Goal: Information Seeking & Learning: Learn about a topic

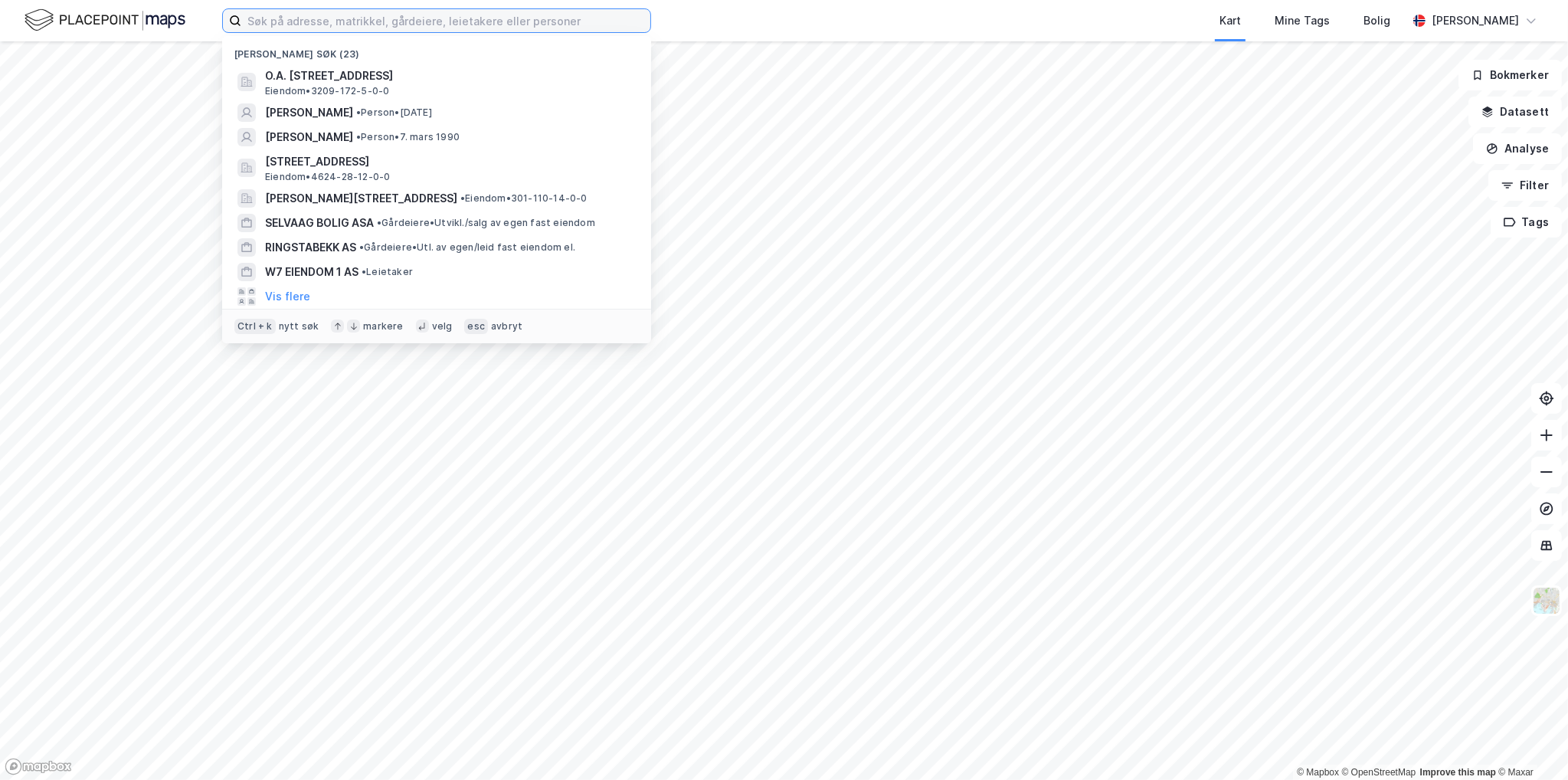
click at [313, 15] on input at bounding box center [446, 20] width 409 height 23
paste input "[STREET_ADDRESS] S"
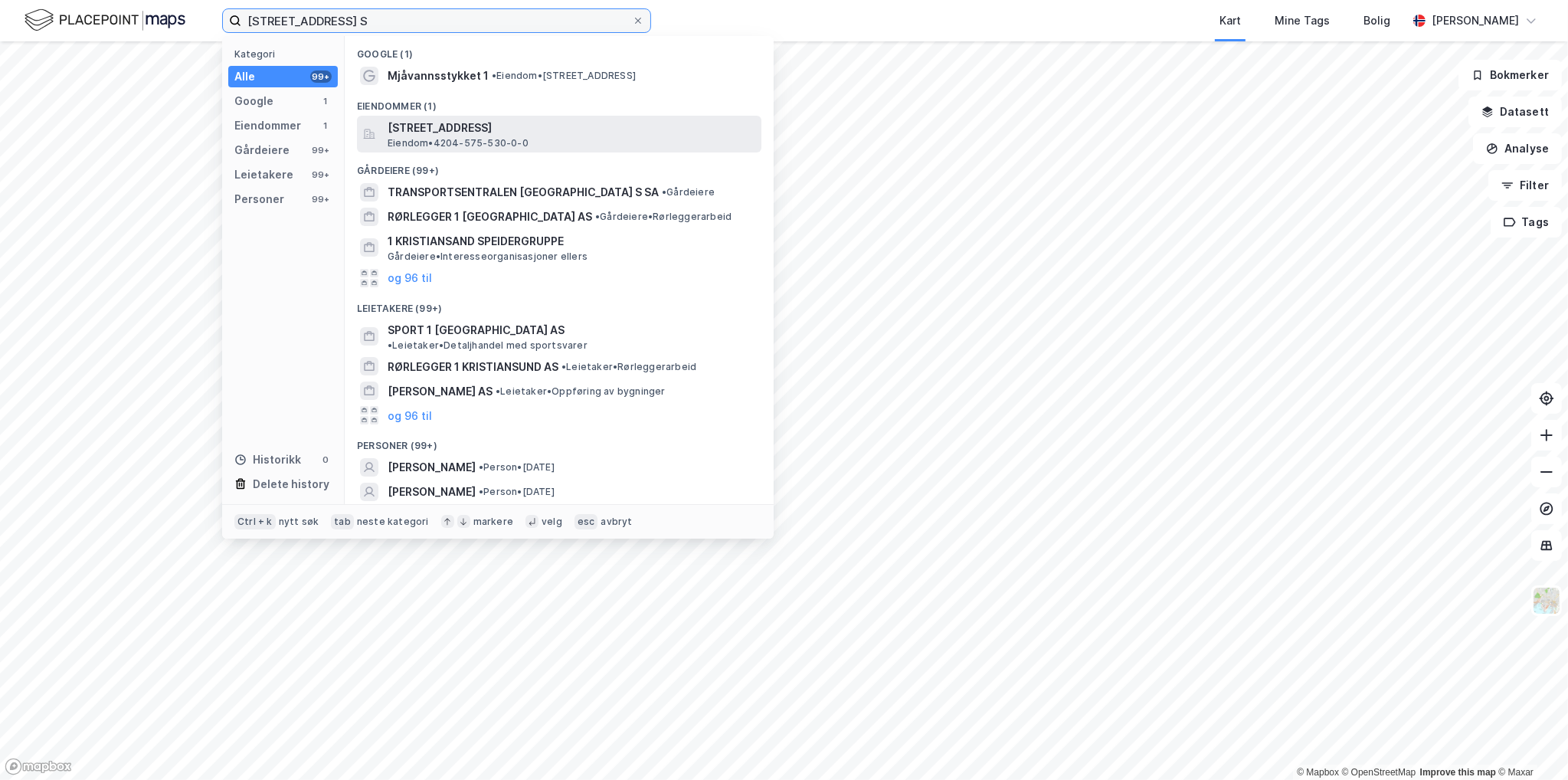
type input "[STREET_ADDRESS] S"
click at [407, 124] on span "[STREET_ADDRESS]" at bounding box center [571, 128] width 368 height 19
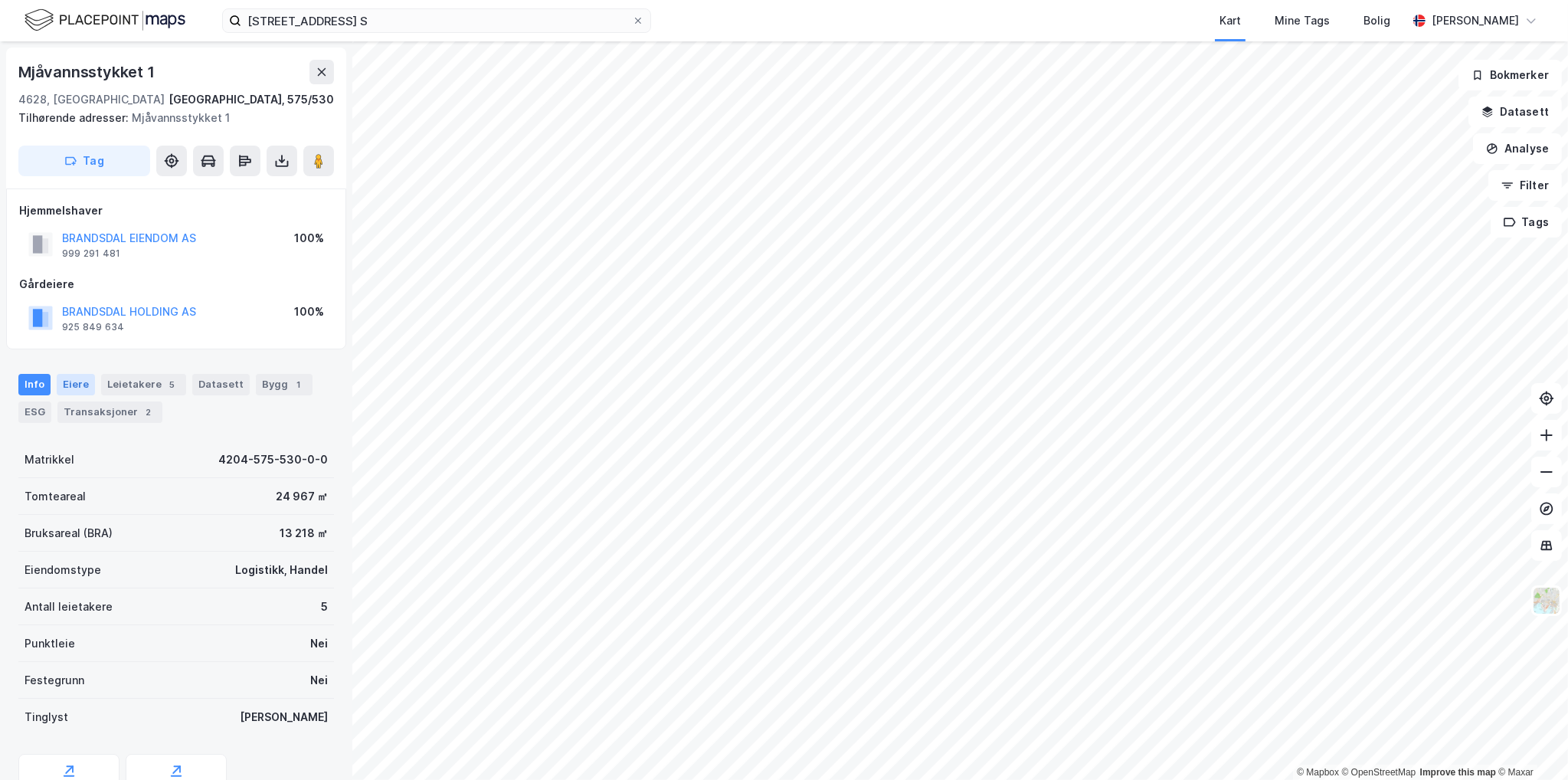
click at [71, 382] on div "Eiere" at bounding box center [76, 384] width 38 height 21
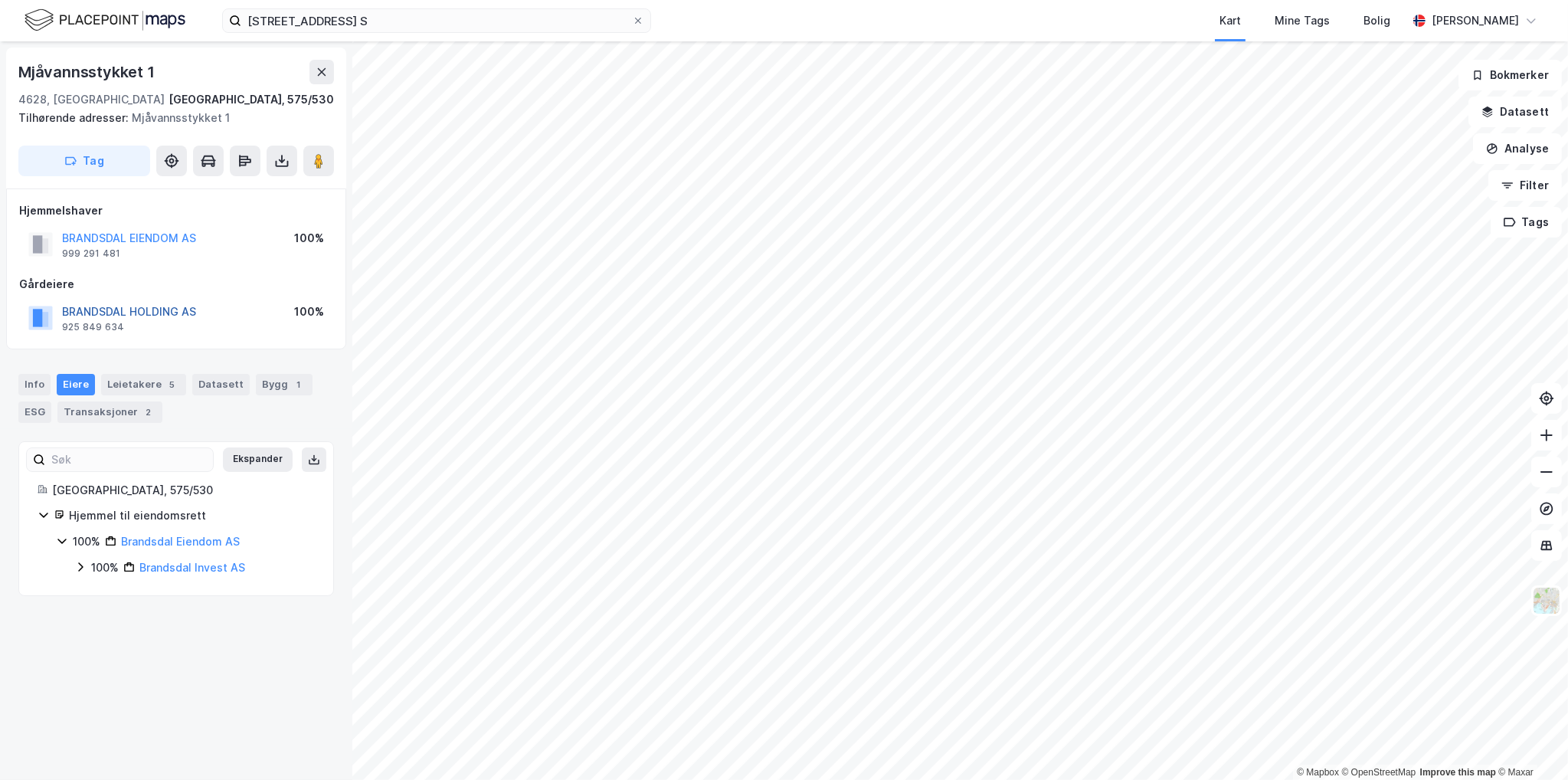
click at [0, 0] on button "BRANDSDAL HOLDING AS" at bounding box center [0, 0] width 0 height 0
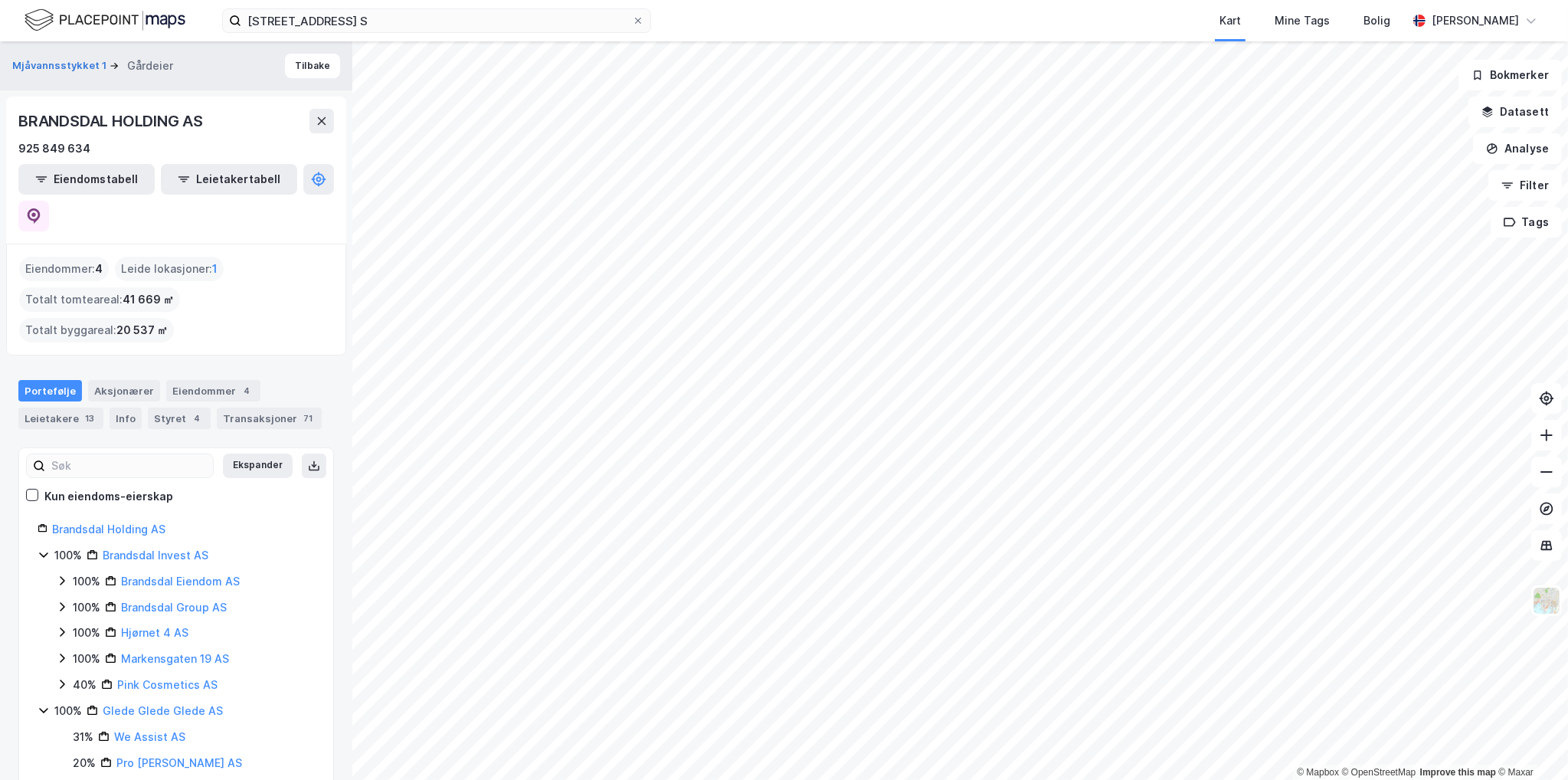
scroll to position [66, 0]
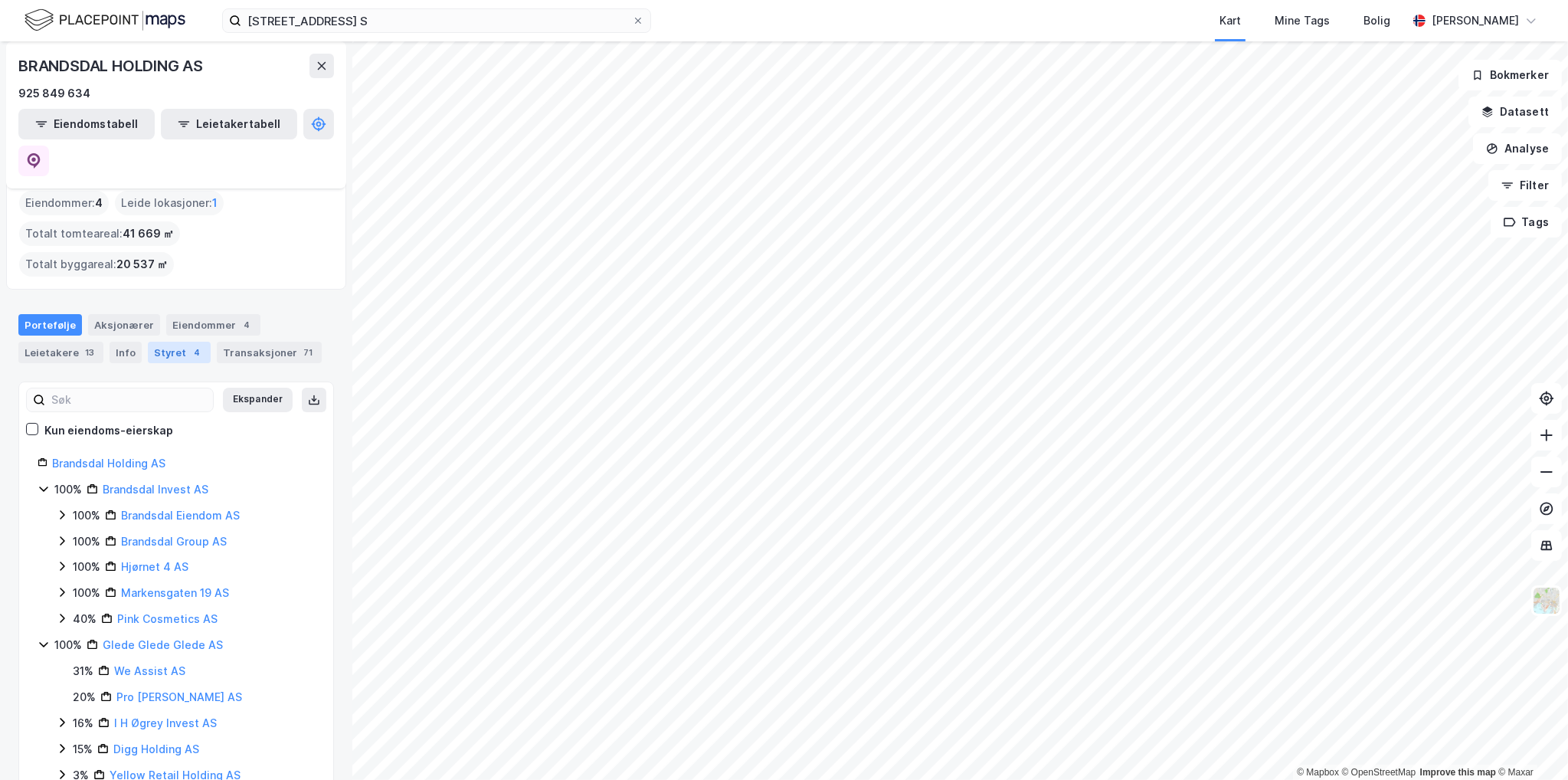
click at [156, 342] on div "Styret 4" at bounding box center [179, 353] width 63 height 21
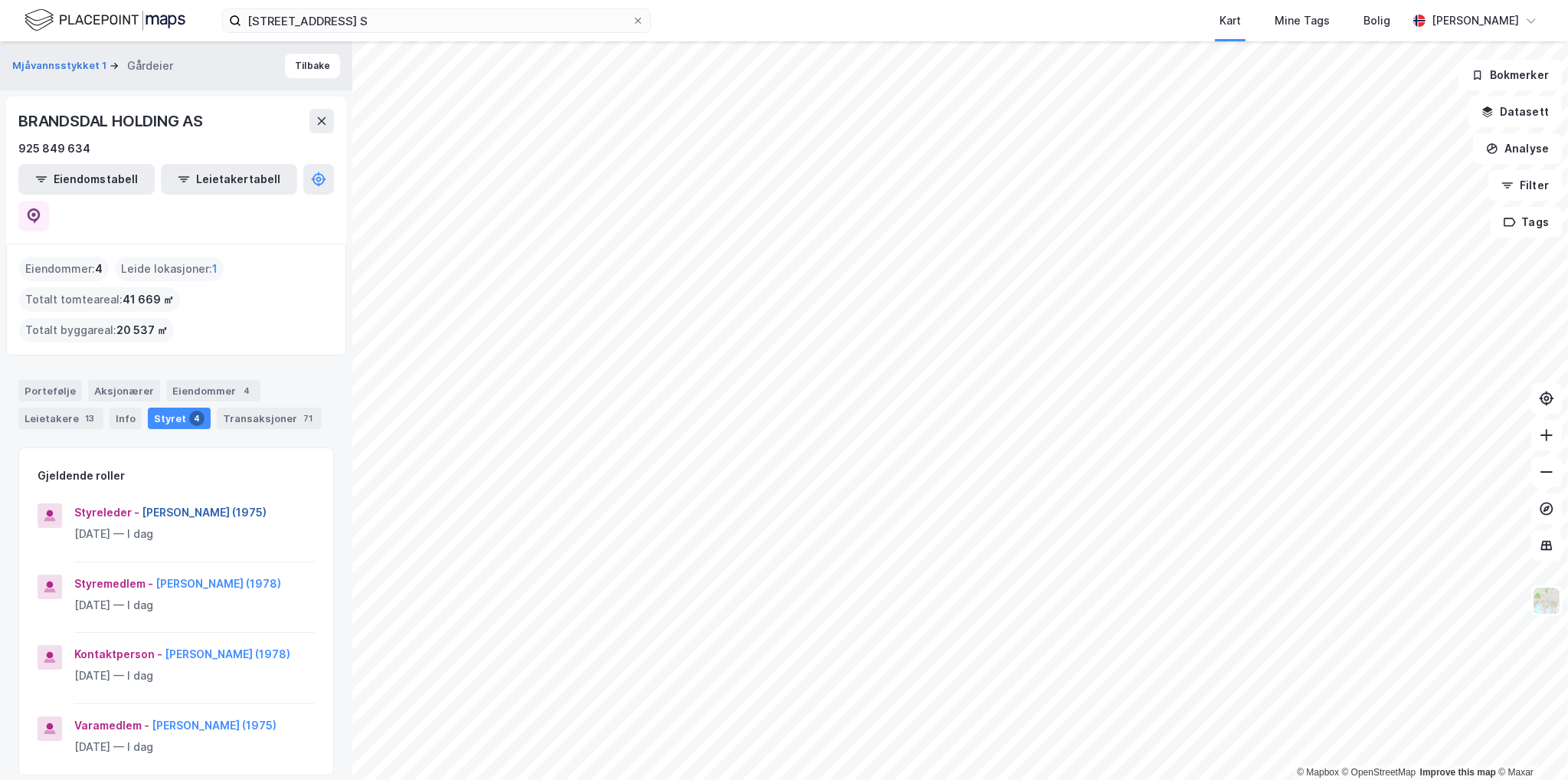
click at [0, 0] on button "[PERSON_NAME] (1975)" at bounding box center [0, 0] width 0 height 0
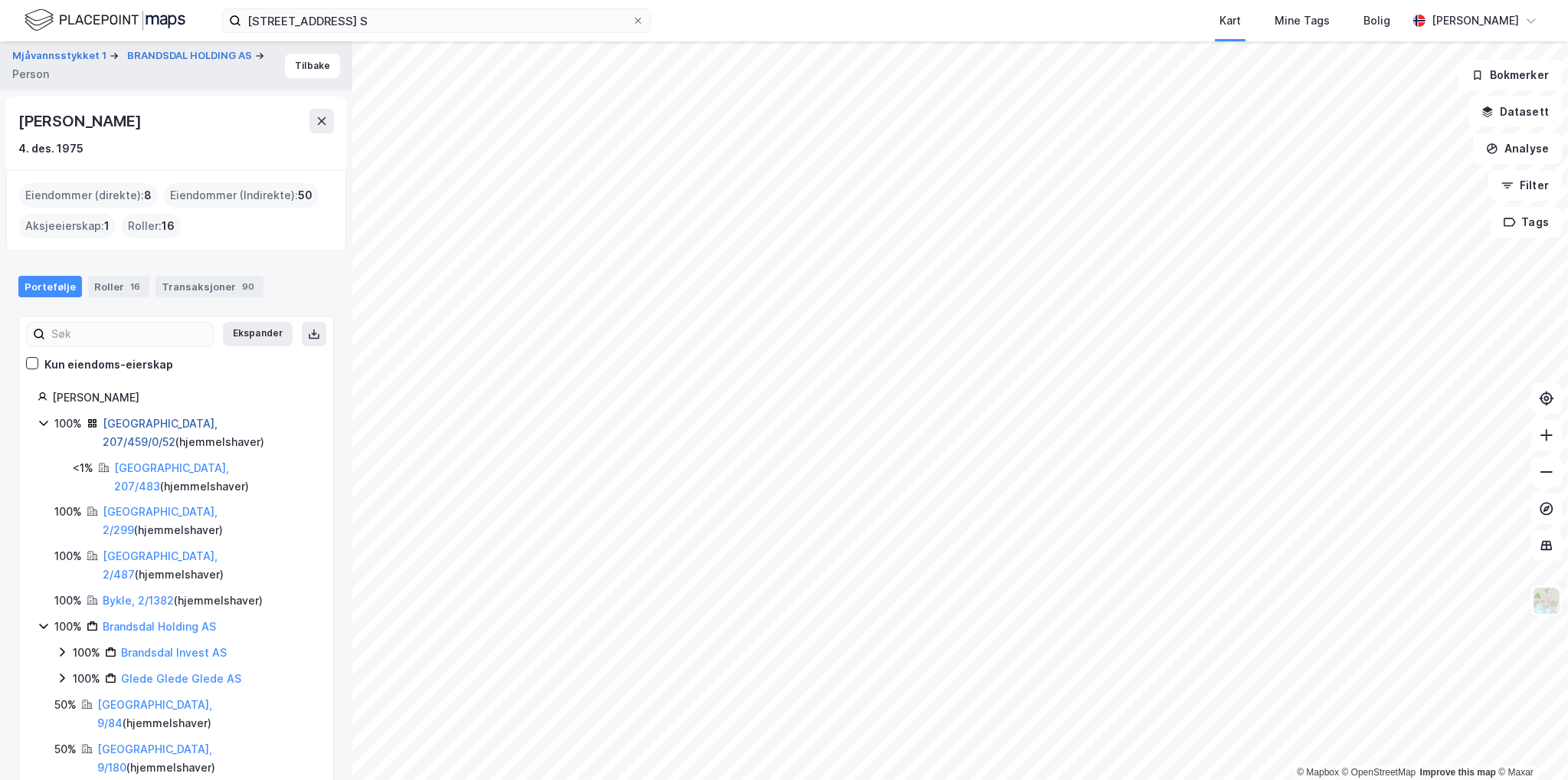
click at [175, 422] on link "[GEOGRAPHIC_DATA], 207/459/0/52" at bounding box center [159, 432] width 114 height 32
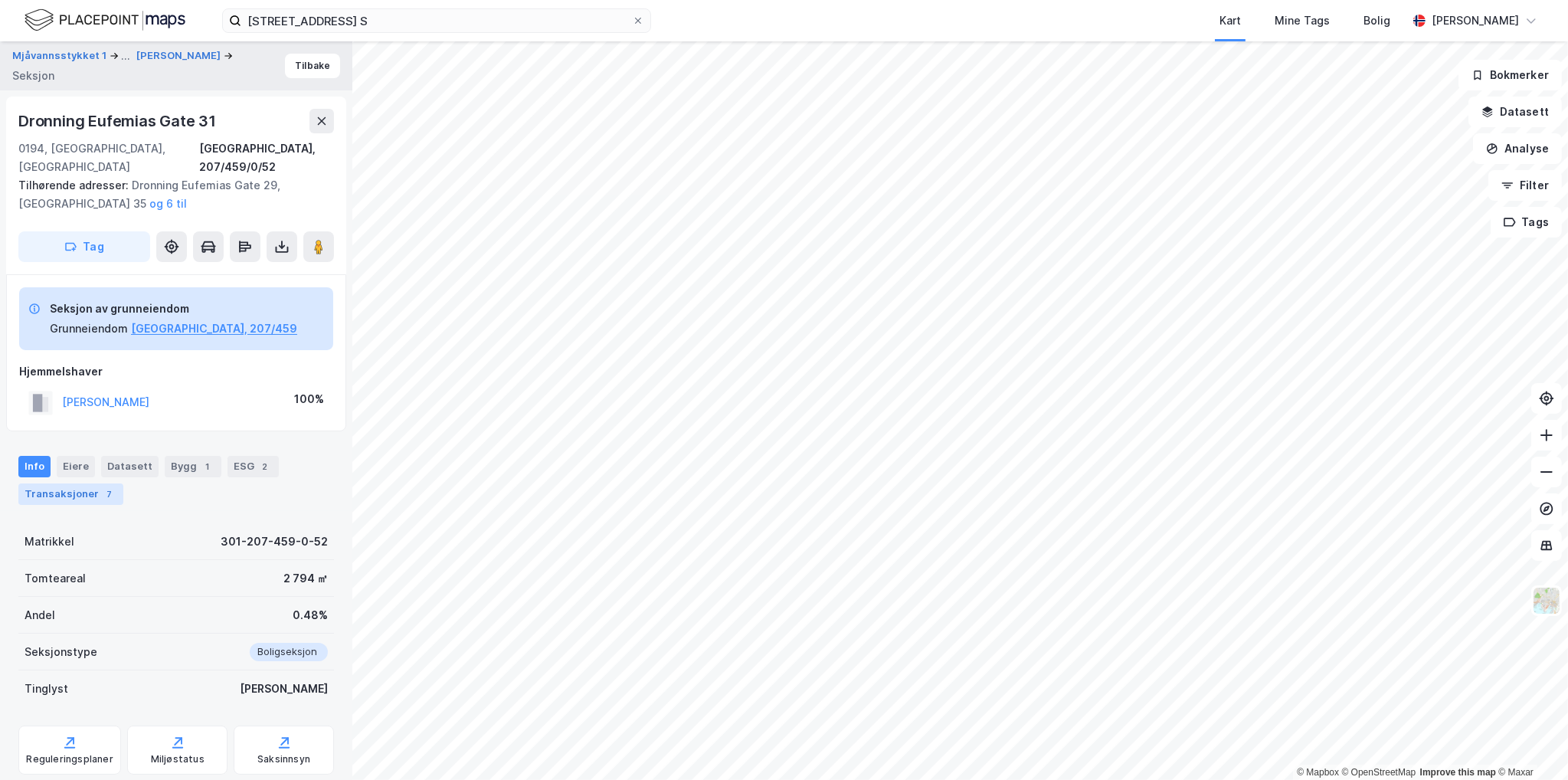
click at [93, 483] on div "Transaksjoner 7" at bounding box center [71, 494] width 105 height 21
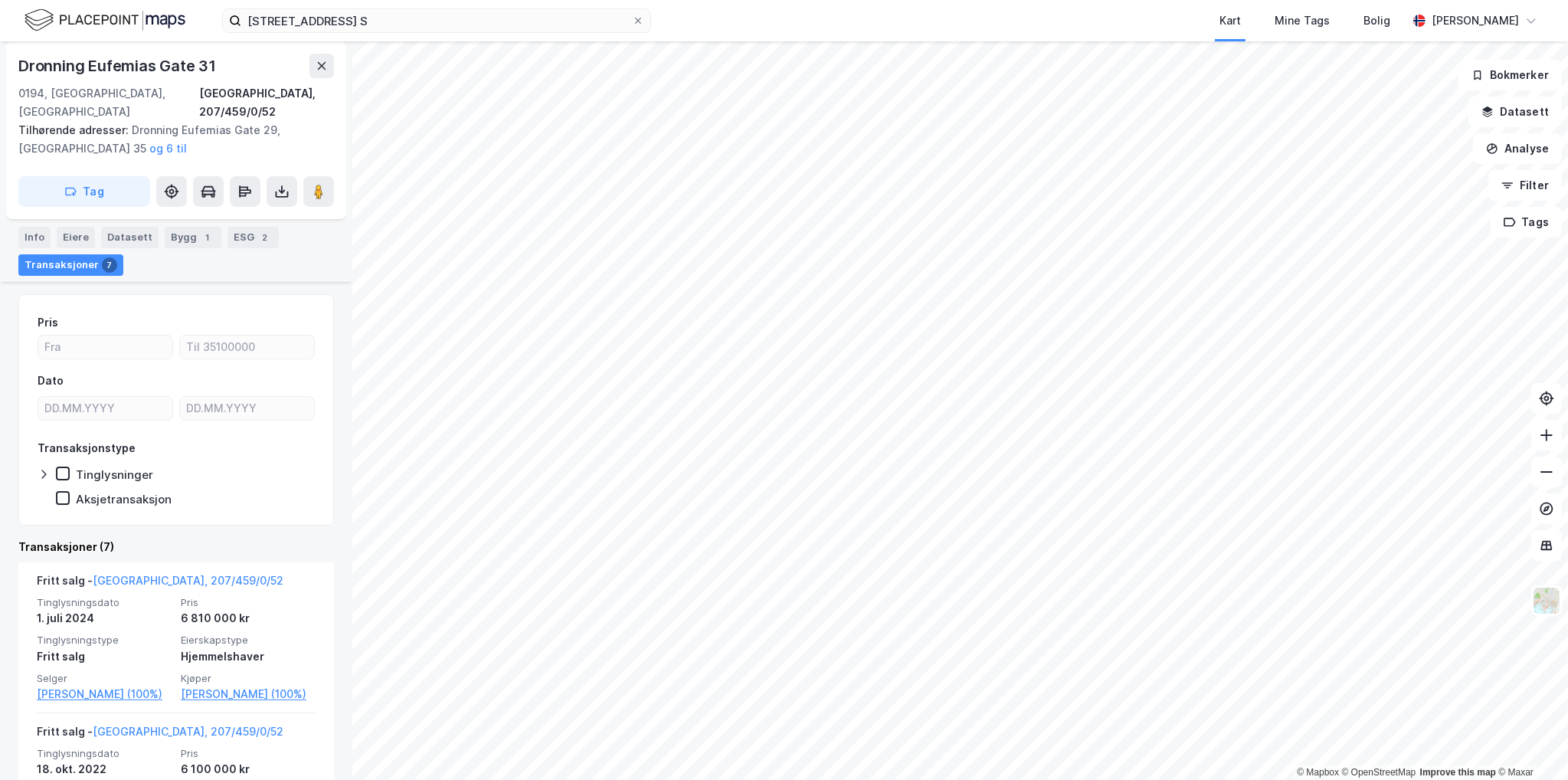
scroll to position [240, 0]
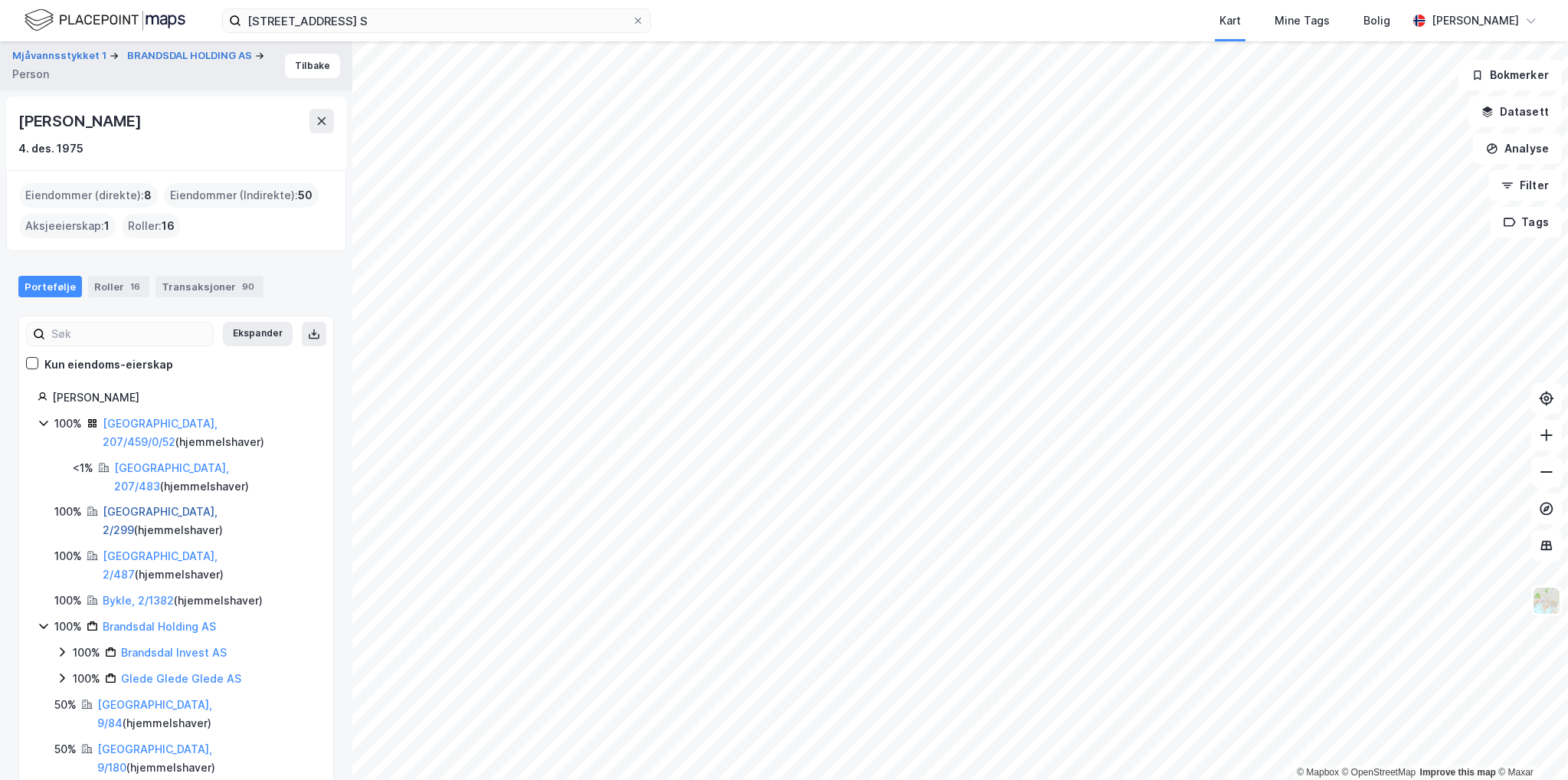
click at [159, 505] on link "[GEOGRAPHIC_DATA], 2/299" at bounding box center [159, 521] width 114 height 32
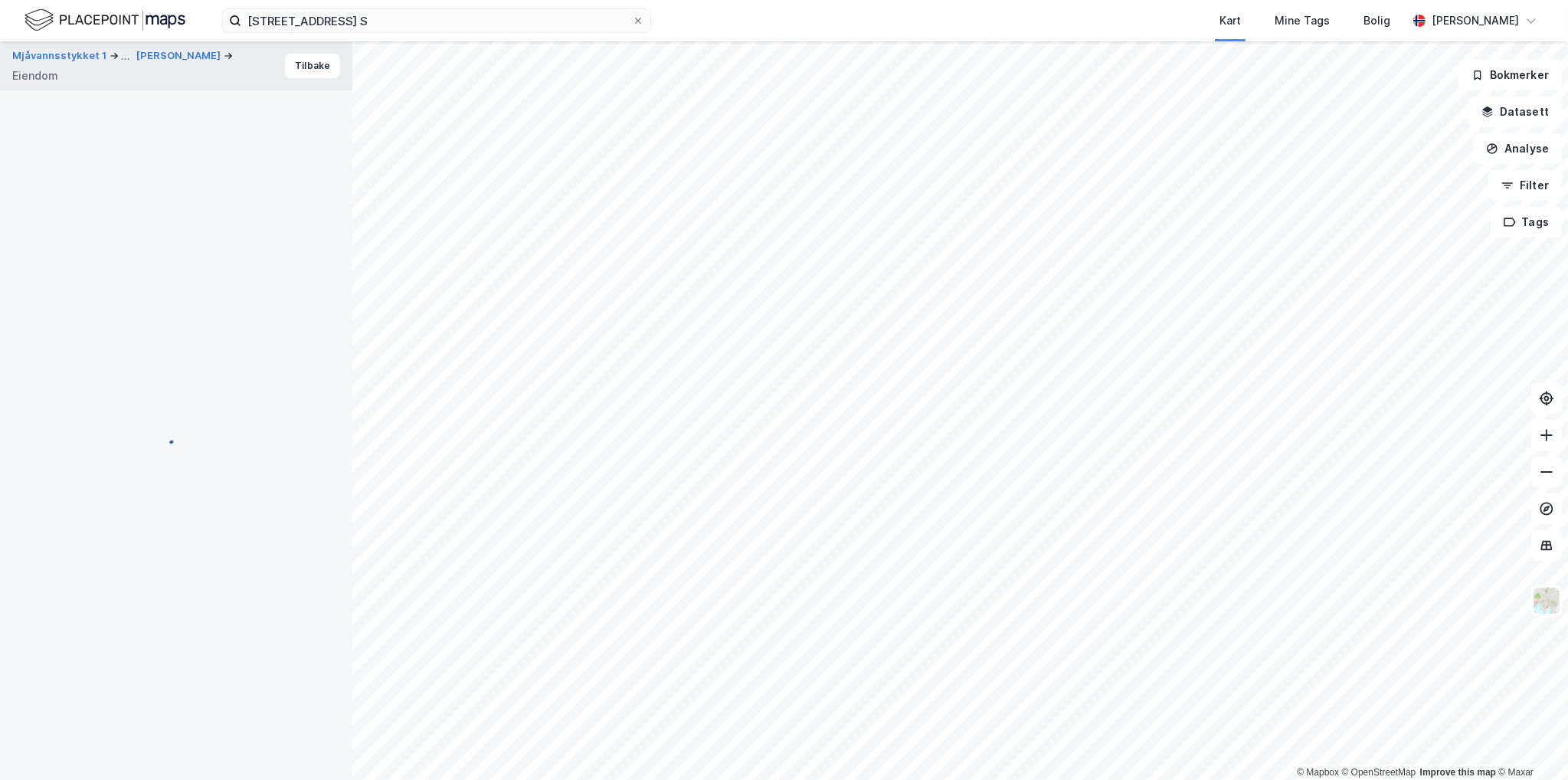
scroll to position [24, 0]
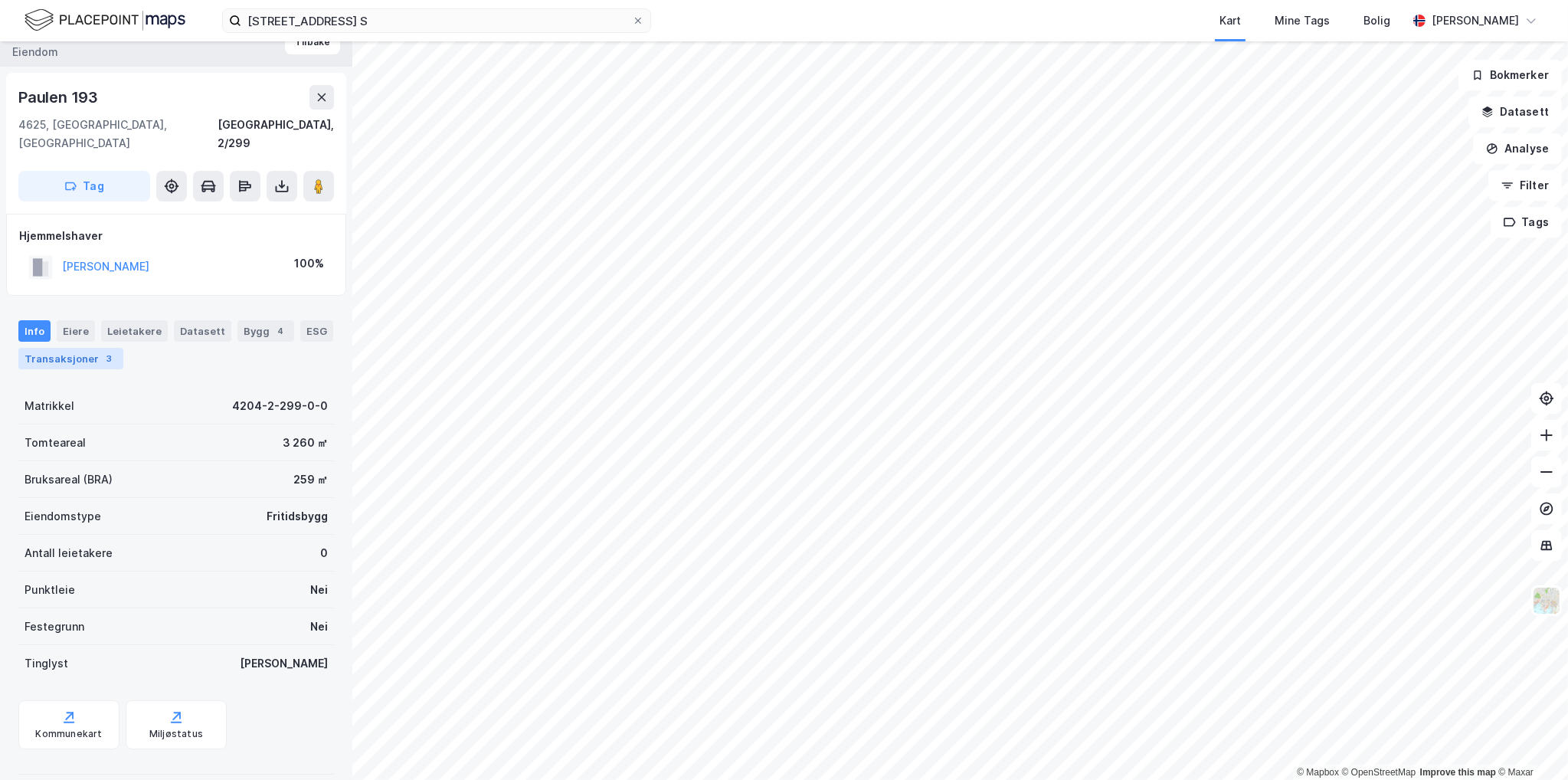
click at [71, 348] on div "Transaksjoner 3" at bounding box center [71, 358] width 105 height 21
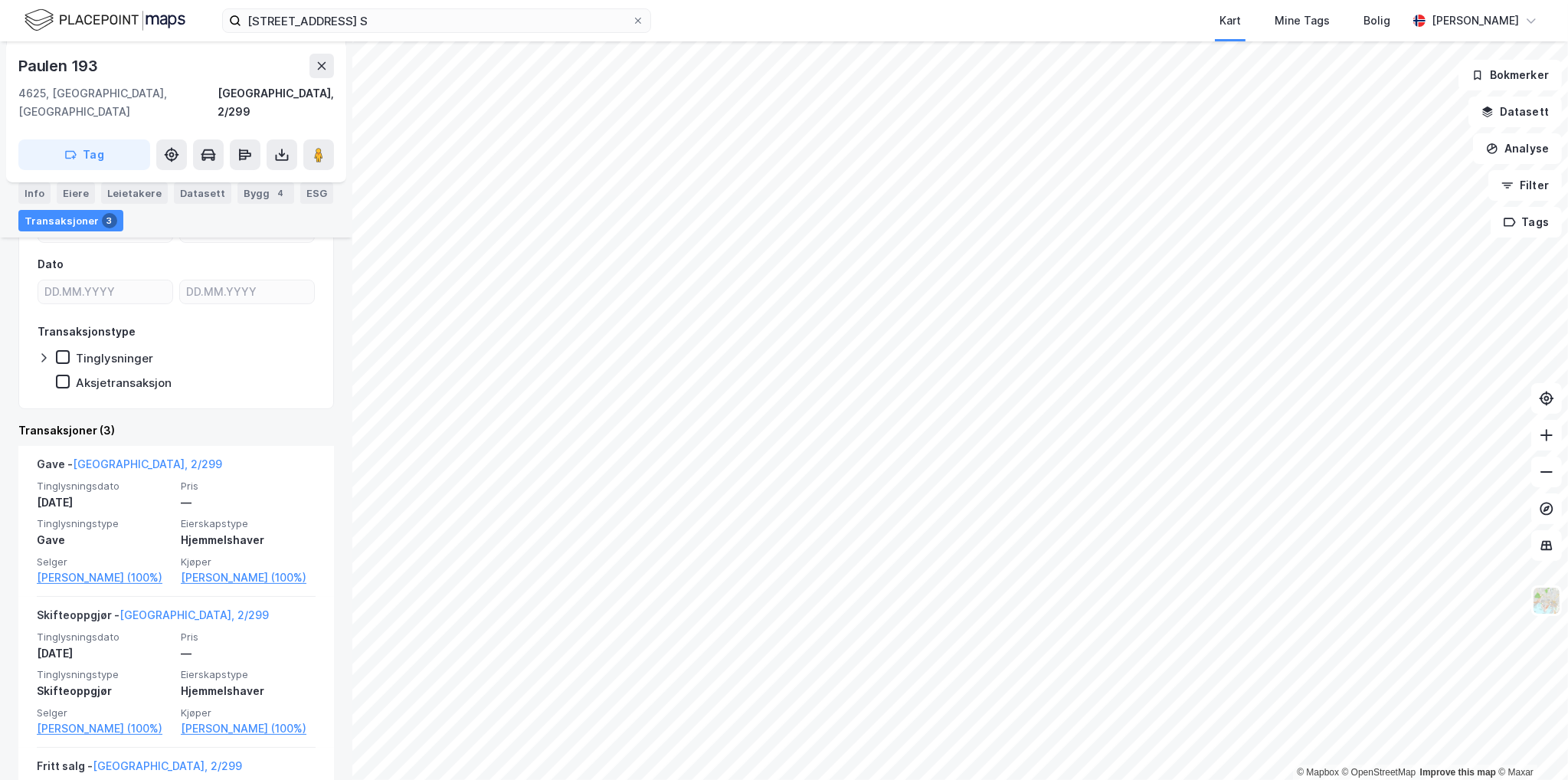
scroll to position [306, 0]
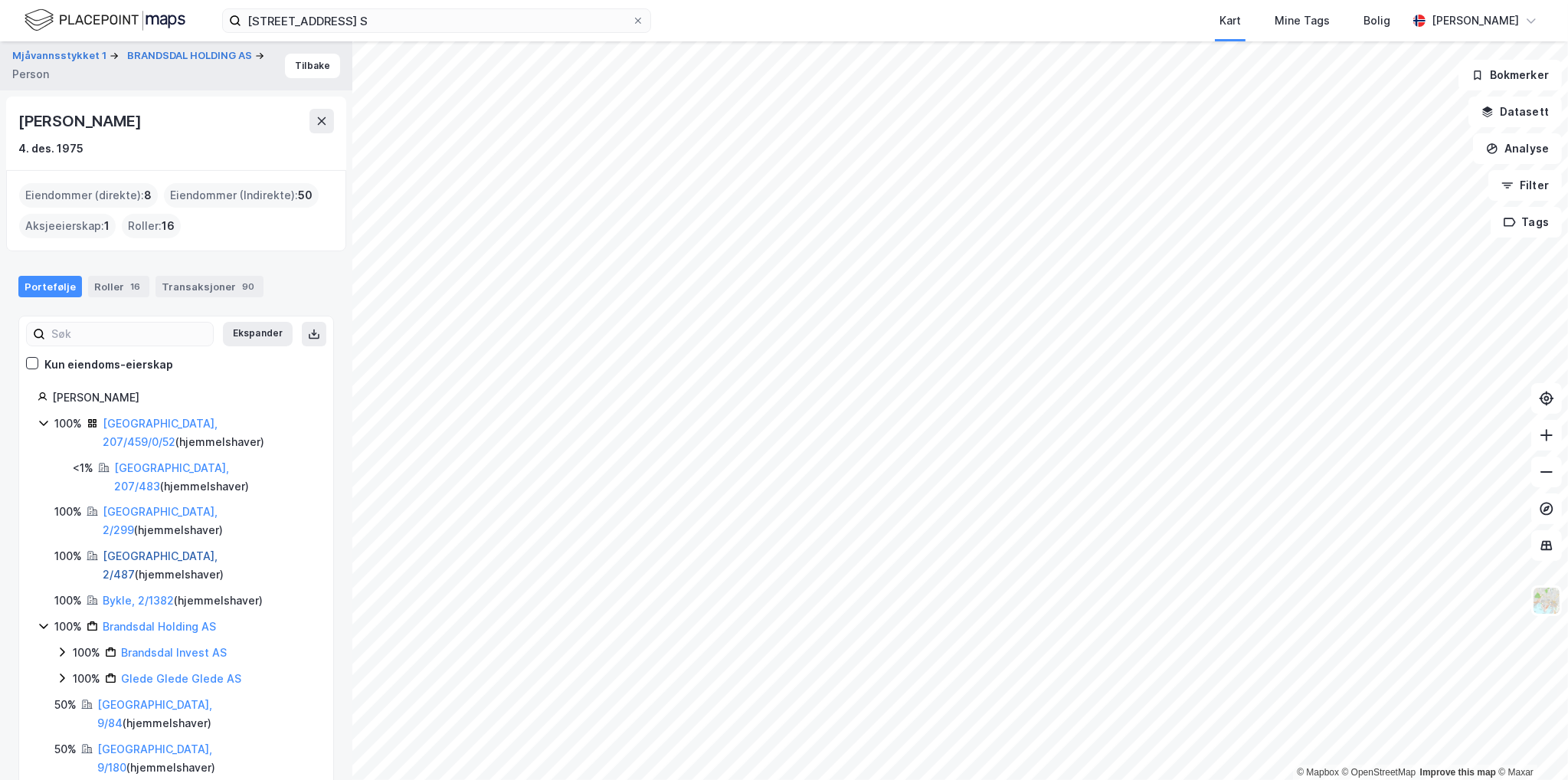
click at [164, 549] on link "[GEOGRAPHIC_DATA], 2/487" at bounding box center [159, 565] width 114 height 32
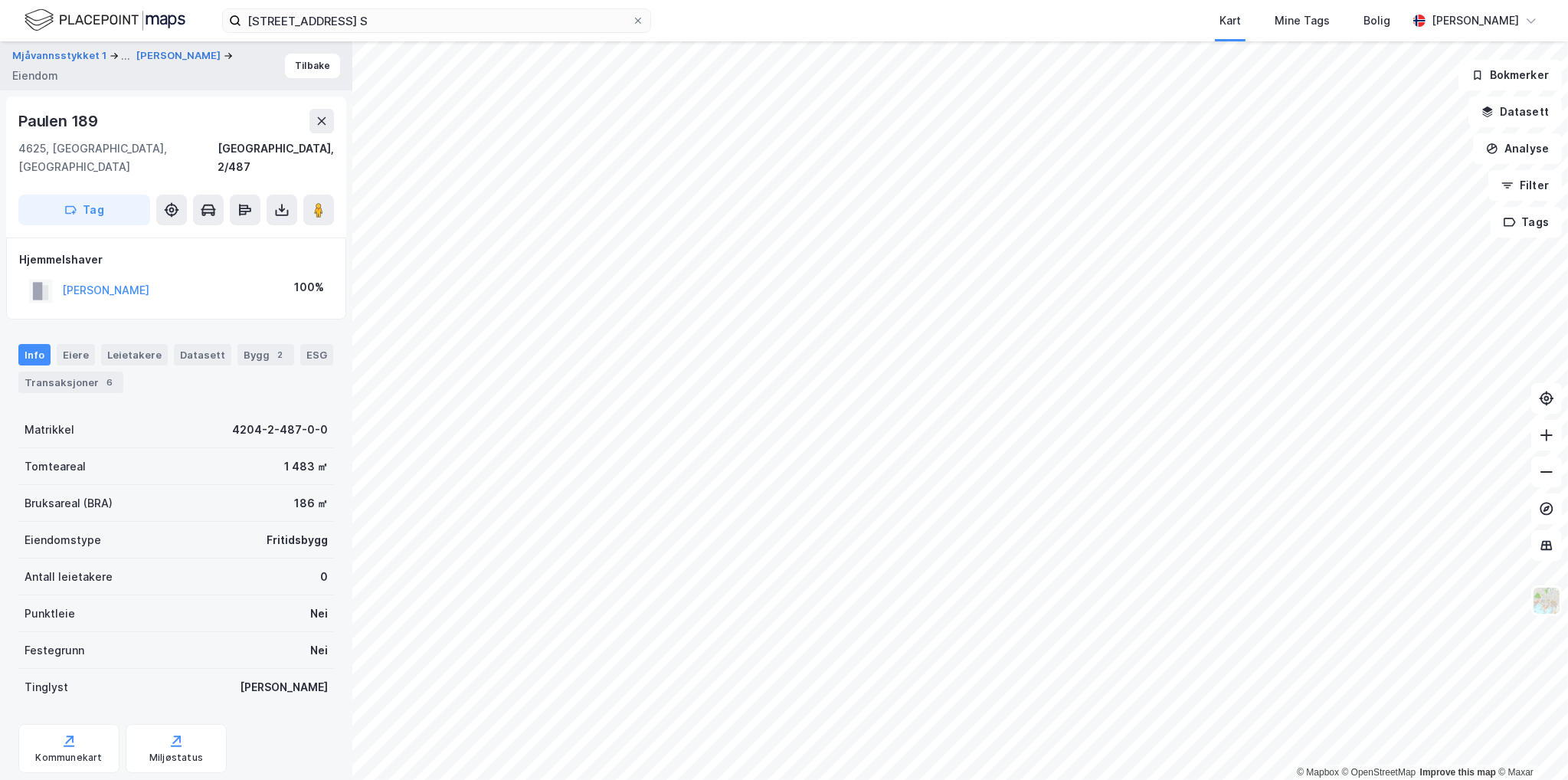
scroll to position [24, 0]
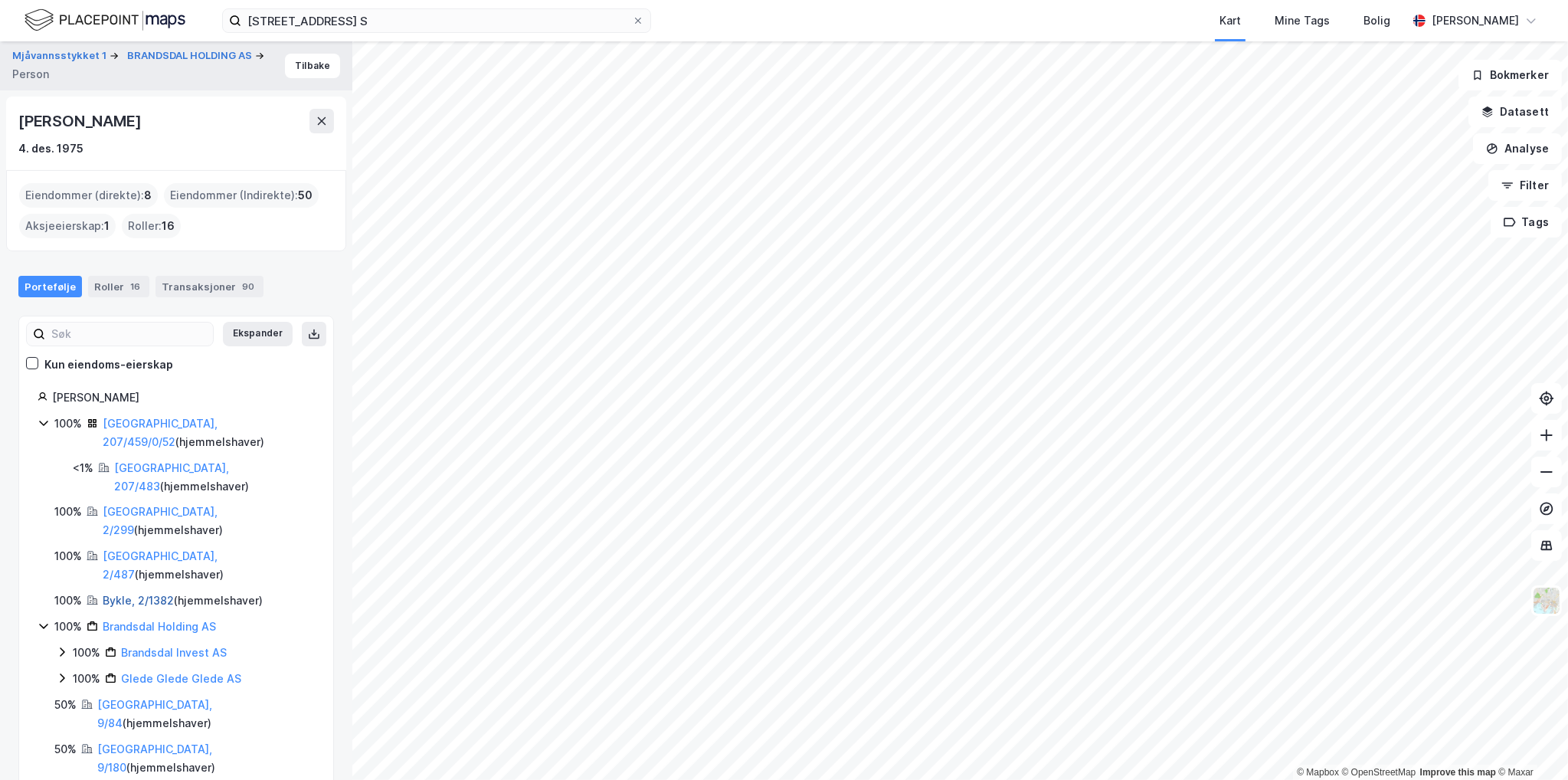
click at [134, 594] on link "Bykle, 2/1382" at bounding box center [138, 600] width 71 height 13
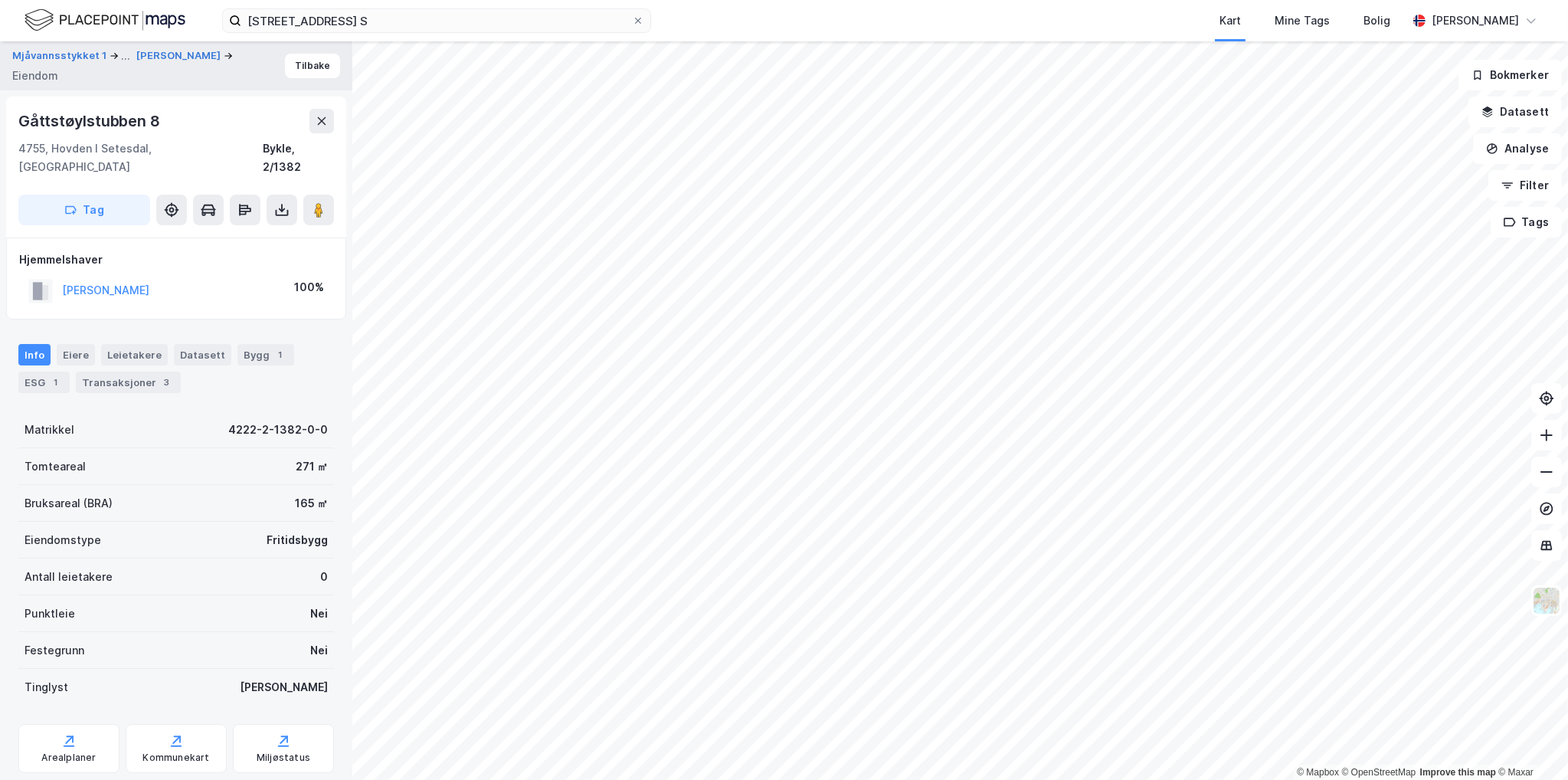
scroll to position [24, 0]
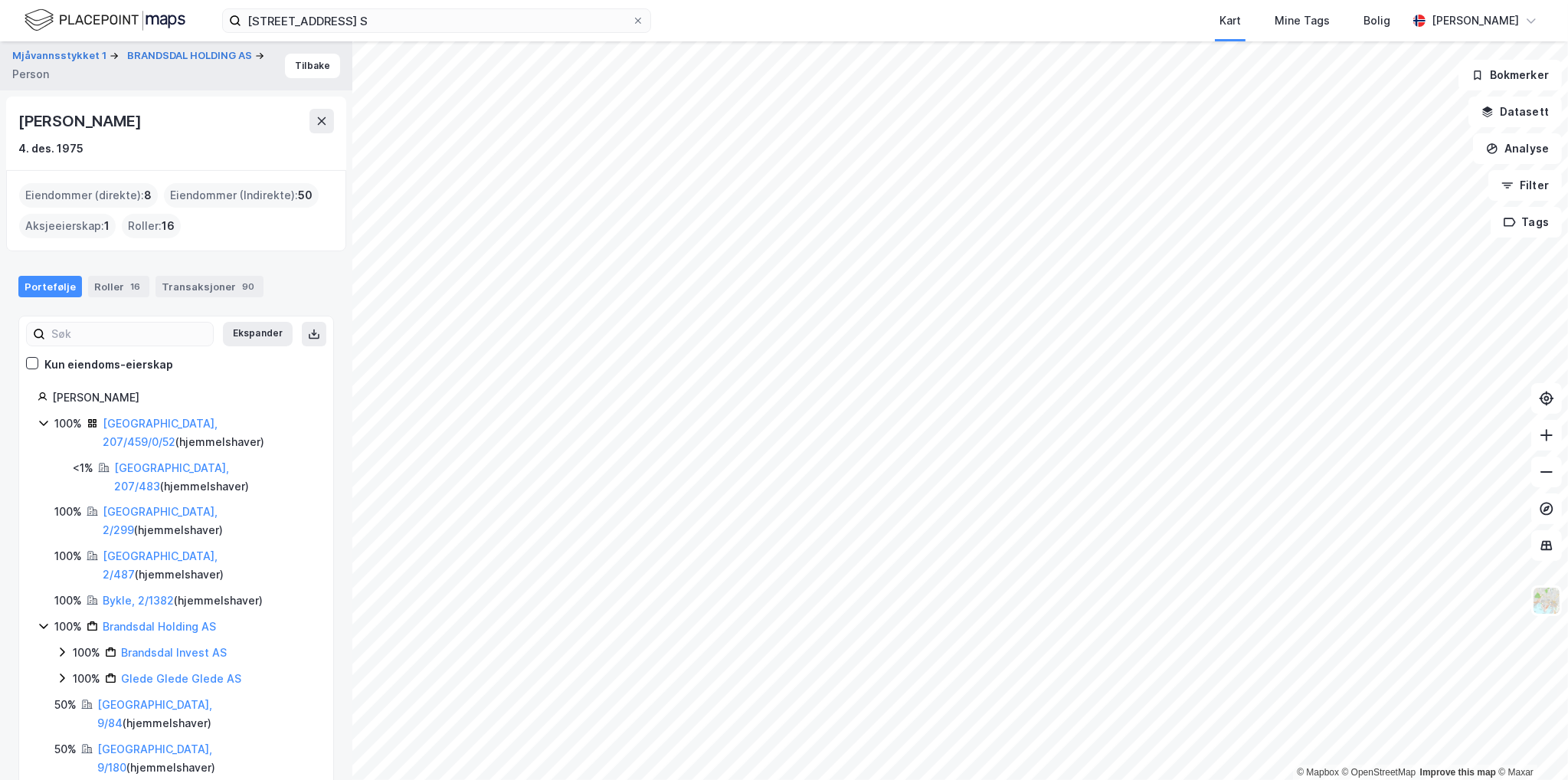
scroll to position [38, 0]
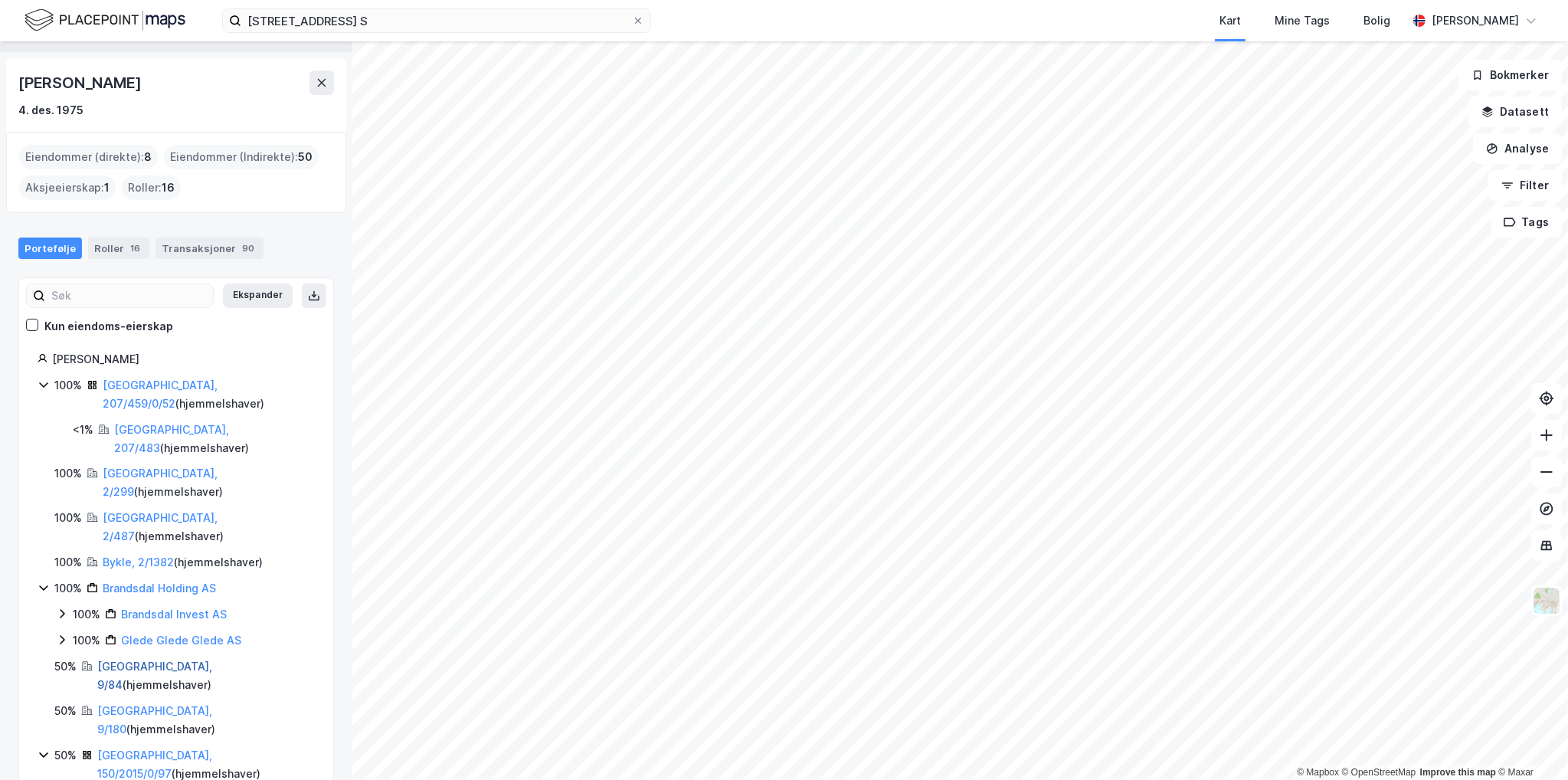
click at [161, 660] on link "[GEOGRAPHIC_DATA], 9/84" at bounding box center [154, 675] width 114 height 32
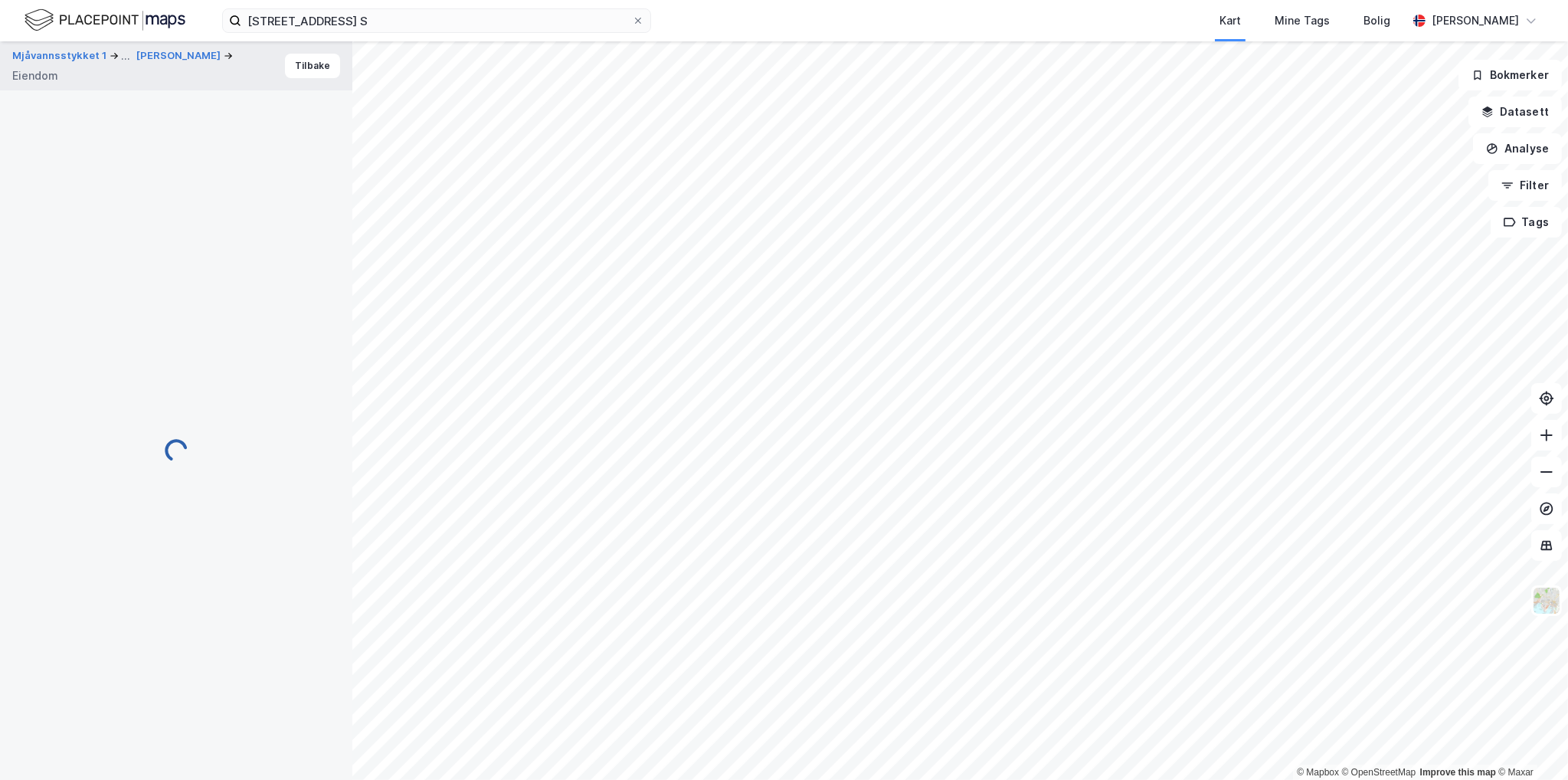
scroll to position [24, 0]
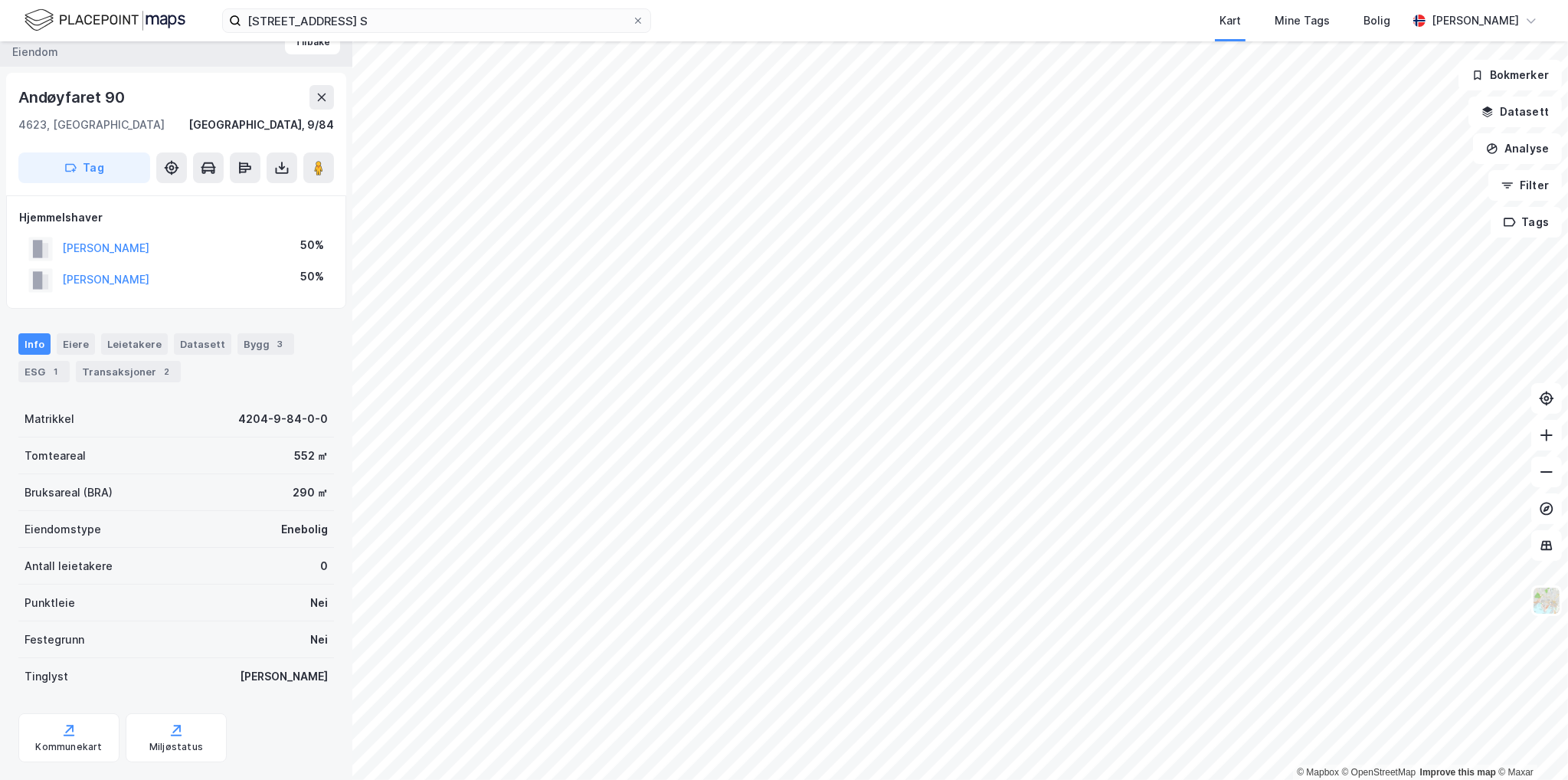
click at [126, 97] on div "Andøyfaret 90" at bounding box center [73, 98] width 109 height 24
click at [126, 98] on div "Andøyfaret 90" at bounding box center [73, 98] width 109 height 24
drag, startPoint x: 182, startPoint y: 432, endPoint x: 172, endPoint y: 424, distance: 12.8
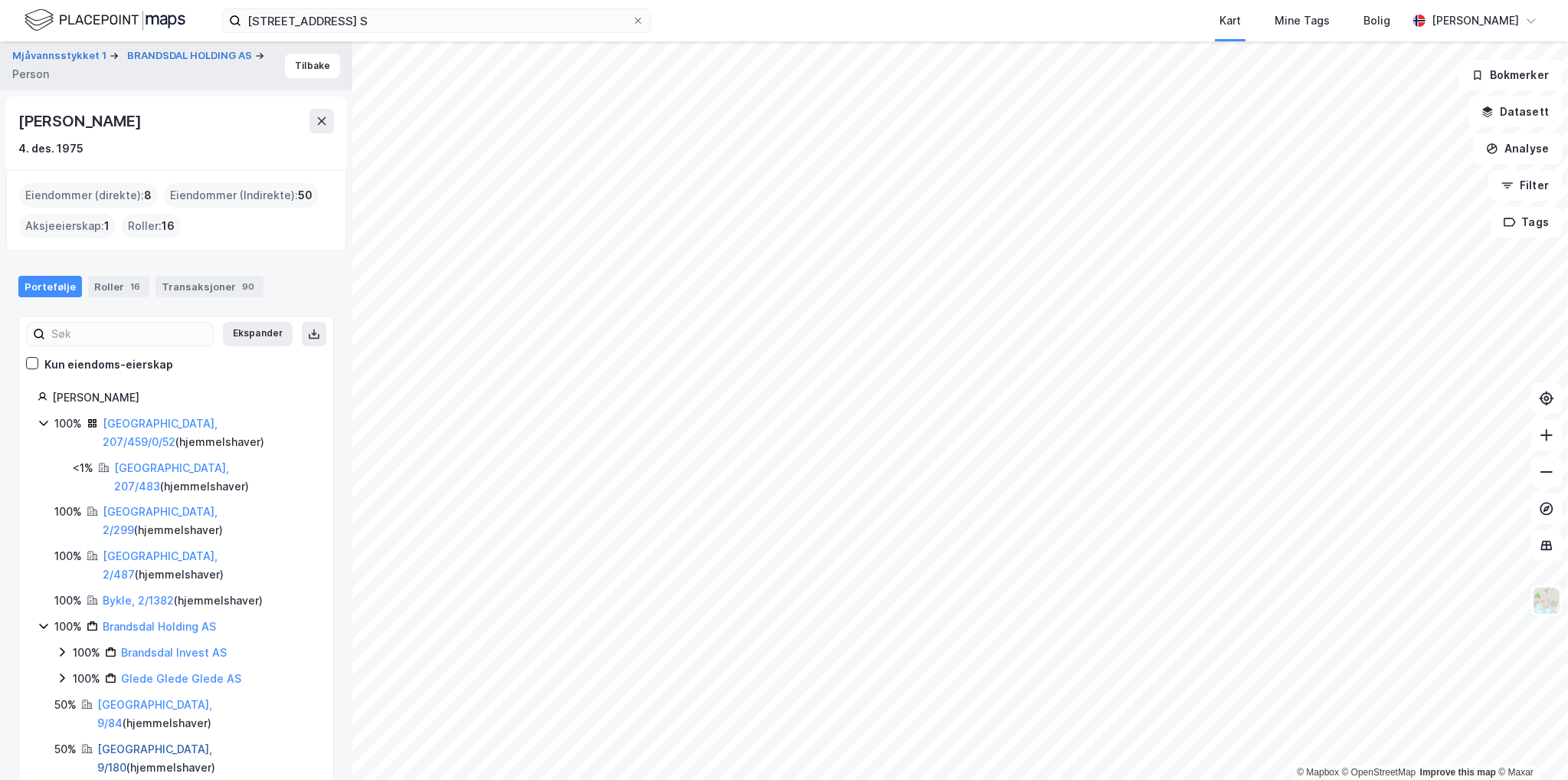
click at [154, 743] on link "[GEOGRAPHIC_DATA], 9/180" at bounding box center [154, 758] width 114 height 32
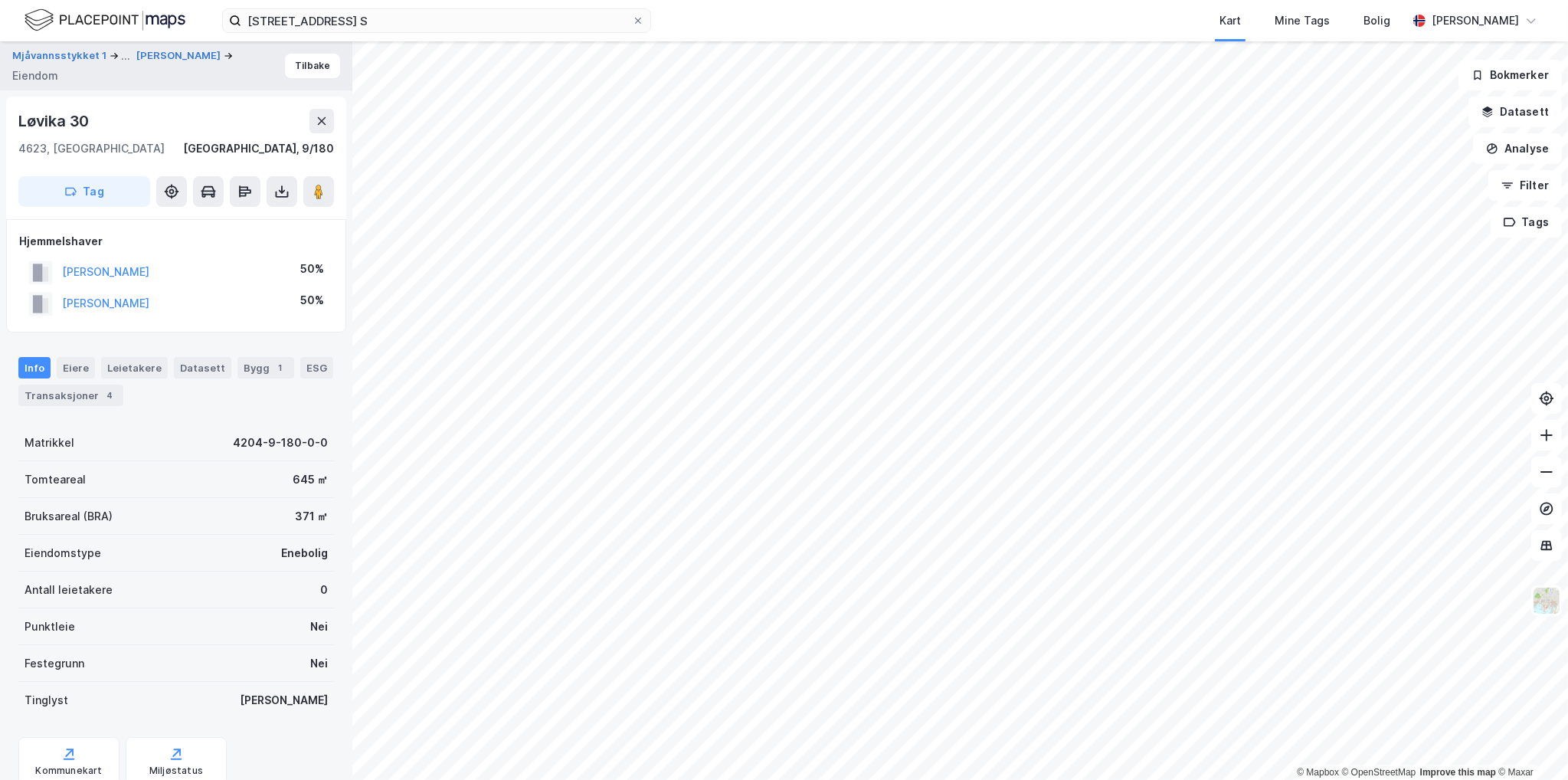
scroll to position [24, 0]
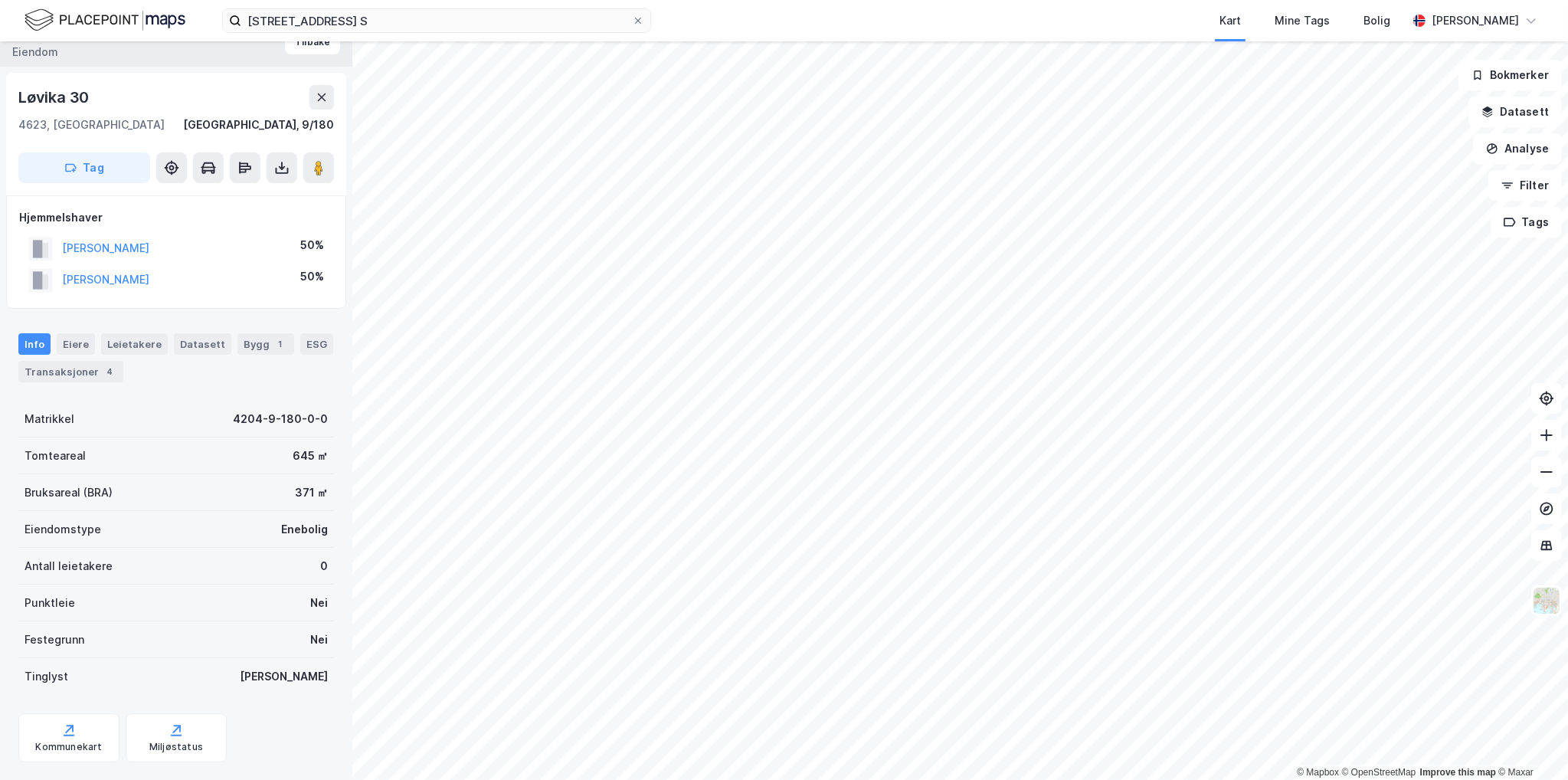
click at [125, 102] on div "Løvika 30" at bounding box center [176, 98] width 316 height 24
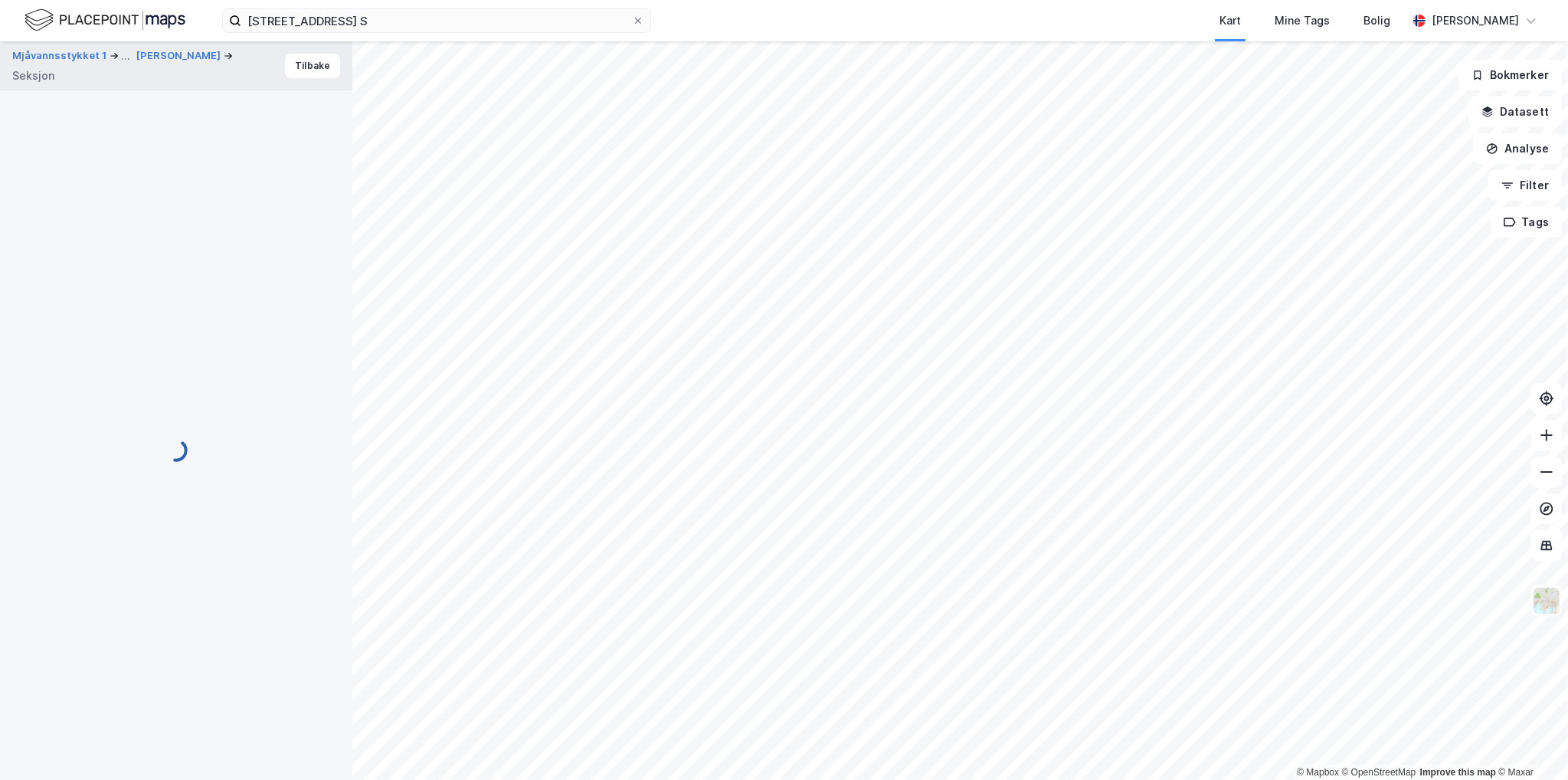
scroll to position [24, 0]
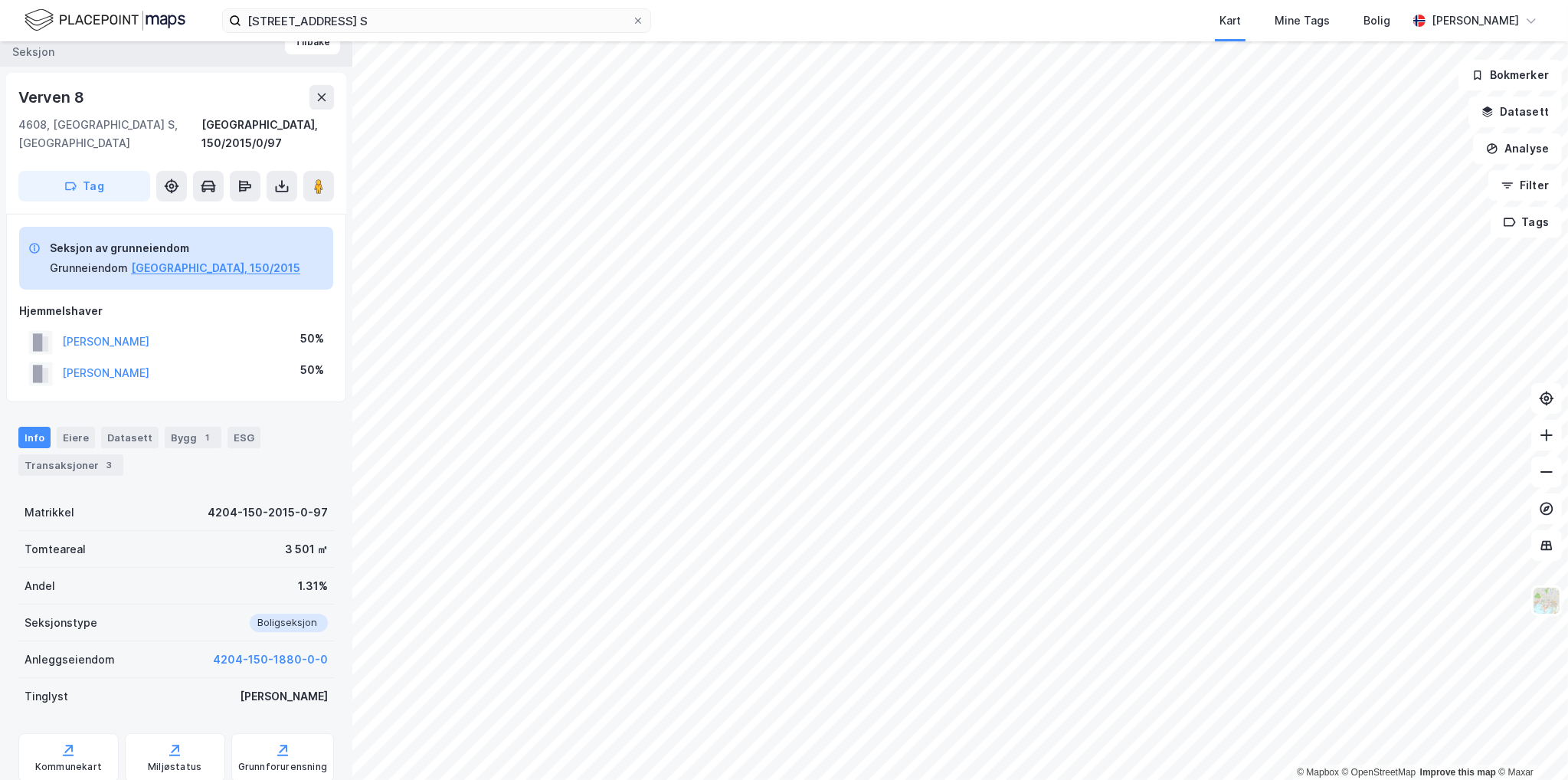
click at [92, 433] on div "Info Eiere Datasett Bygg 1 ESG Transaksjoner 3" at bounding box center [176, 451] width 316 height 49
click at [0, 0] on button "[PERSON_NAME]" at bounding box center [0, 0] width 0 height 0
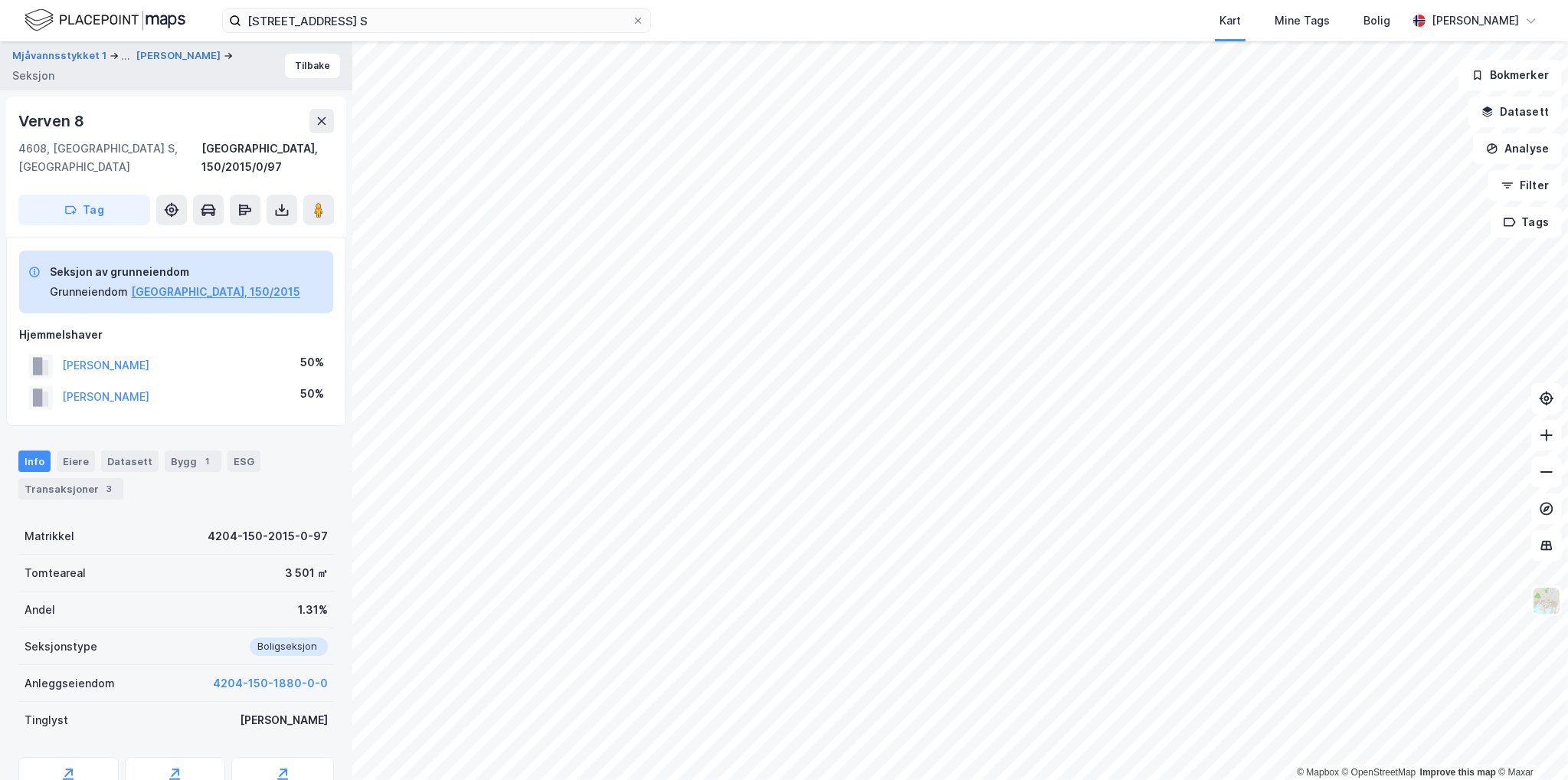
scroll to position [24, 0]
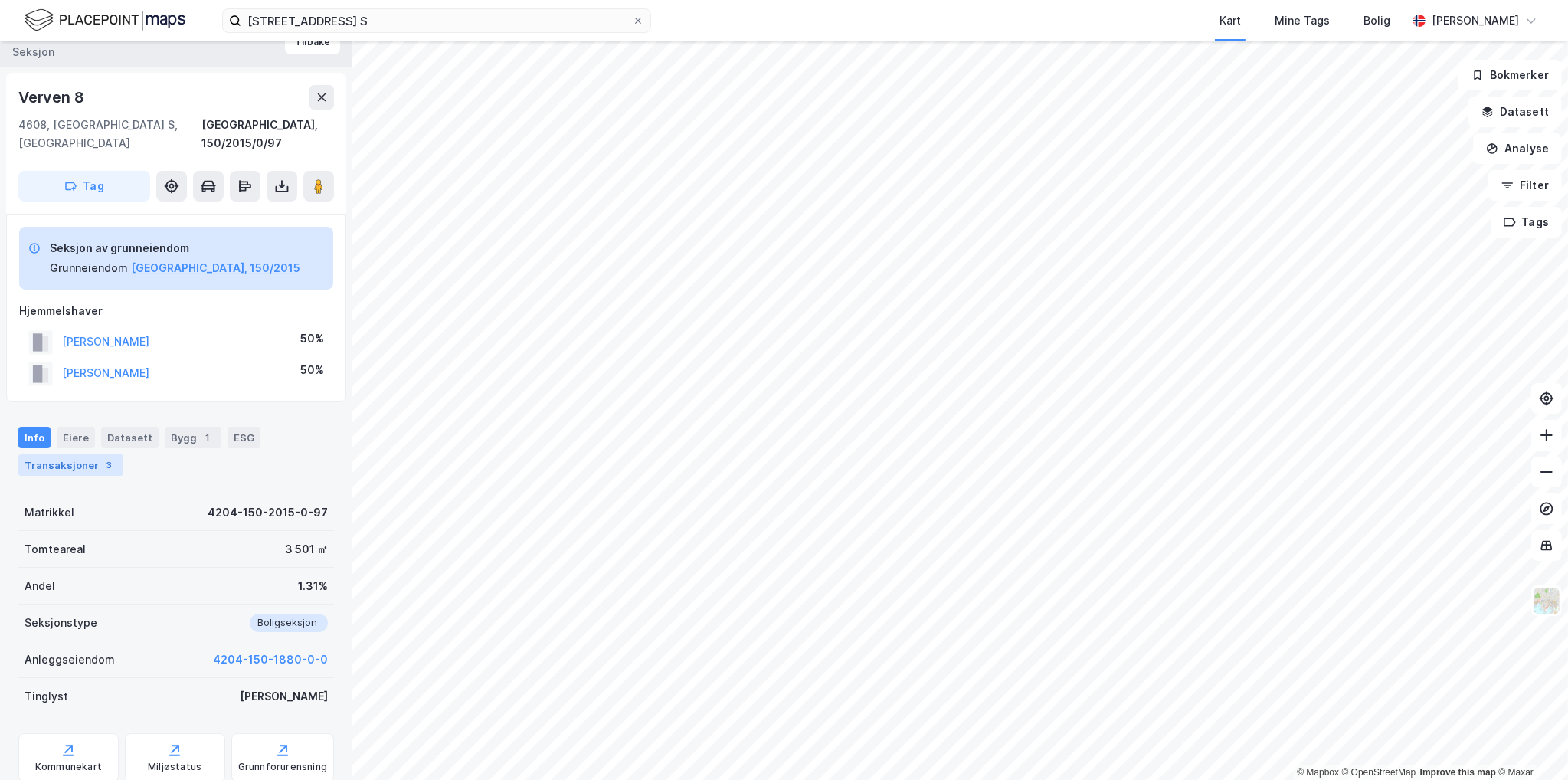
click at [88, 454] on div "Transaksjoner 3" at bounding box center [71, 465] width 105 height 21
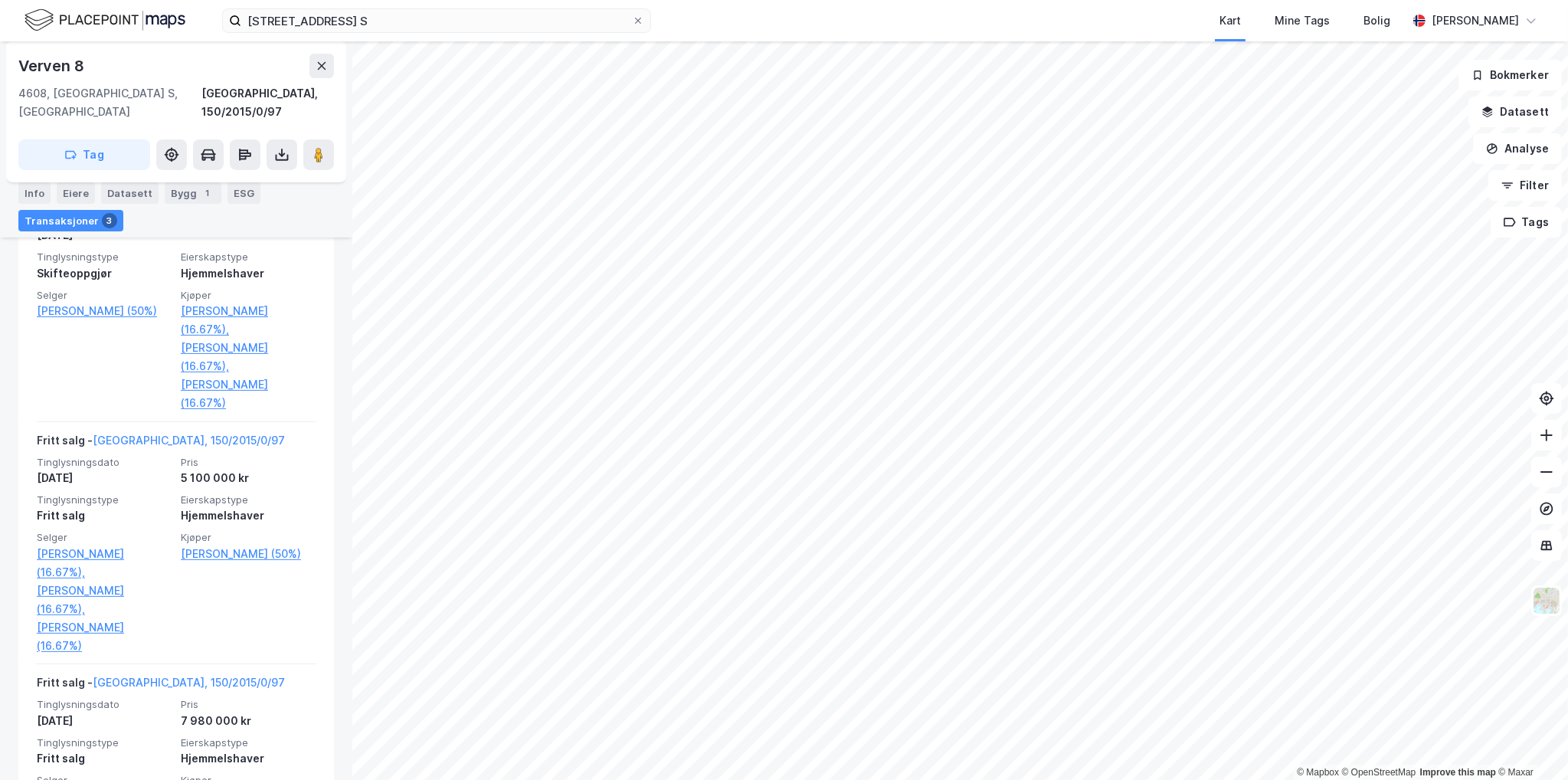
scroll to position [660, 0]
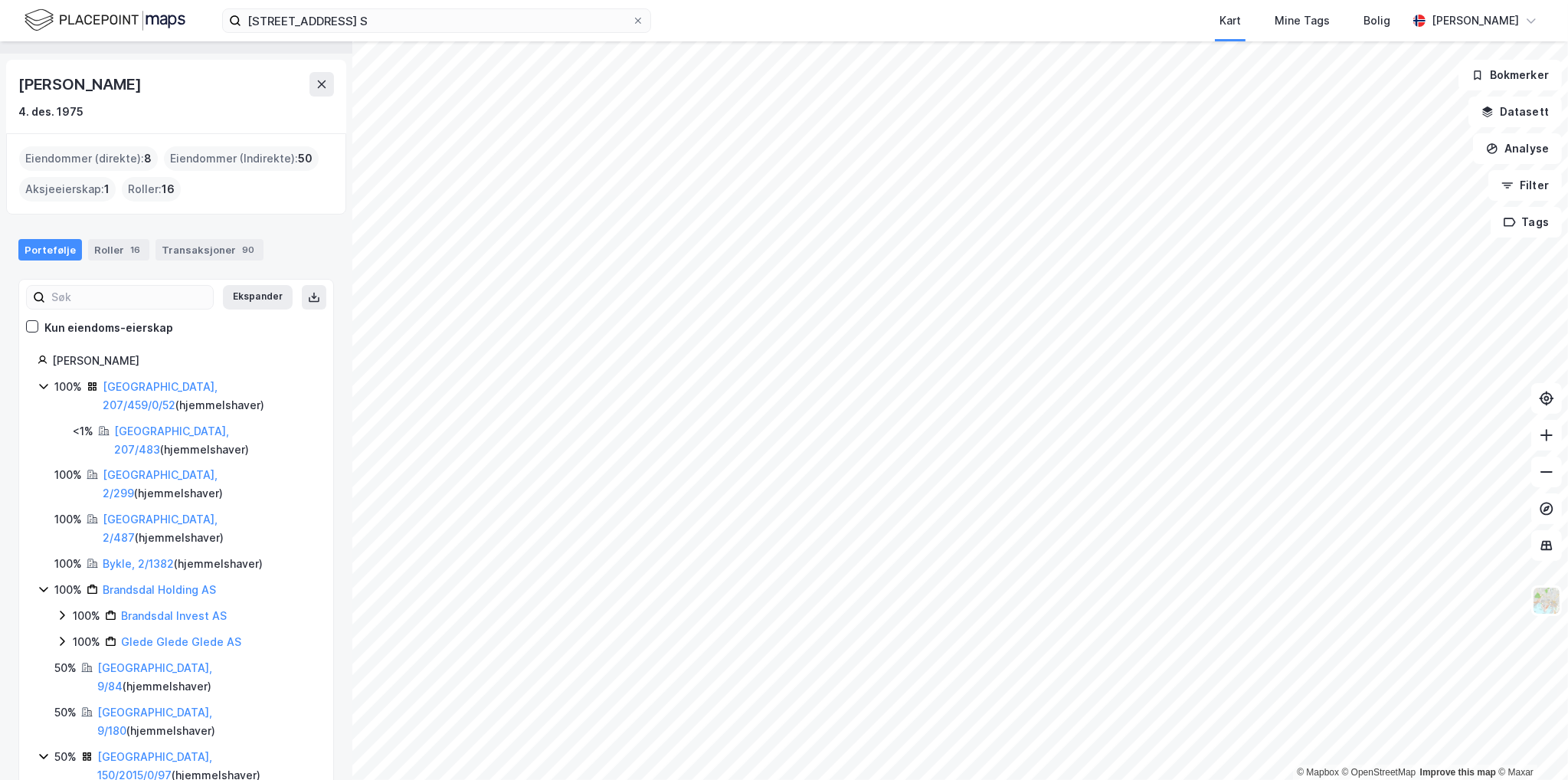
scroll to position [38, 0]
click at [322, 80] on icon at bounding box center [322, 82] width 12 height 12
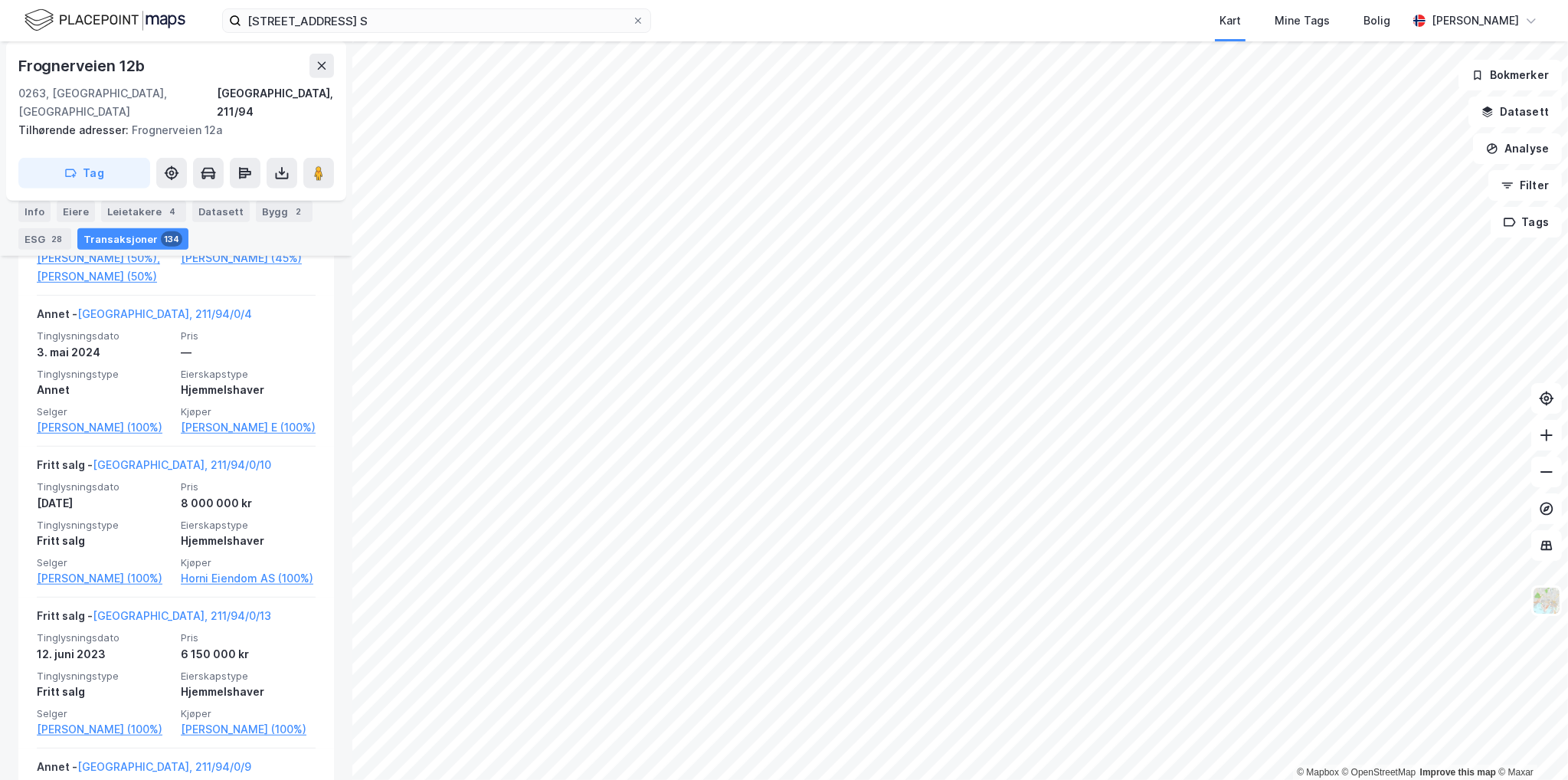
scroll to position [1315, 0]
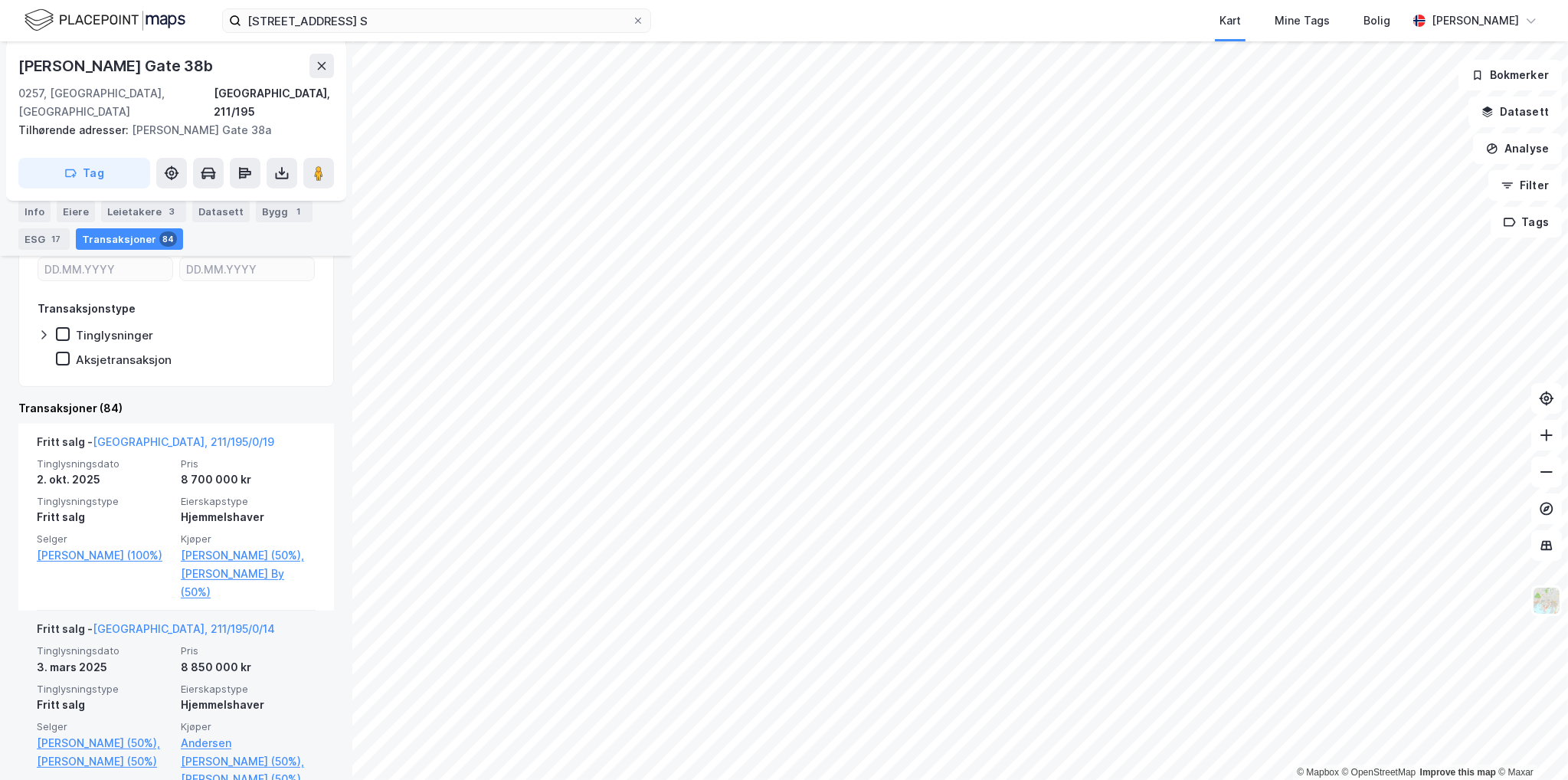
scroll to position [435, 0]
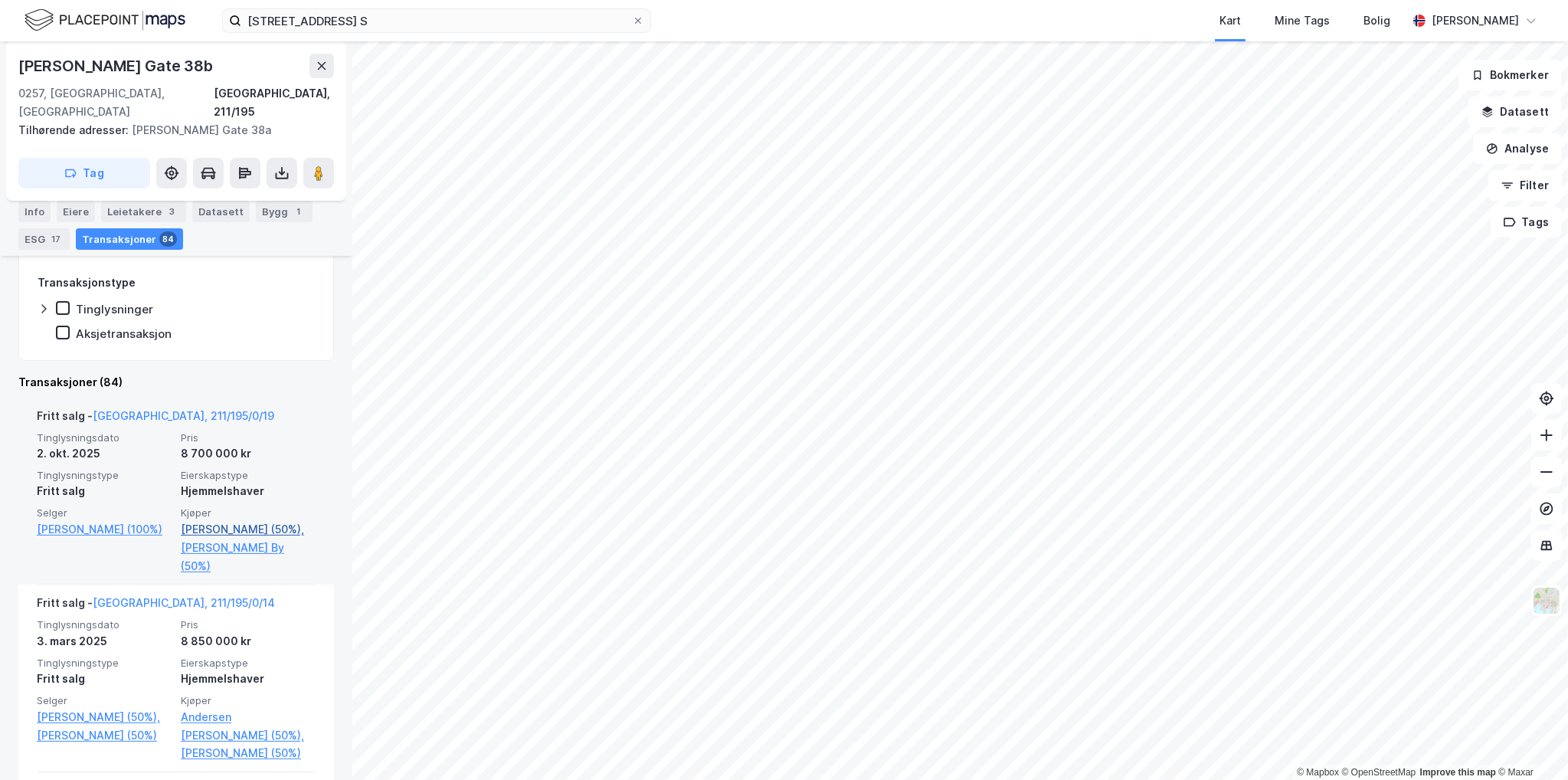
click at [229, 520] on link "[PERSON_NAME] (50%)," at bounding box center [248, 529] width 135 height 19
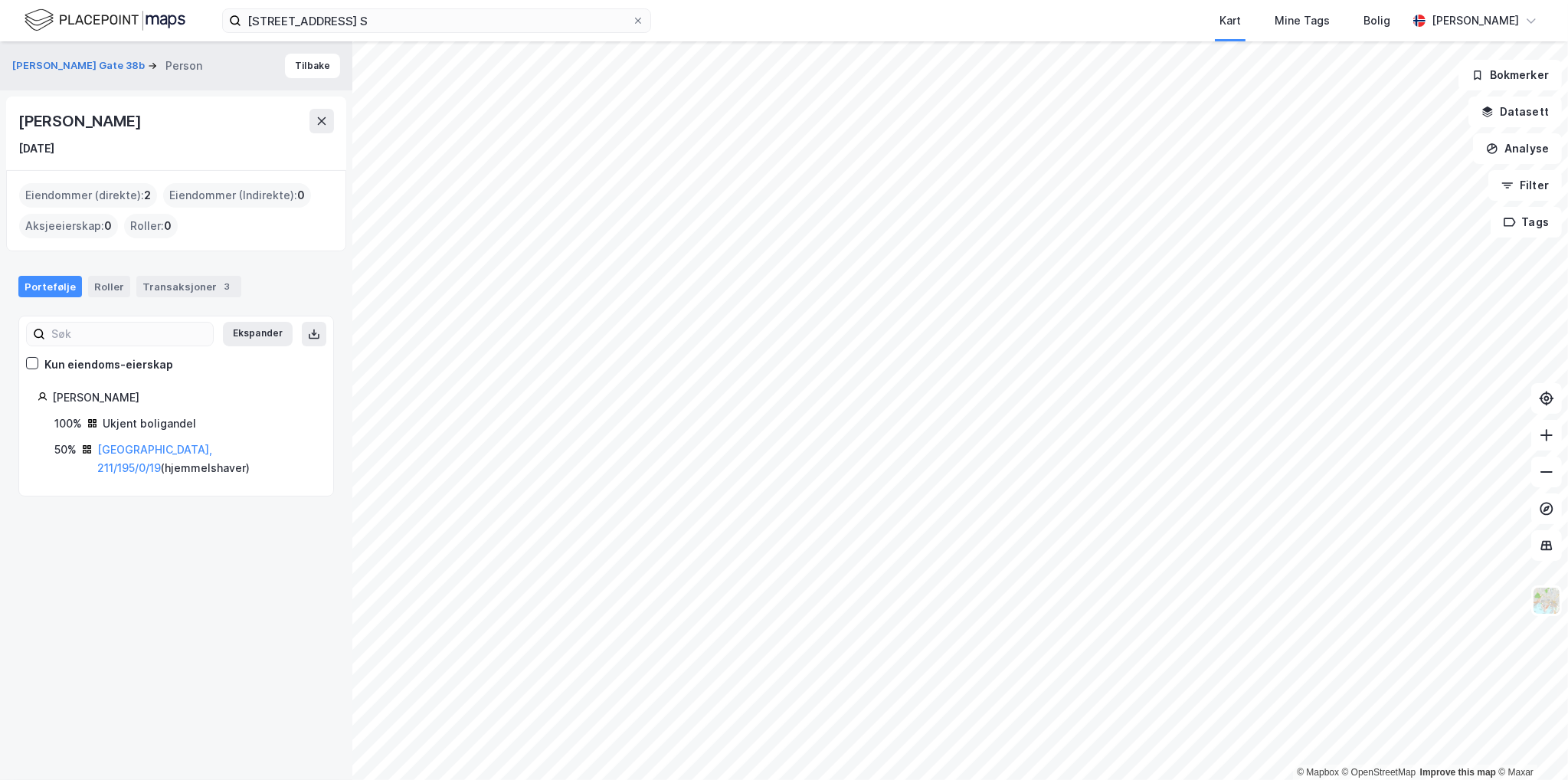
click at [123, 422] on div "Ukjent boligandel" at bounding box center [149, 423] width 93 height 19
click at [200, 283] on div "Transaksjoner 3" at bounding box center [188, 287] width 105 height 21
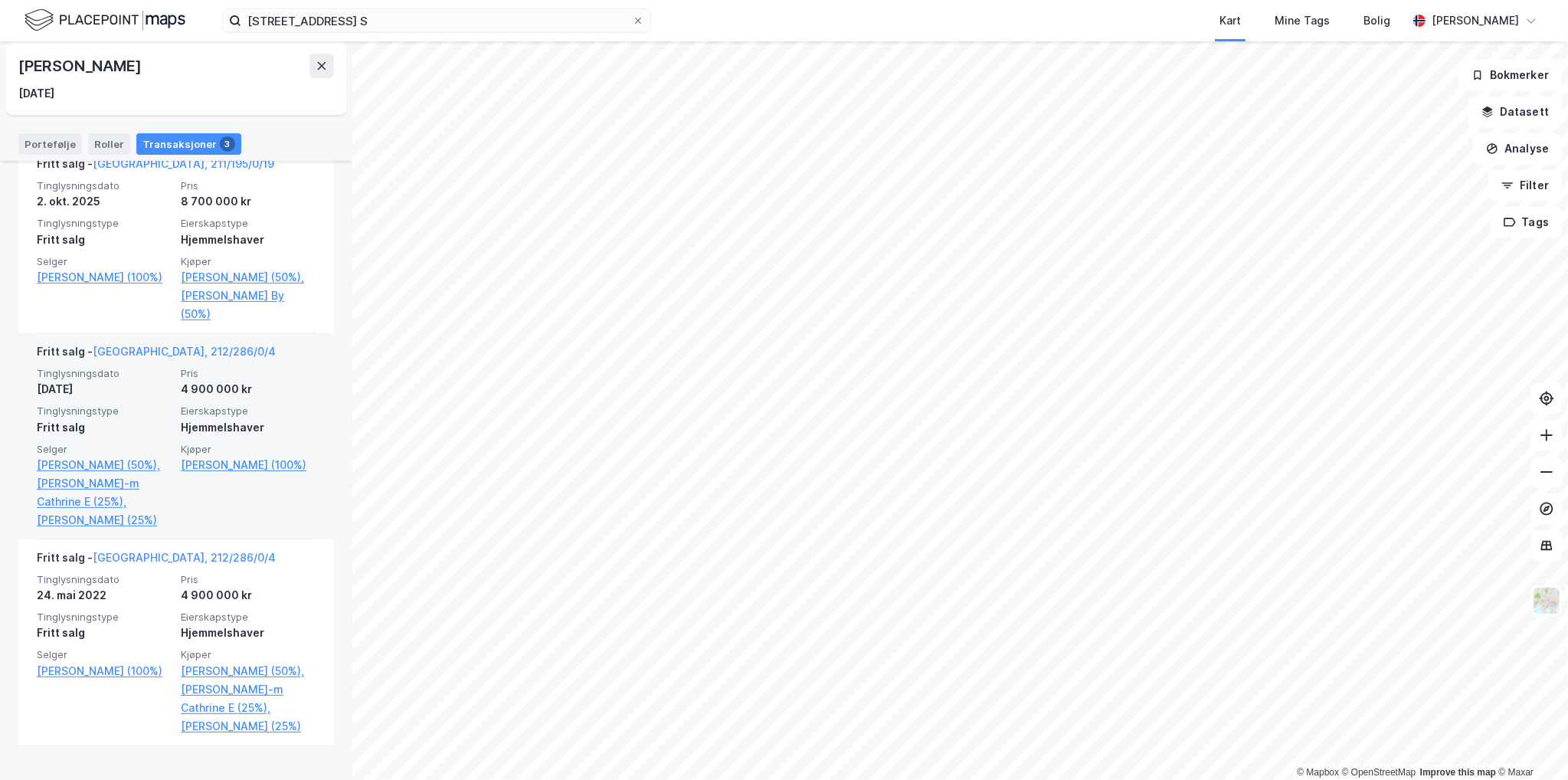
scroll to position [414, 0]
click at [133, 474] on link "[PERSON_NAME]-m Cathrine E (25%)," at bounding box center [104, 492] width 135 height 37
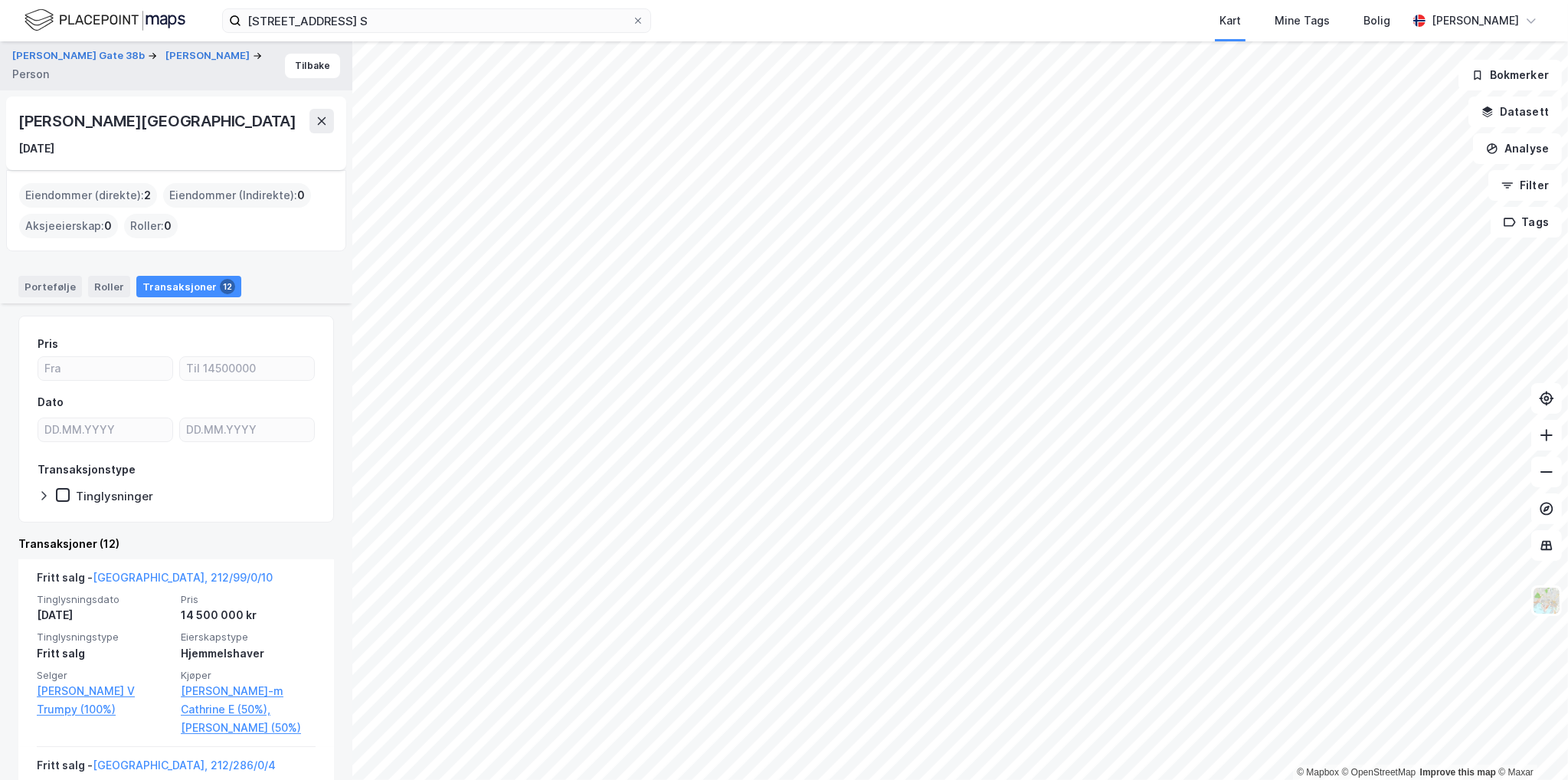
drag, startPoint x: 260, startPoint y: 604, endPoint x: 241, endPoint y: 540, distance: 66.8
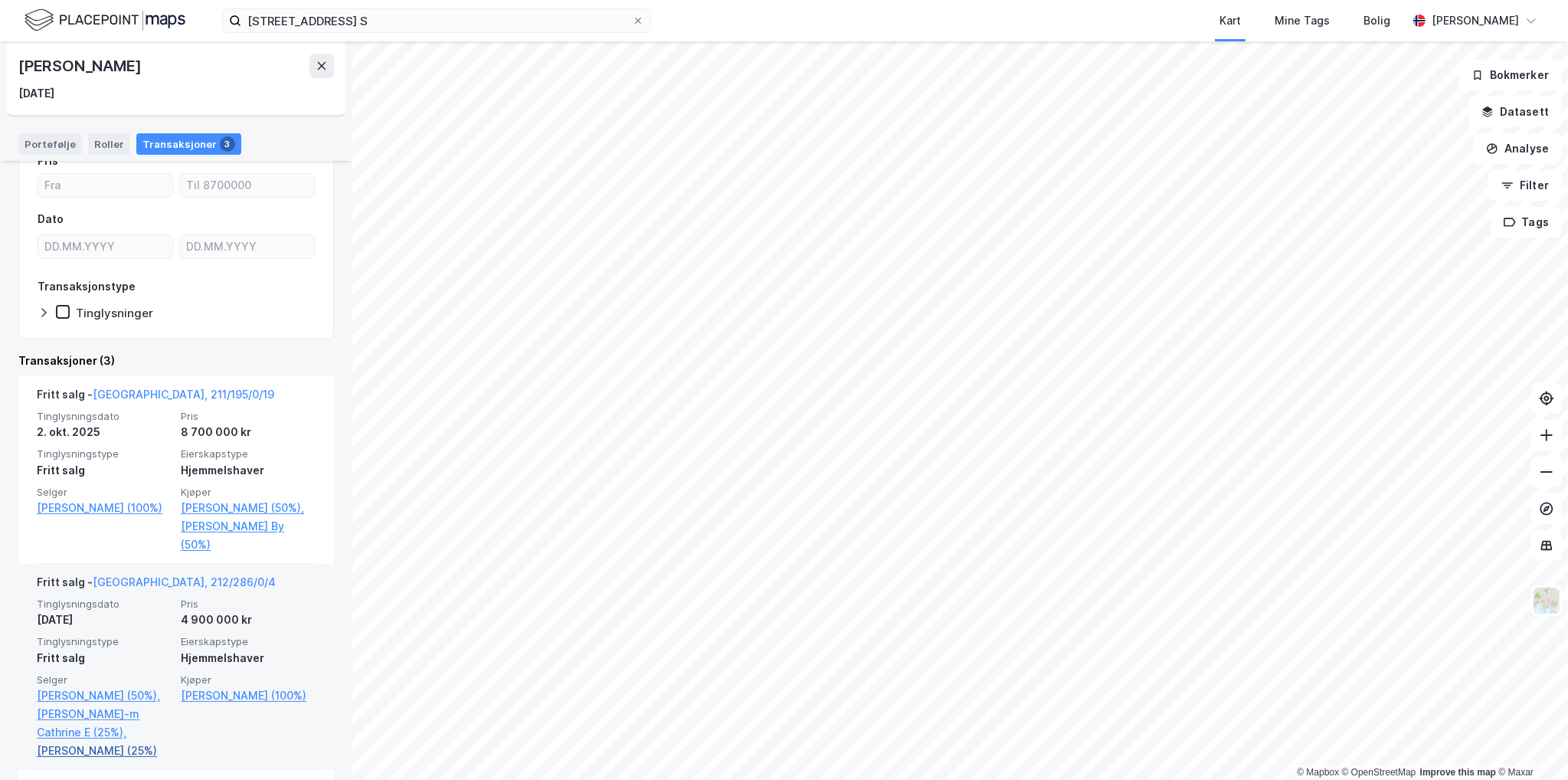
scroll to position [306, 0]
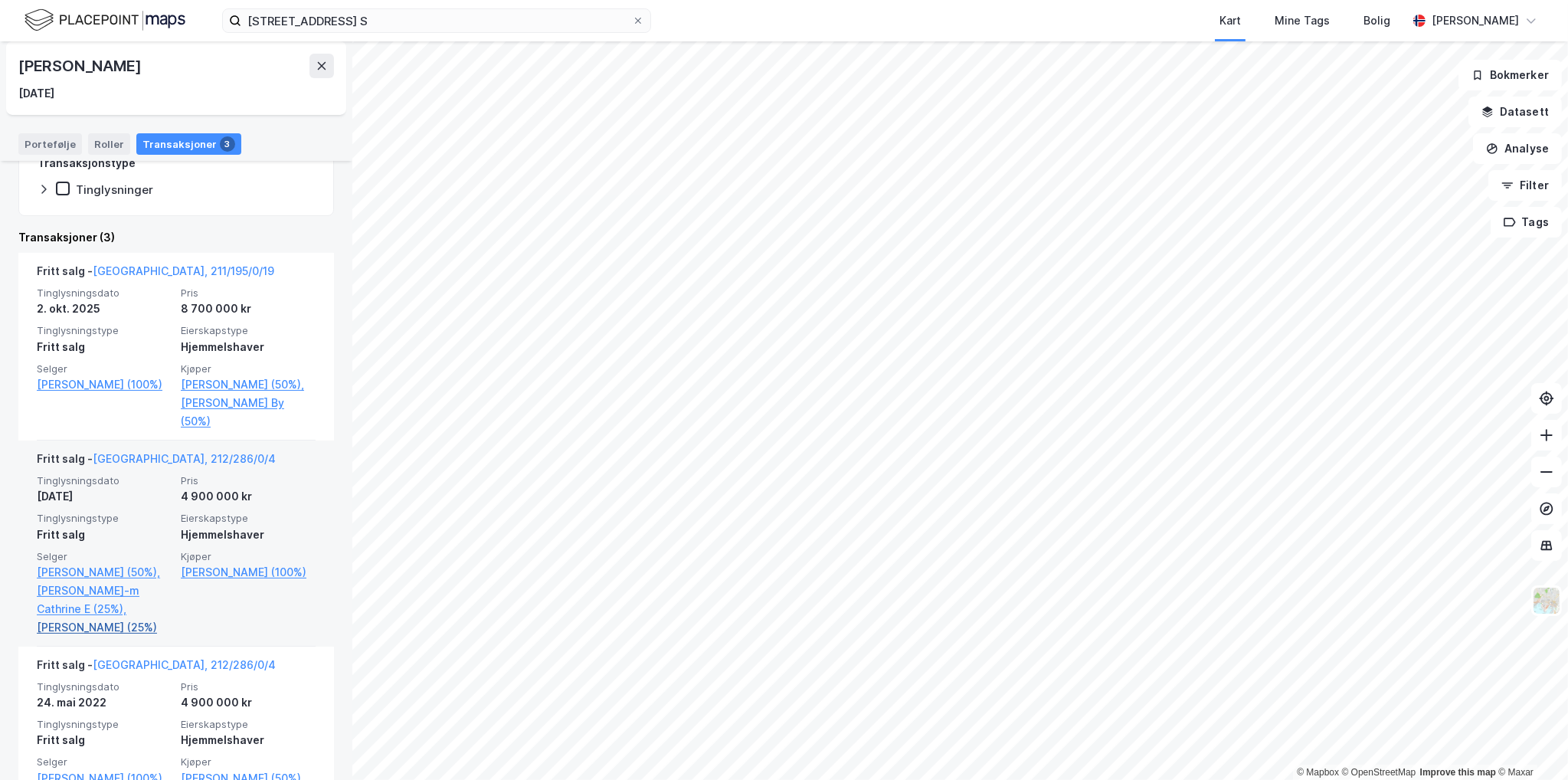
click at [92, 618] on link "[PERSON_NAME] (25%)" at bounding box center [104, 627] width 135 height 19
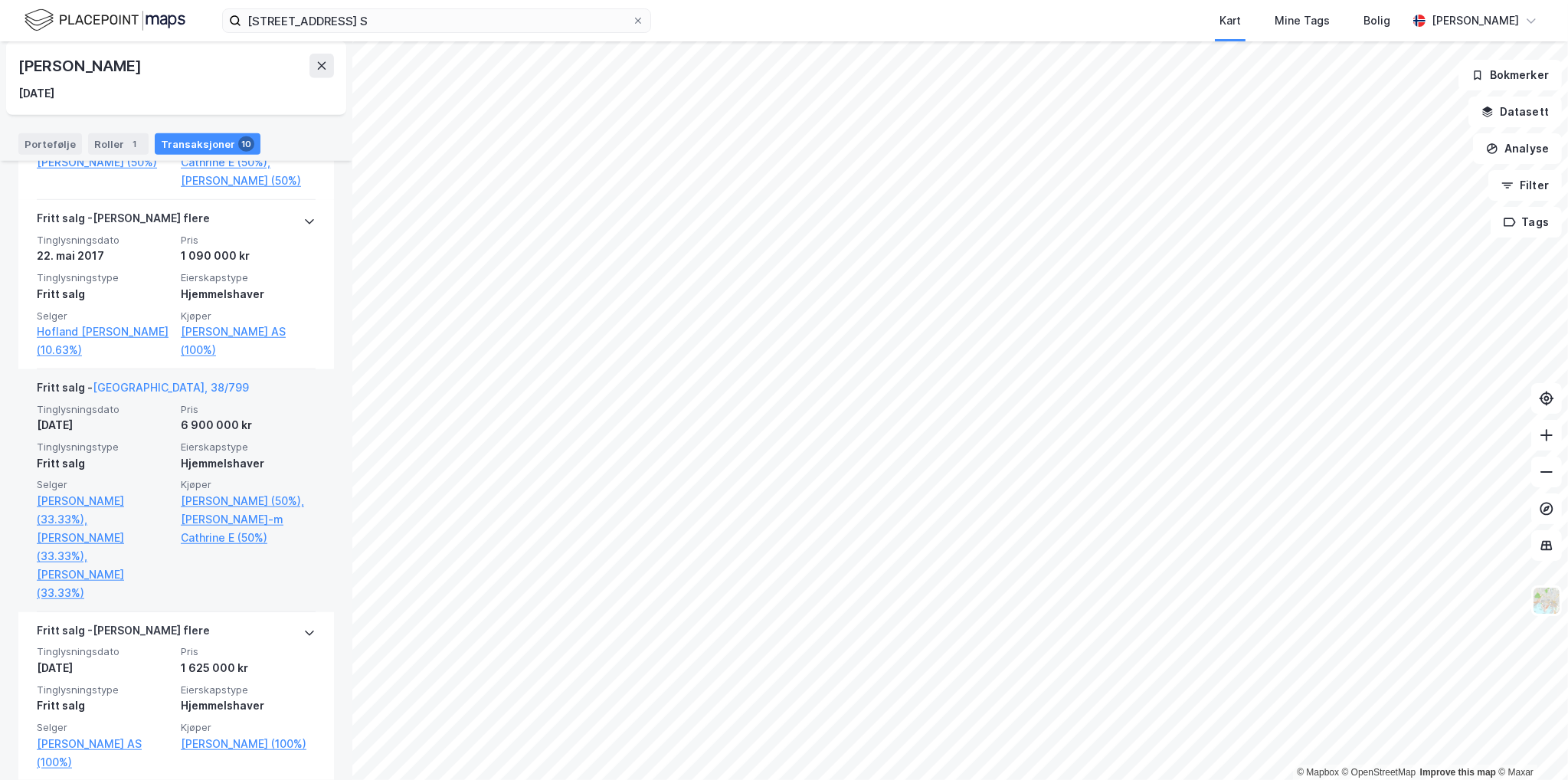
scroll to position [1707, 0]
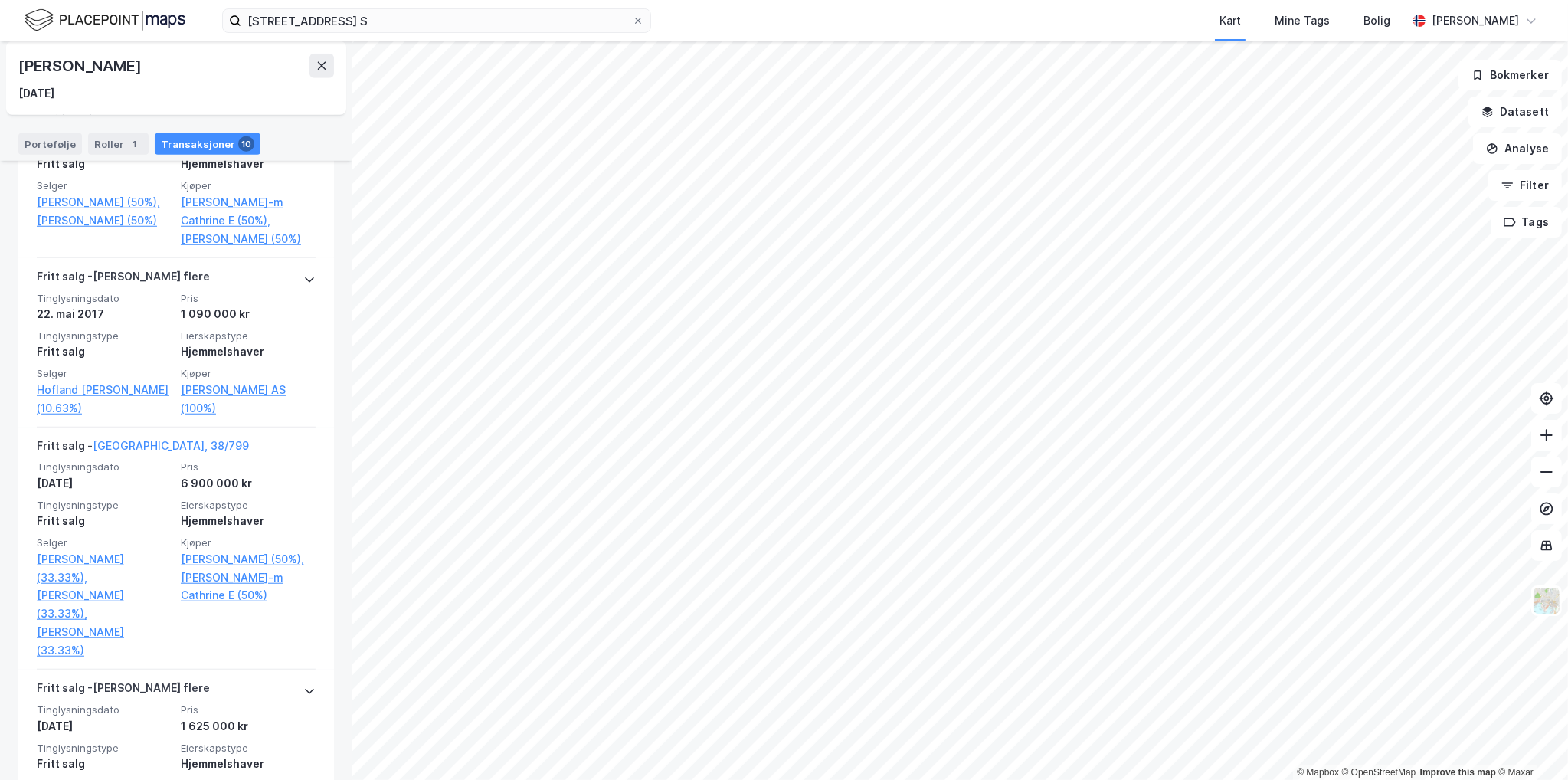
click at [89, 68] on div "[PERSON_NAME]" at bounding box center [81, 66] width 126 height 24
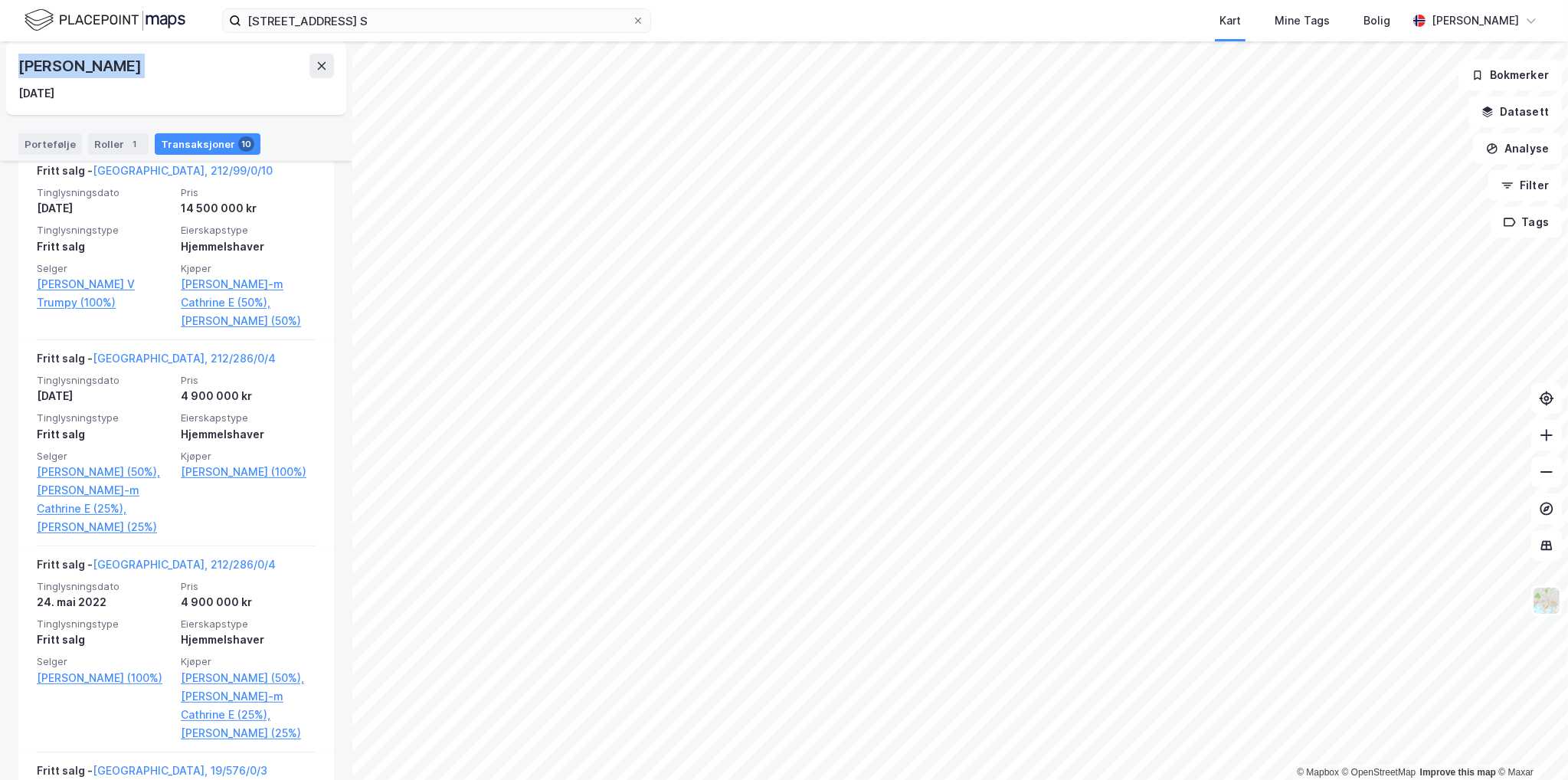
scroll to position [635, 0]
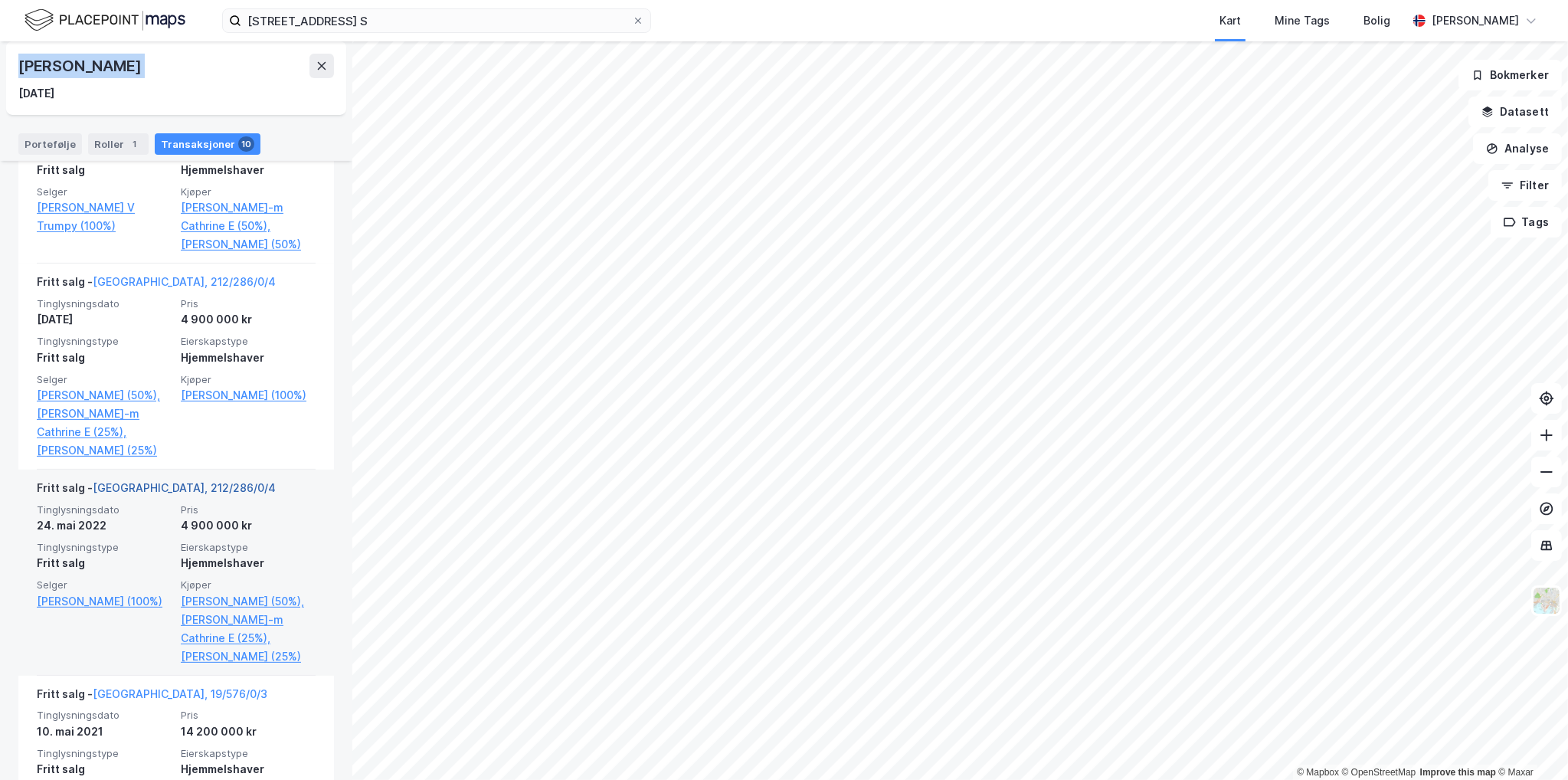
click at [157, 494] on link "[GEOGRAPHIC_DATA], 212/286/0/4" at bounding box center [184, 488] width 183 height 13
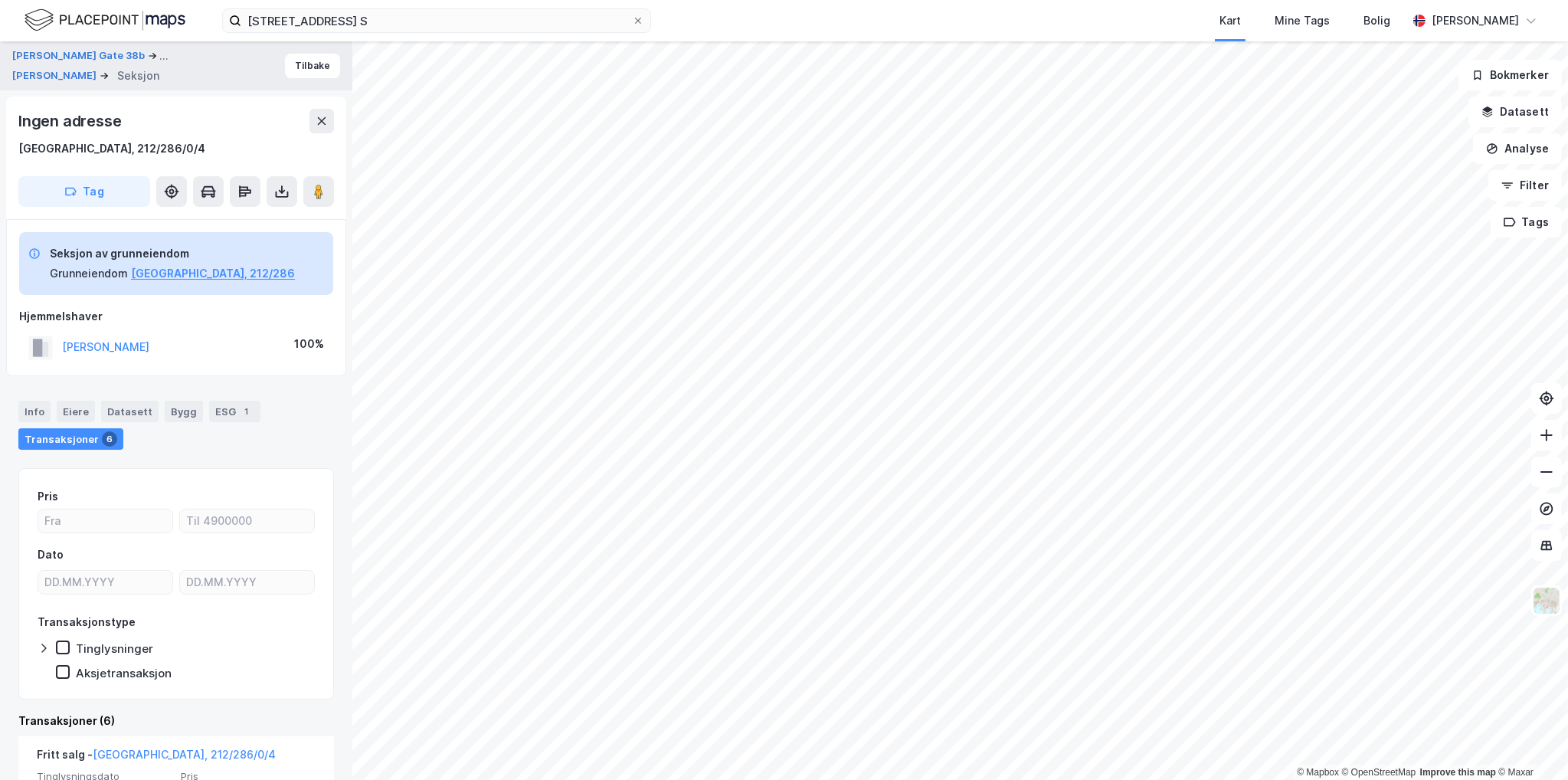
scroll to position [384, 0]
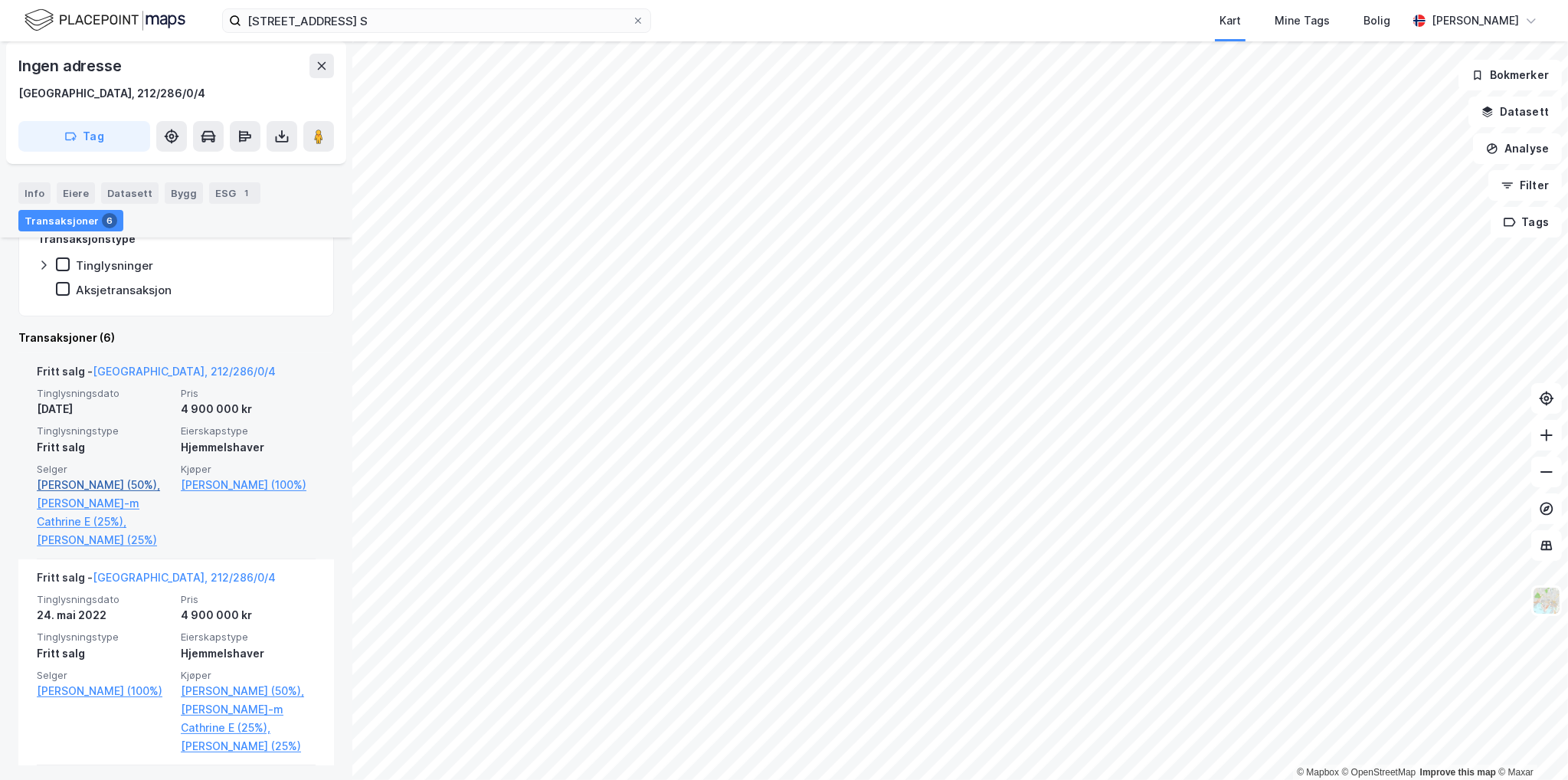
click at [80, 486] on link "[PERSON_NAME] (50%)," at bounding box center [104, 485] width 135 height 19
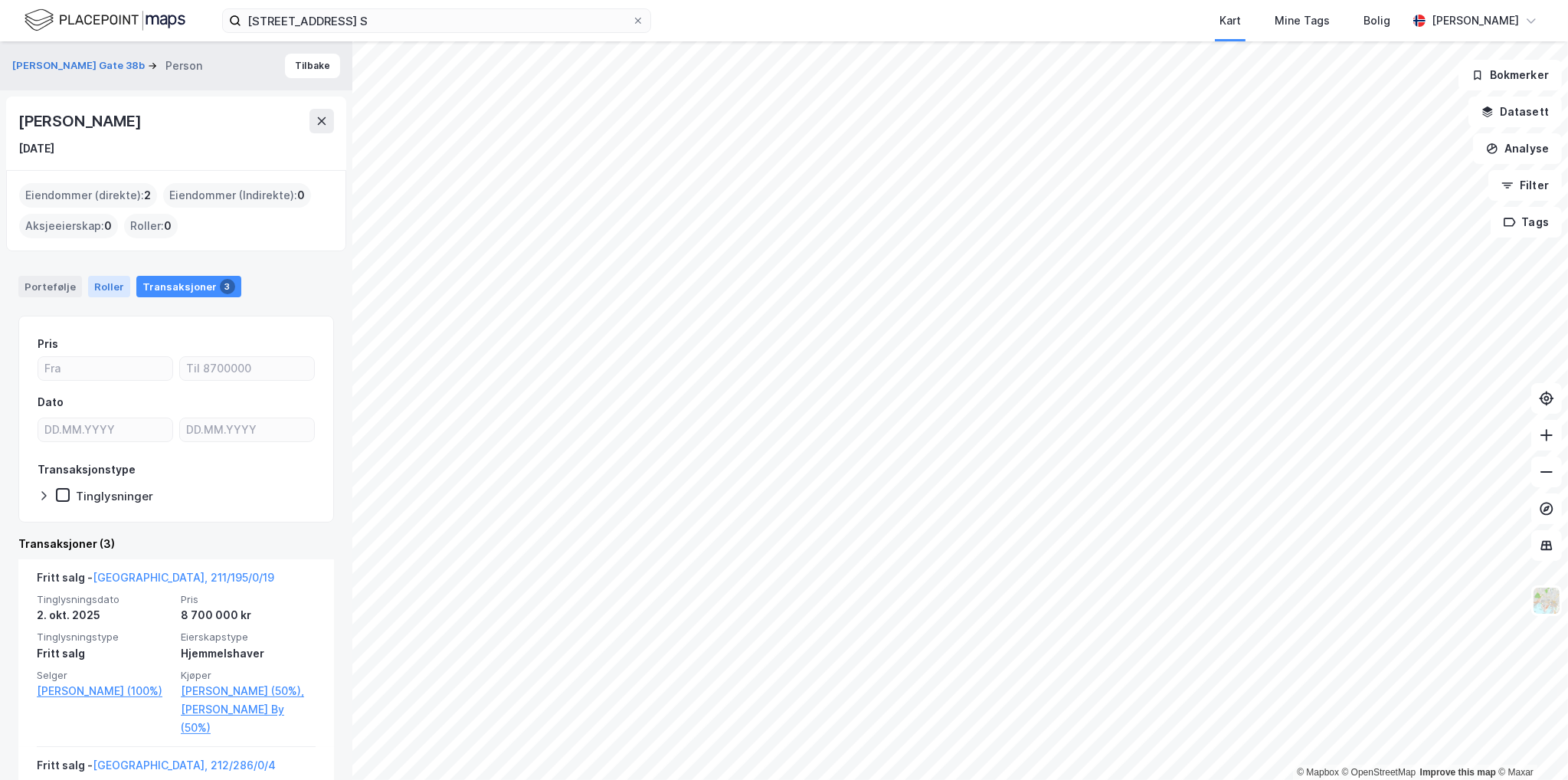
click at [100, 283] on div "Roller" at bounding box center [109, 287] width 42 height 21
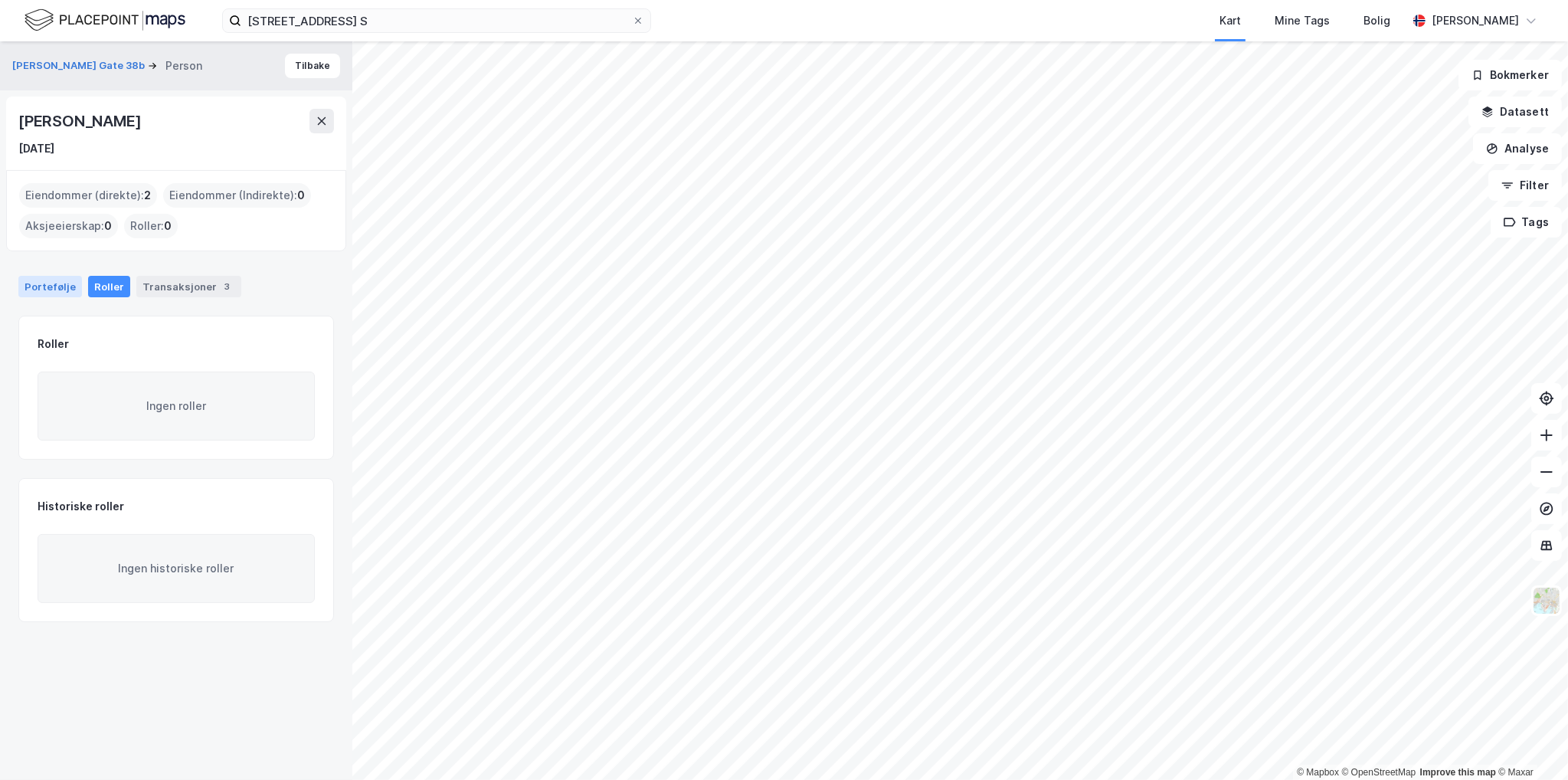
click at [47, 288] on div "Portefølje" at bounding box center [50, 287] width 63 height 21
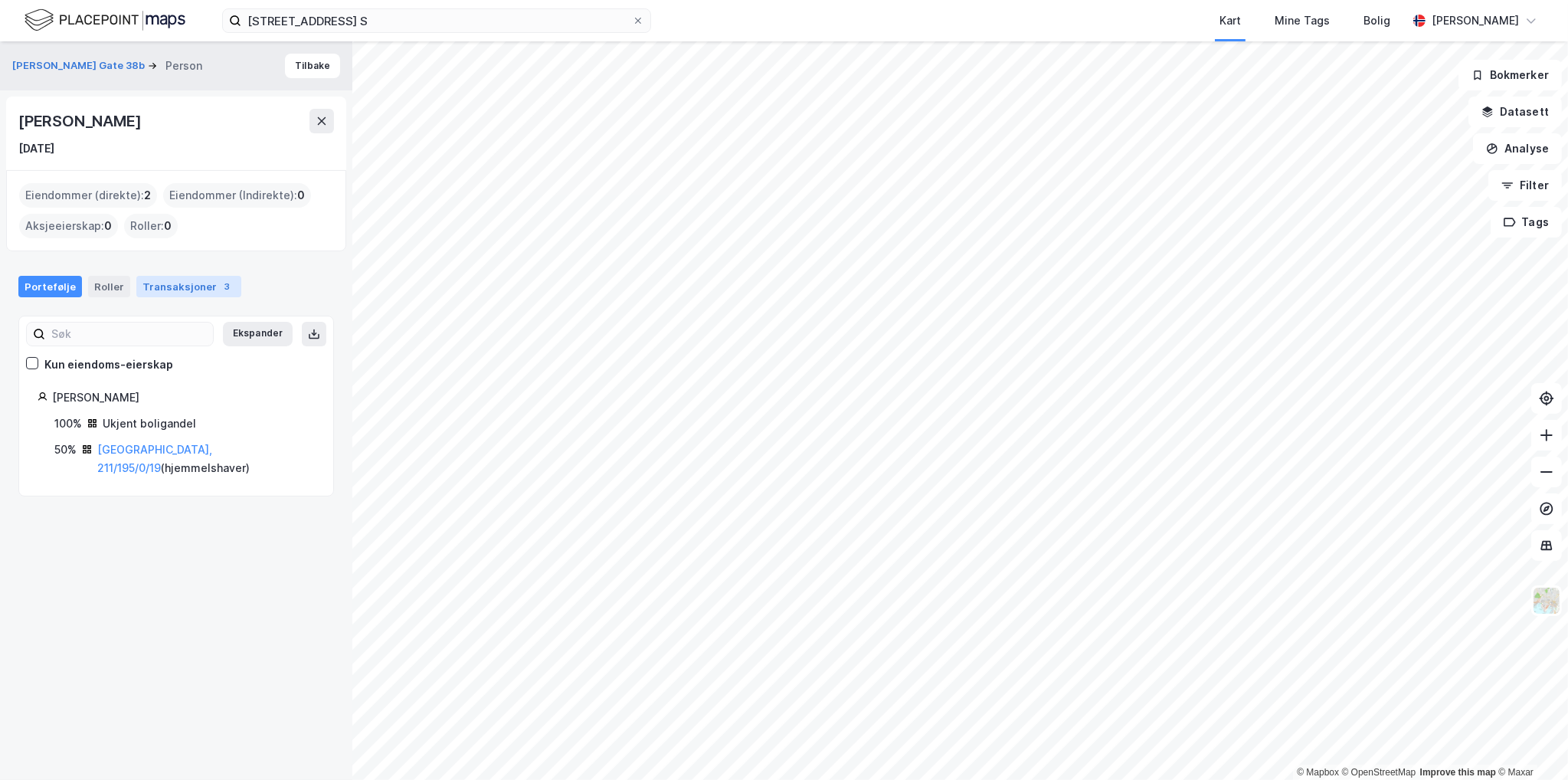
click at [205, 288] on div "Transaksjoner 3" at bounding box center [188, 287] width 105 height 21
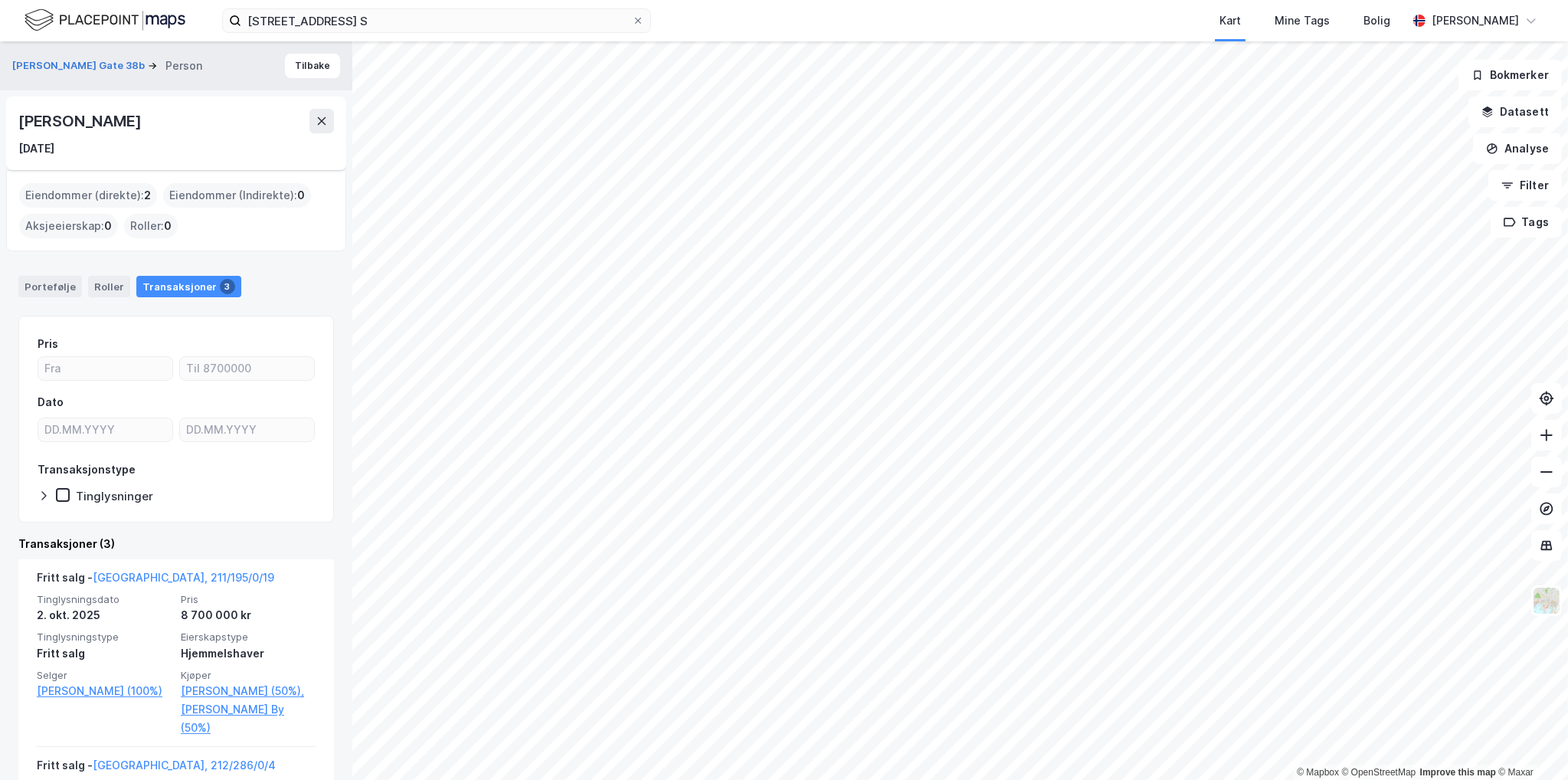
scroll to position [306, 0]
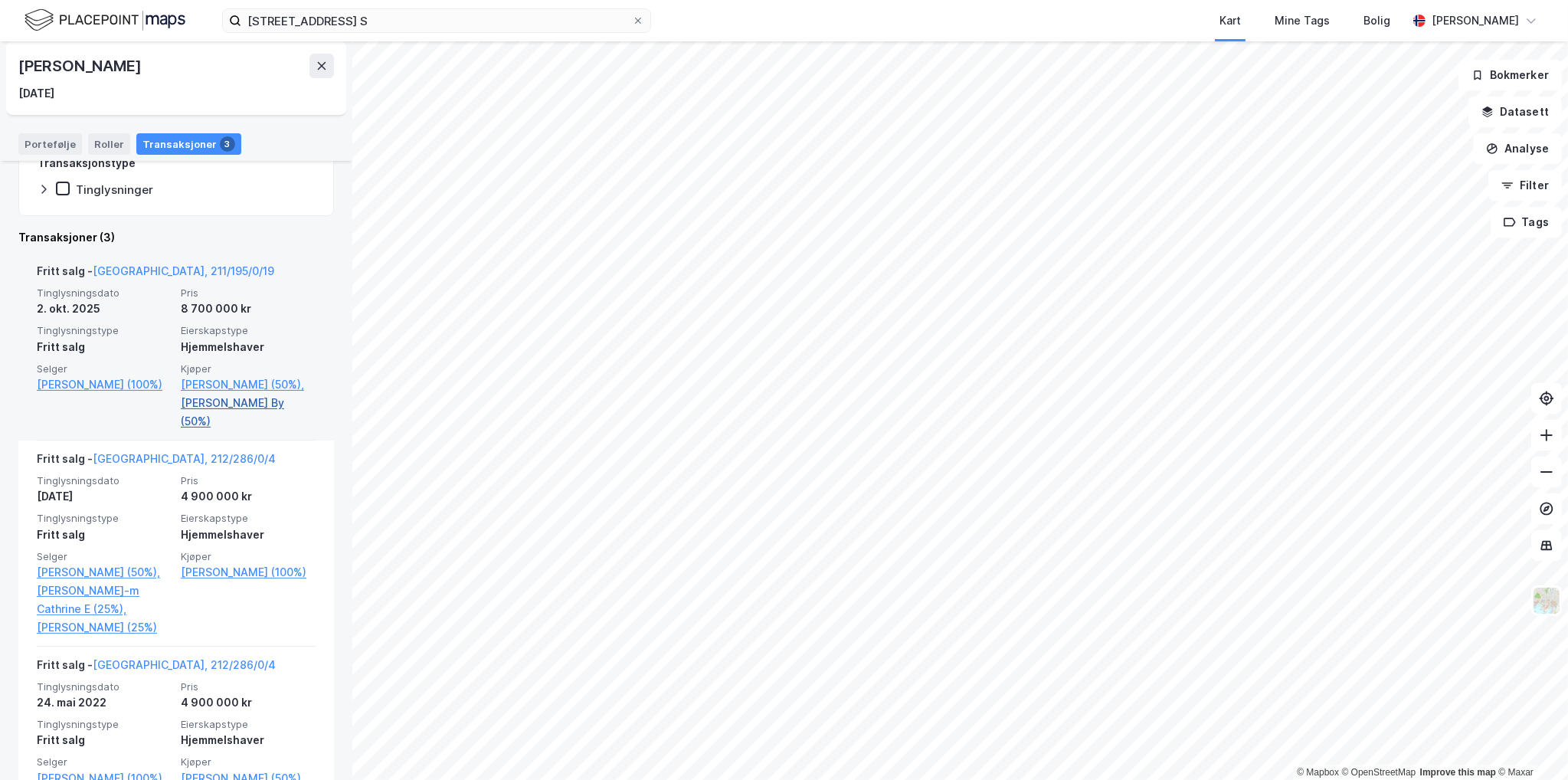
click at [242, 407] on link "[PERSON_NAME] By (50%)" at bounding box center [248, 412] width 135 height 37
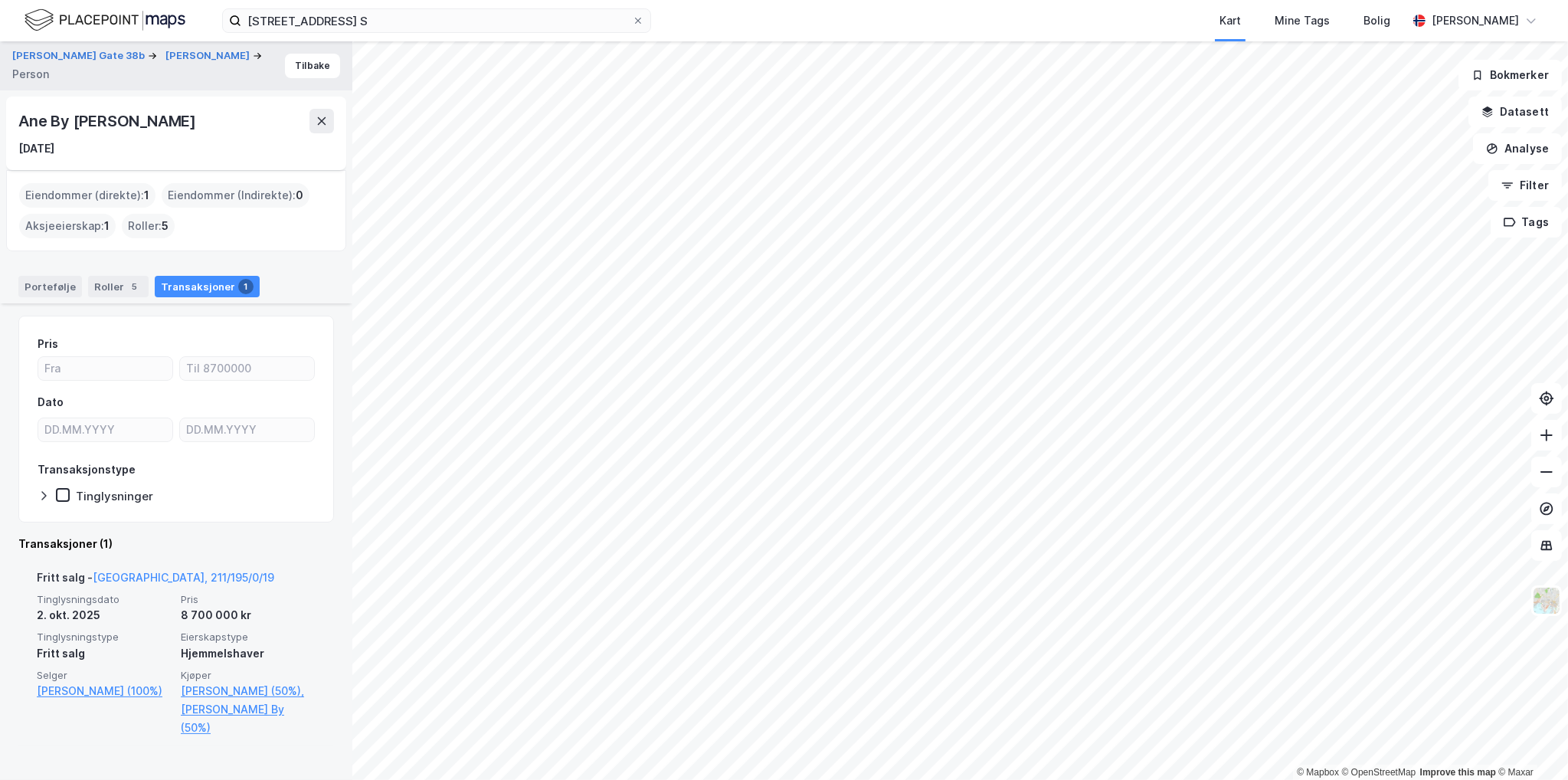
click at [136, 569] on div "Fritt salg - [GEOGRAPHIC_DATA], 211/195/0/19" at bounding box center [155, 581] width 237 height 24
click at [141, 580] on link "[GEOGRAPHIC_DATA], 211/195/0/19" at bounding box center [184, 578] width 182 height 13
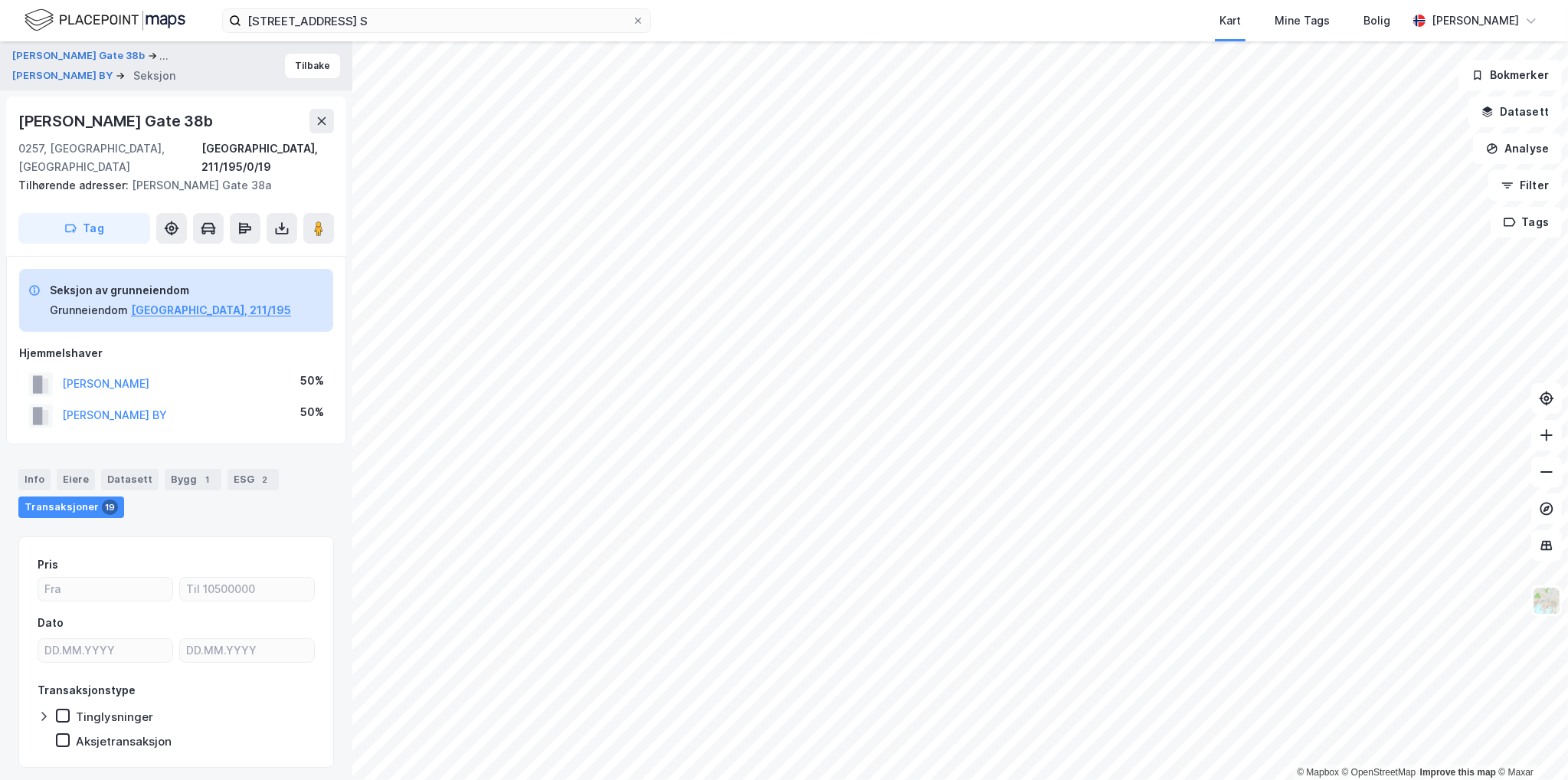
scroll to position [24, 0]
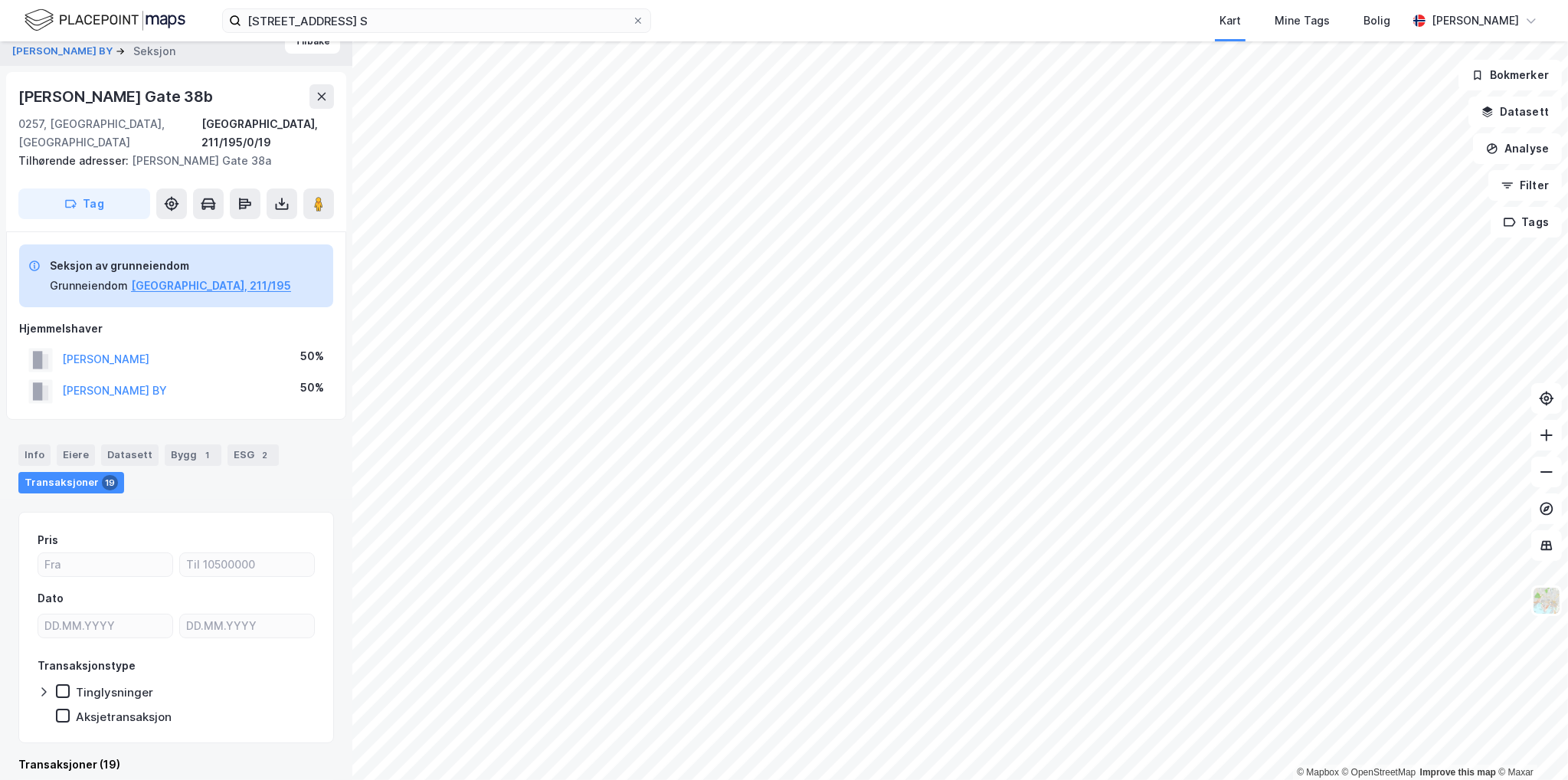
click at [93, 80] on div "[PERSON_NAME][STREET_ADDRESS], 211/195/0/19 Tilhørende adresser: [PERSON_NAME][…" at bounding box center [176, 152] width 340 height 159
click at [100, 98] on div "[PERSON_NAME] Gate 38b" at bounding box center [117, 97] width 197 height 24
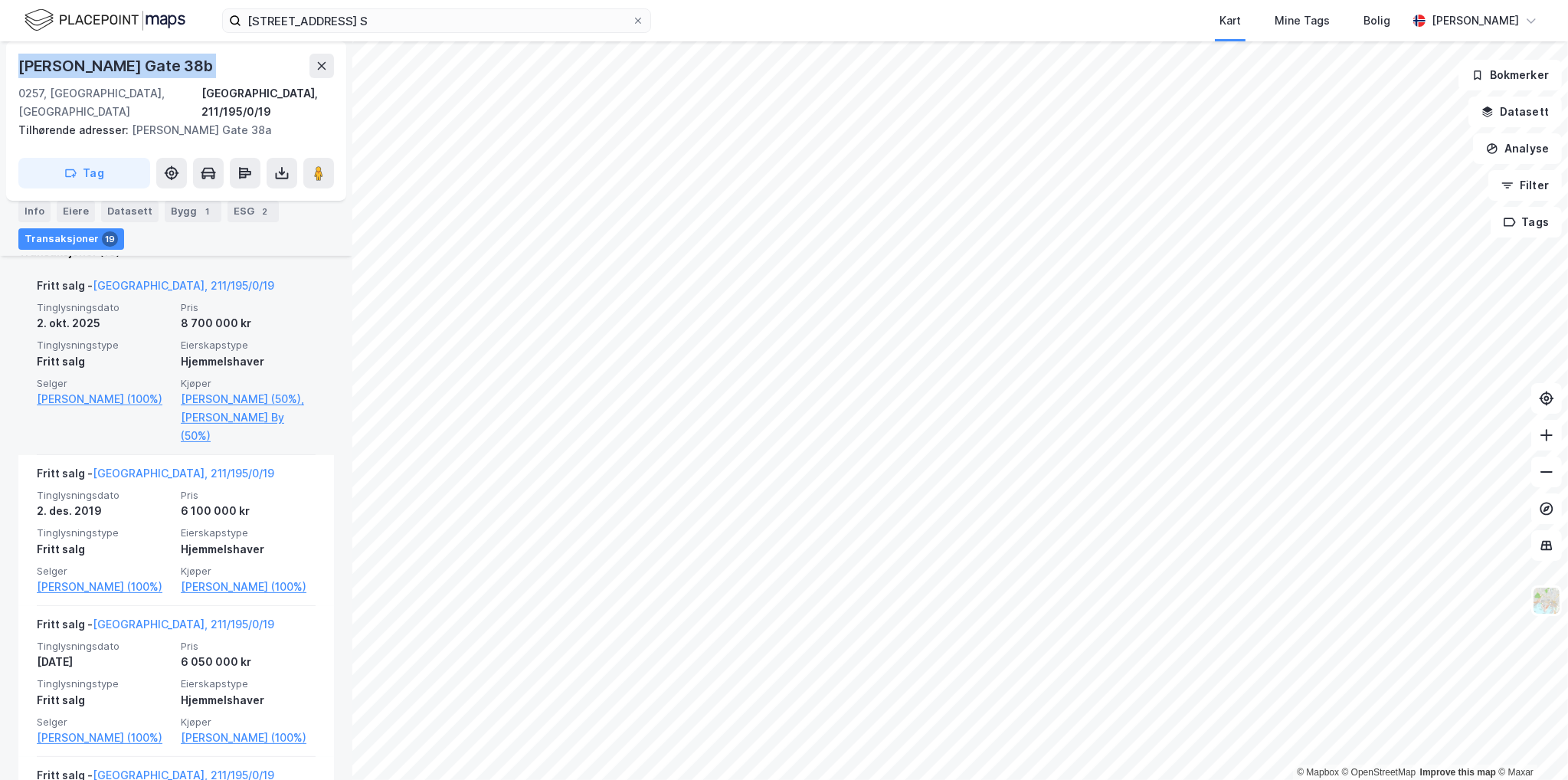
scroll to position [561, 0]
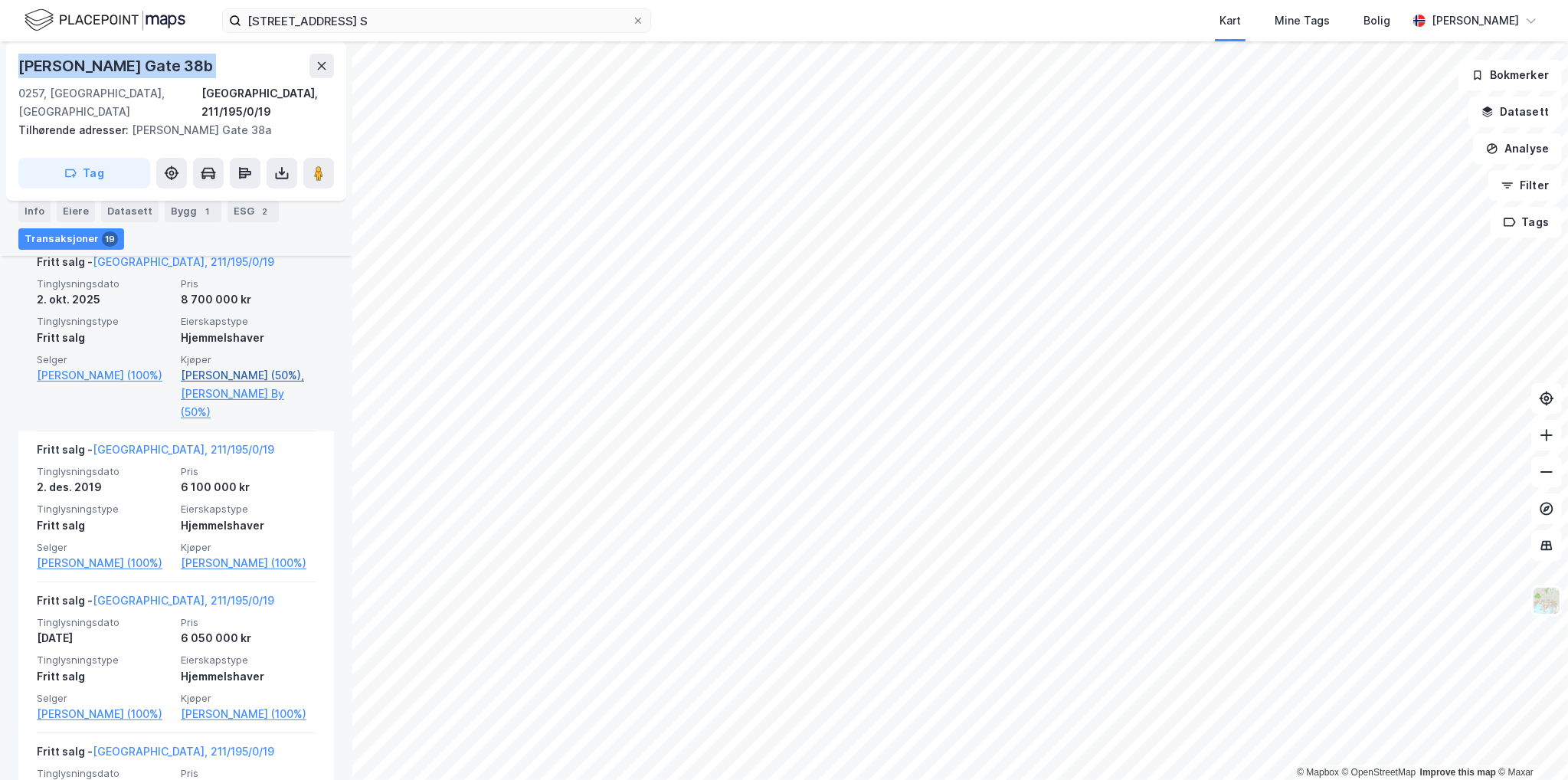
click at [217, 366] on link "[PERSON_NAME] (50%)," at bounding box center [248, 375] width 135 height 19
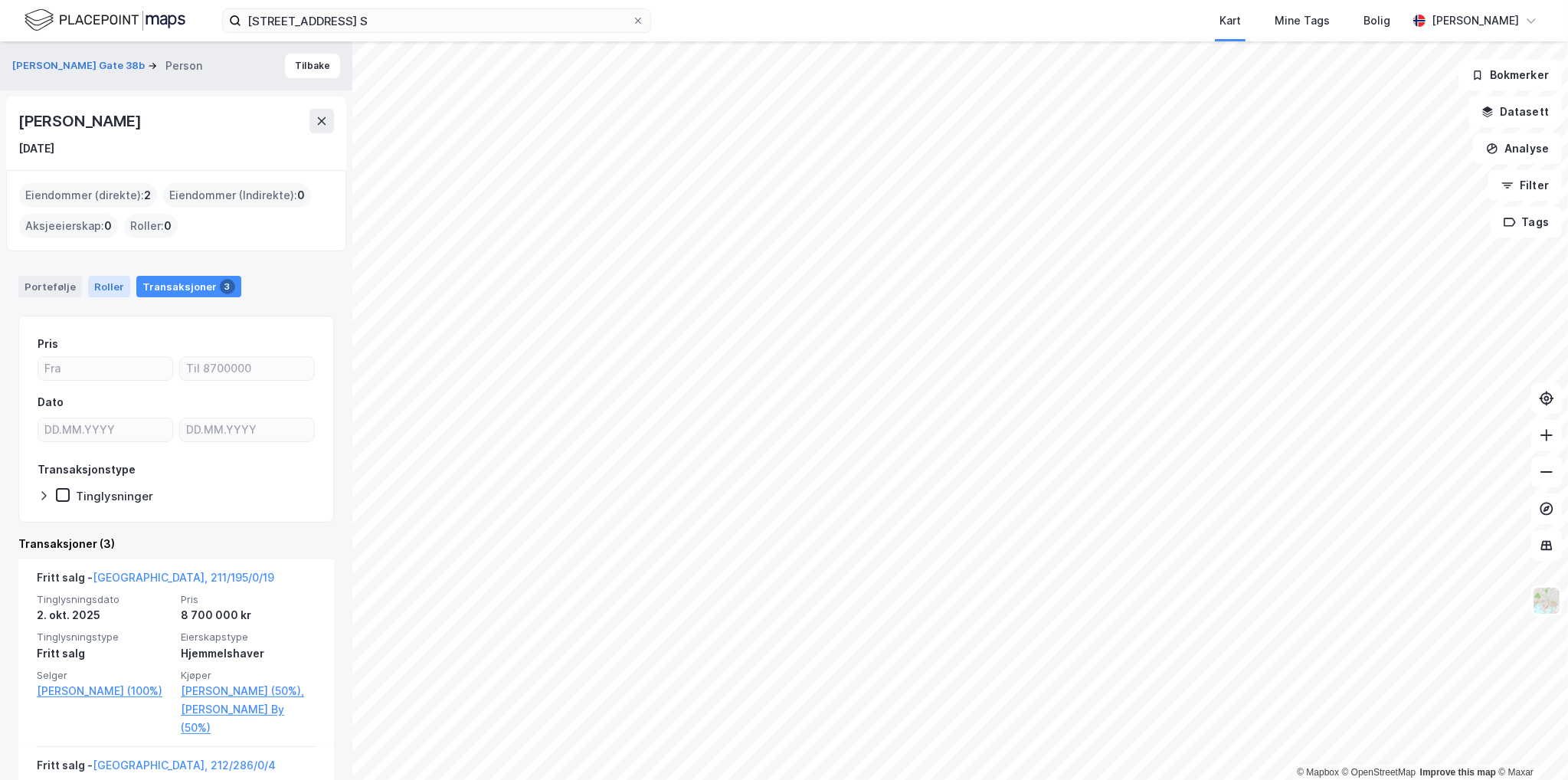
click at [98, 286] on div "Roller" at bounding box center [109, 287] width 42 height 21
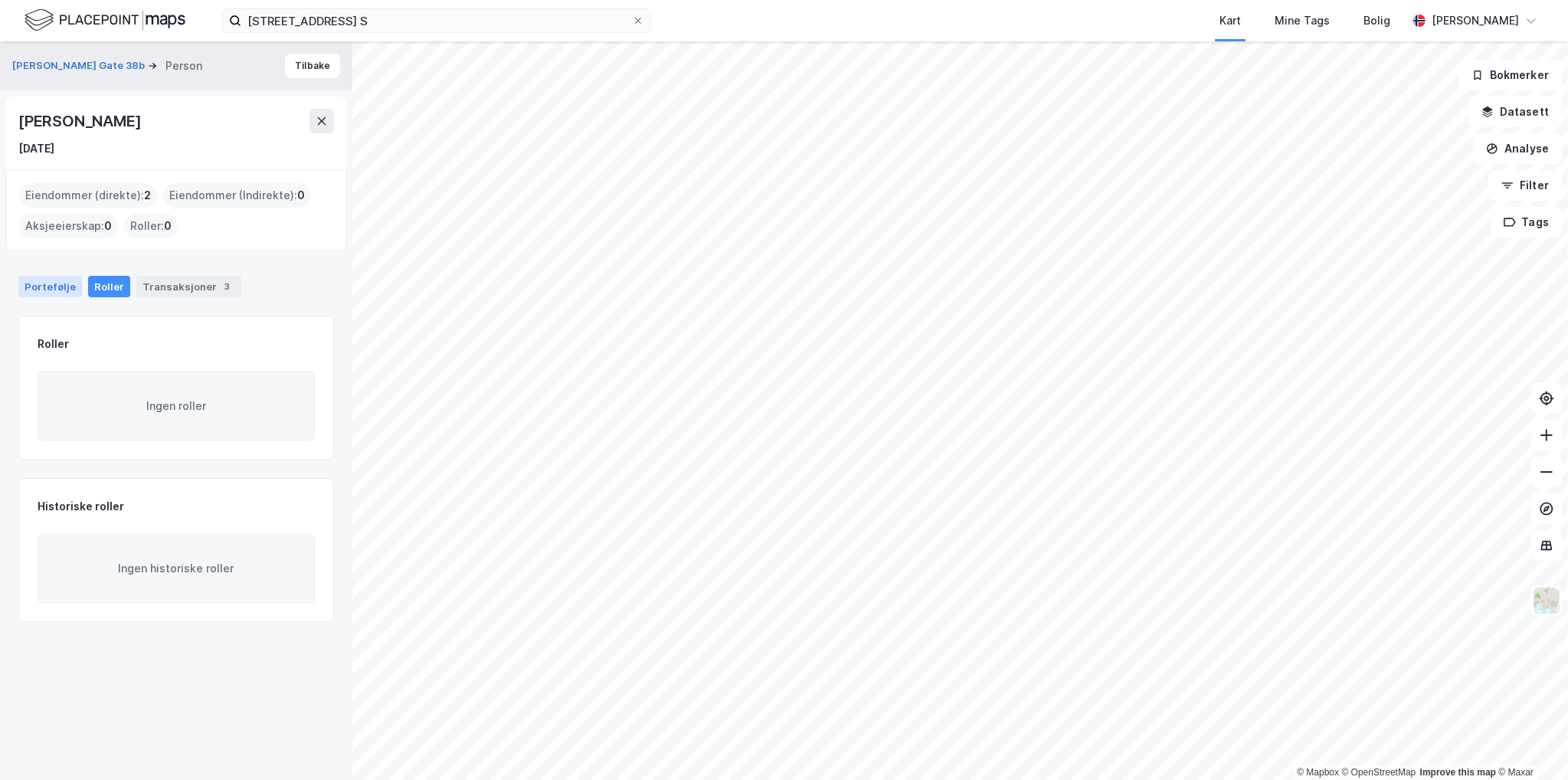
click at [61, 280] on div "Portefølje" at bounding box center [50, 287] width 63 height 21
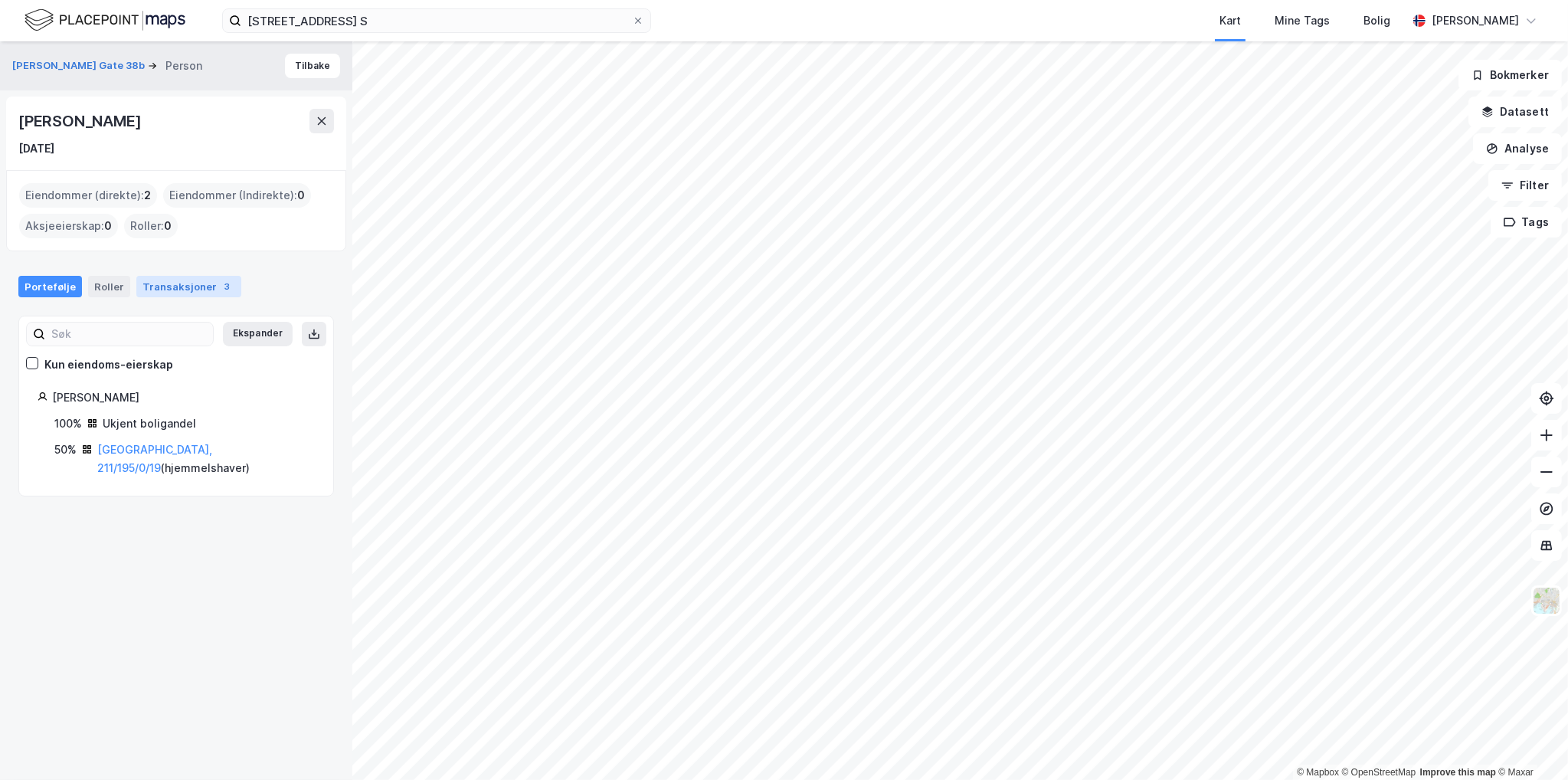
click at [195, 287] on div "Transaksjoner 3" at bounding box center [188, 287] width 105 height 21
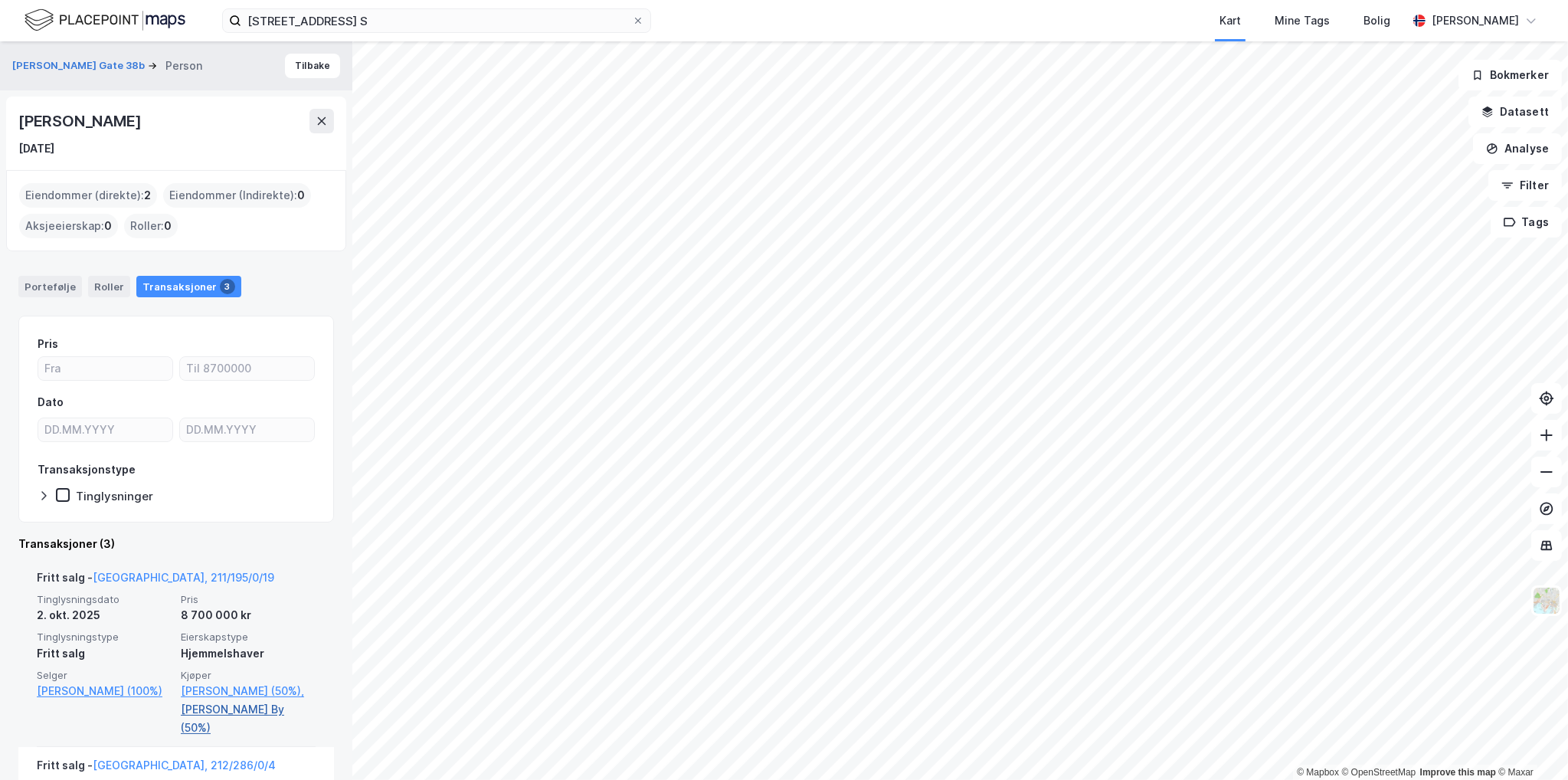
click at [235, 708] on link "[PERSON_NAME] By (50%)" at bounding box center [248, 718] width 135 height 37
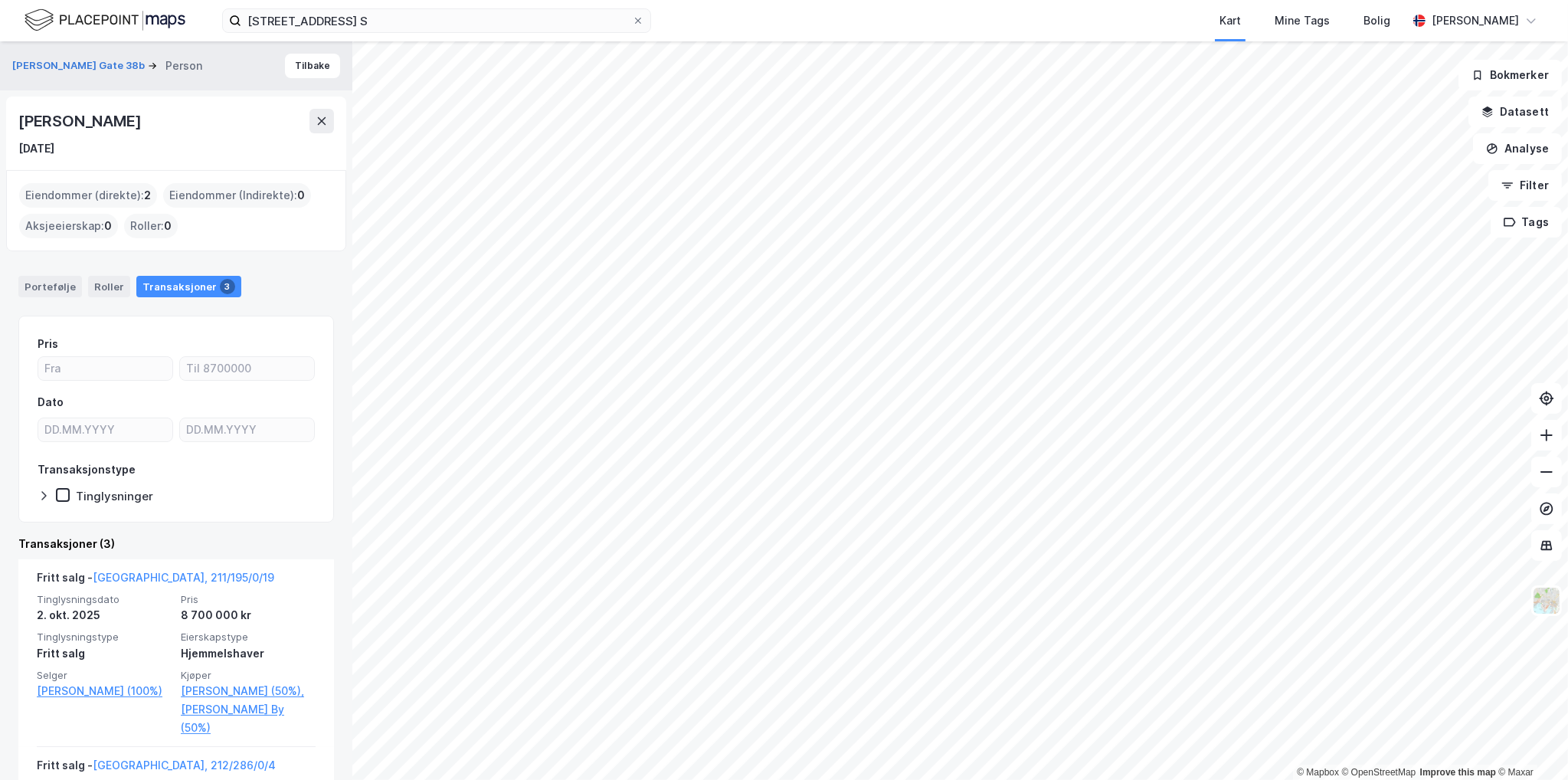
click at [84, 129] on div "[PERSON_NAME]" at bounding box center [81, 121] width 126 height 24
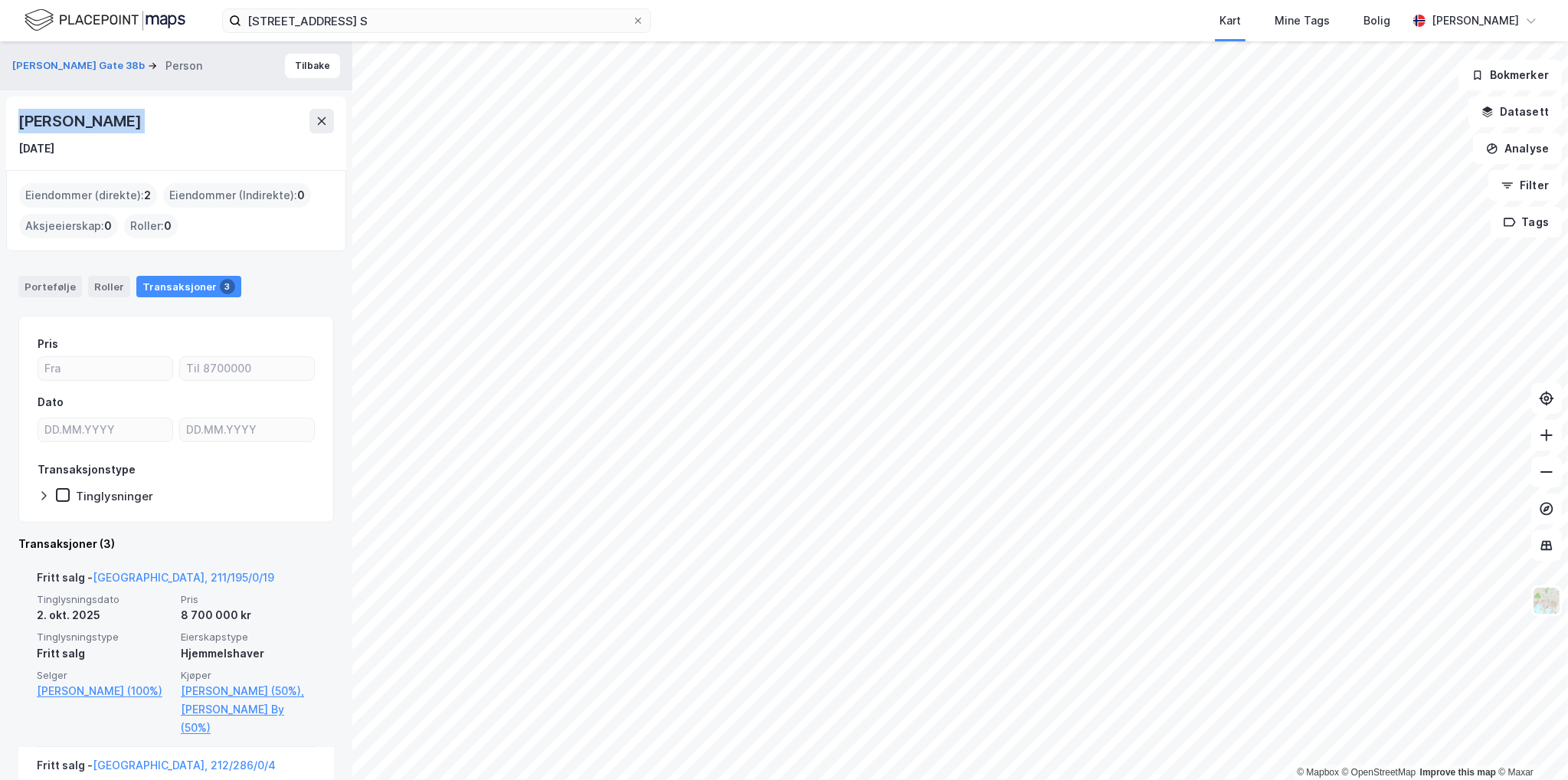
drag, startPoint x: 222, startPoint y: 708, endPoint x: 212, endPoint y: 660, distance: 49.0
click at [222, 708] on link "[PERSON_NAME] By (50%)" at bounding box center [248, 718] width 135 height 37
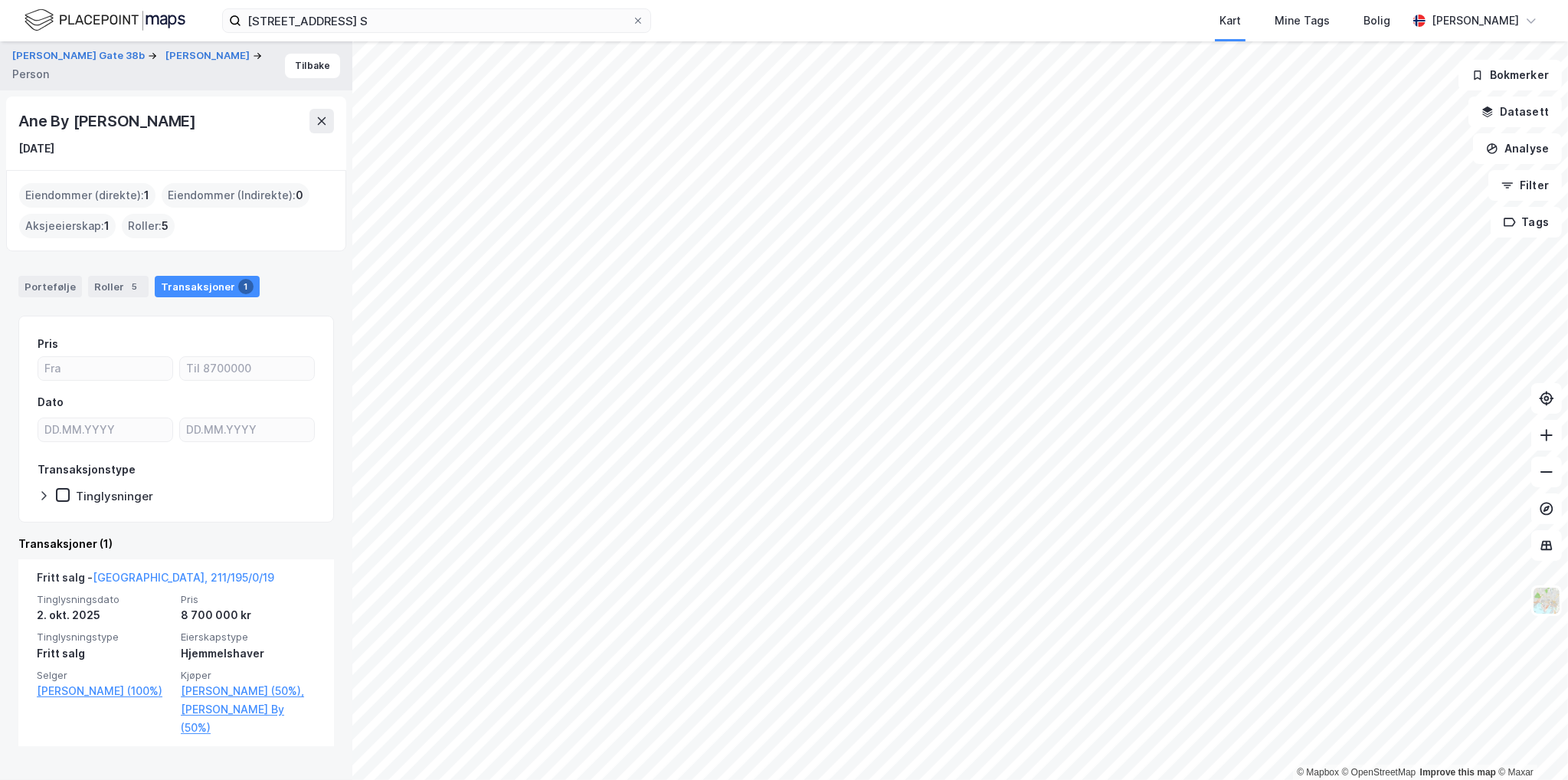
click at [214, 525] on div "Pris Dato Transaksjonstype Tinglysninger Transaksjoner (1) Fritt salg - [GEOGRA…" at bounding box center [176, 522] width 316 height 412
click at [116, 283] on div "Roller 5" at bounding box center [118, 287] width 61 height 21
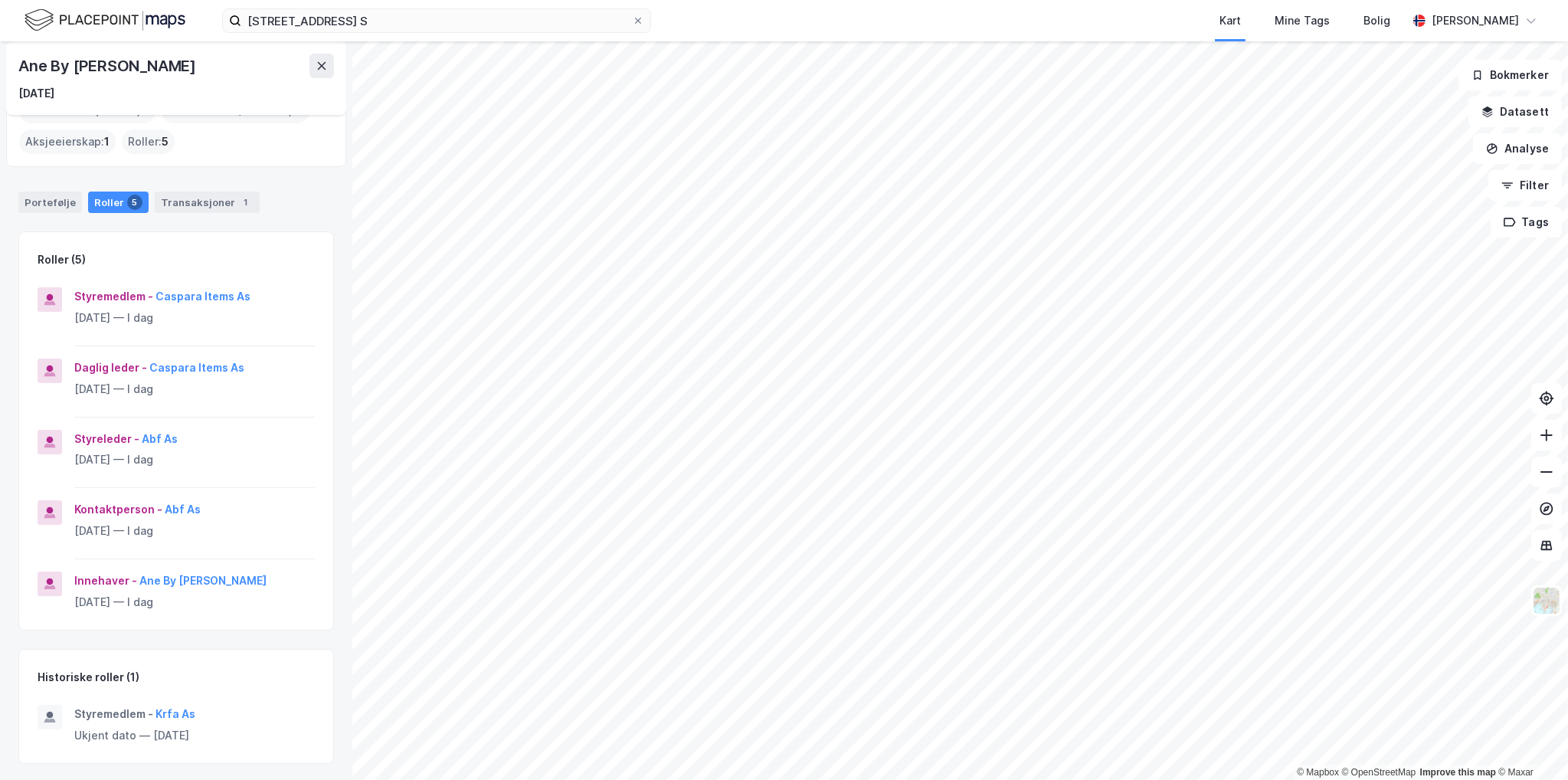
scroll to position [85, 0]
click at [0, 0] on button "Krfa As" at bounding box center [0, 0] width 0 height 0
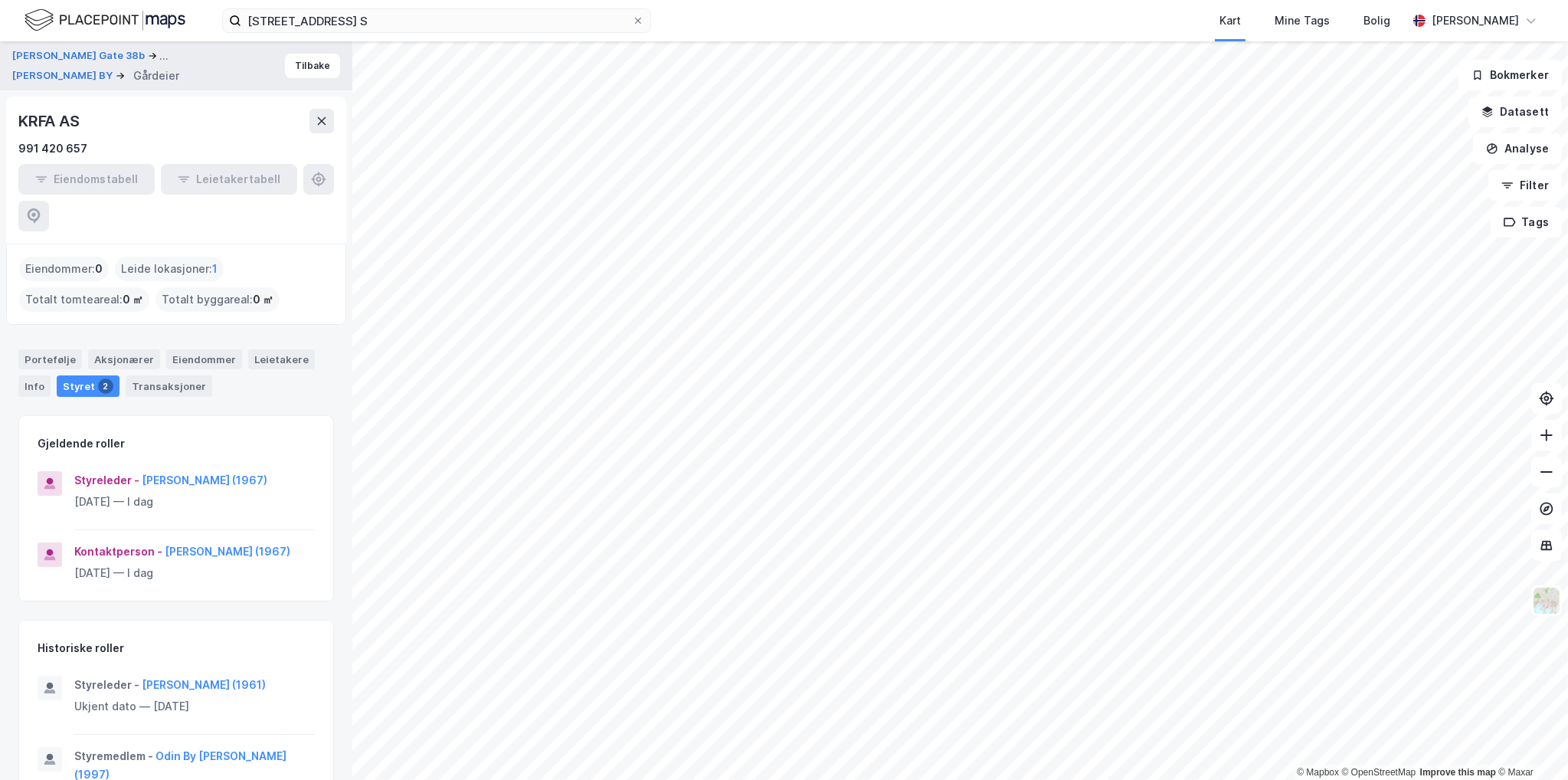
click at [41, 124] on div "KRFA AS" at bounding box center [50, 121] width 64 height 24
click at [307, 128] on div "KRFA AS" at bounding box center [176, 121] width 316 height 24
click at [316, 119] on icon at bounding box center [322, 120] width 12 height 12
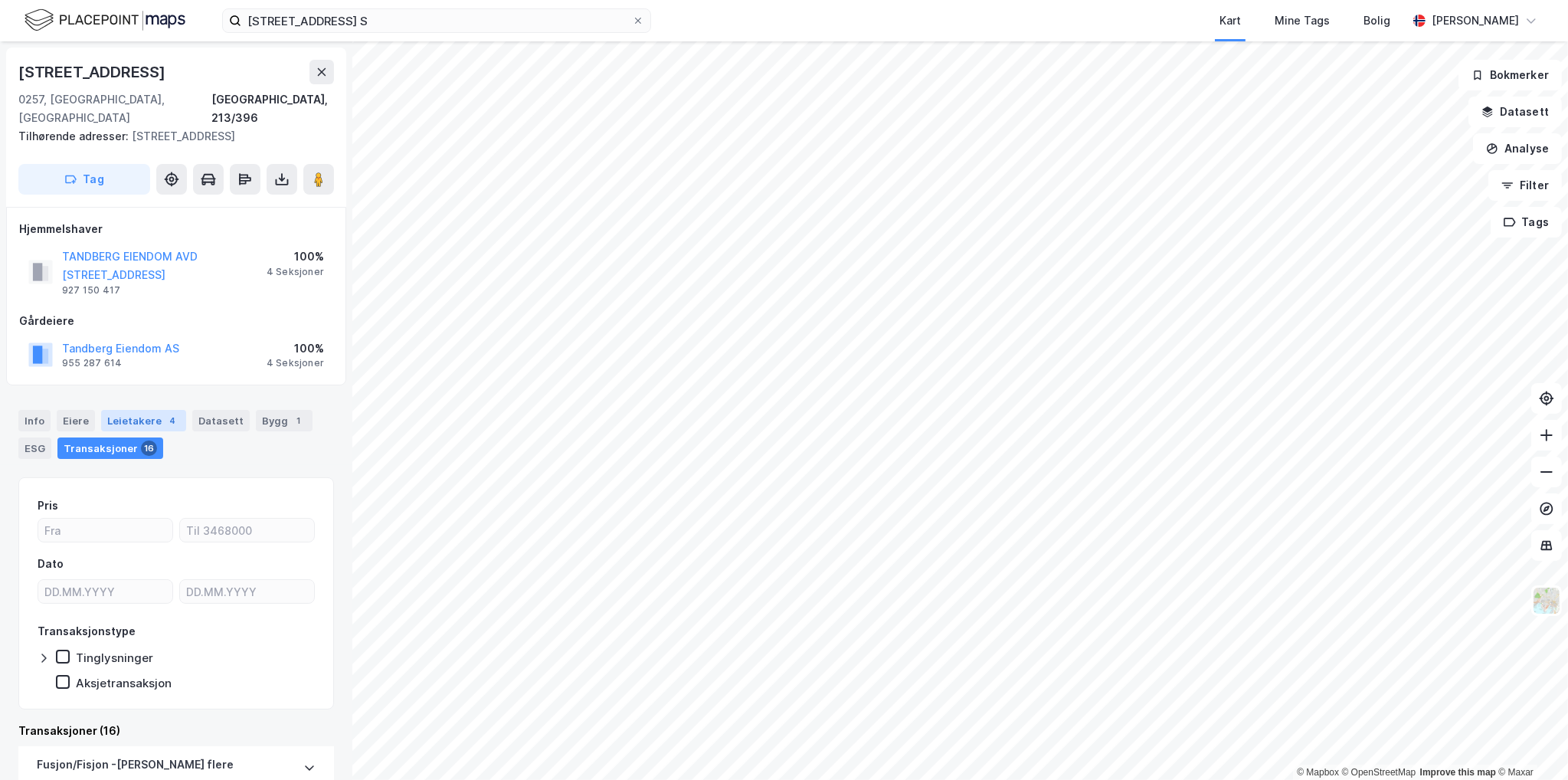
click at [135, 410] on div "Leietakere 4" at bounding box center [143, 421] width 85 height 21
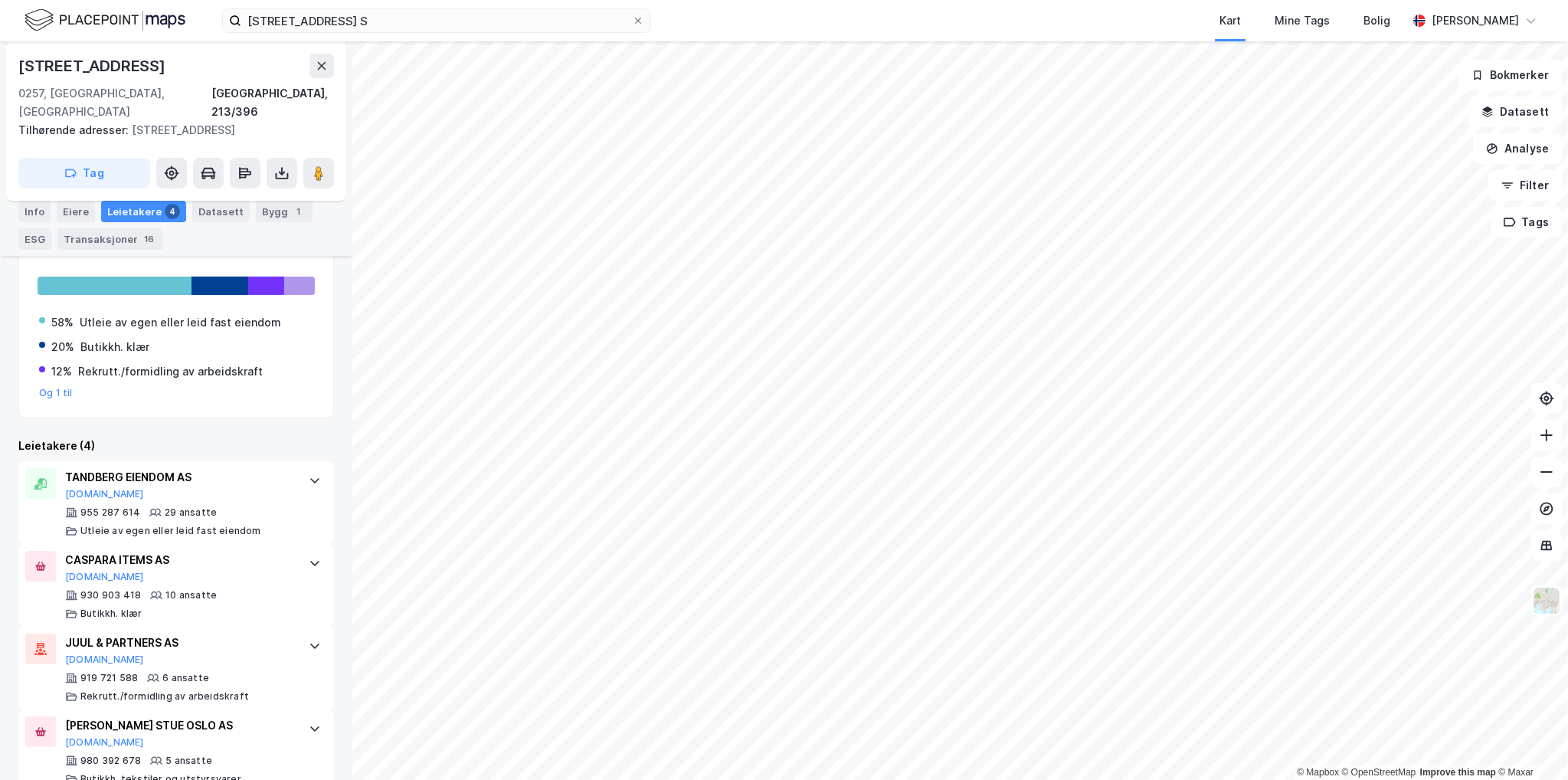
scroll to position [305, 0]
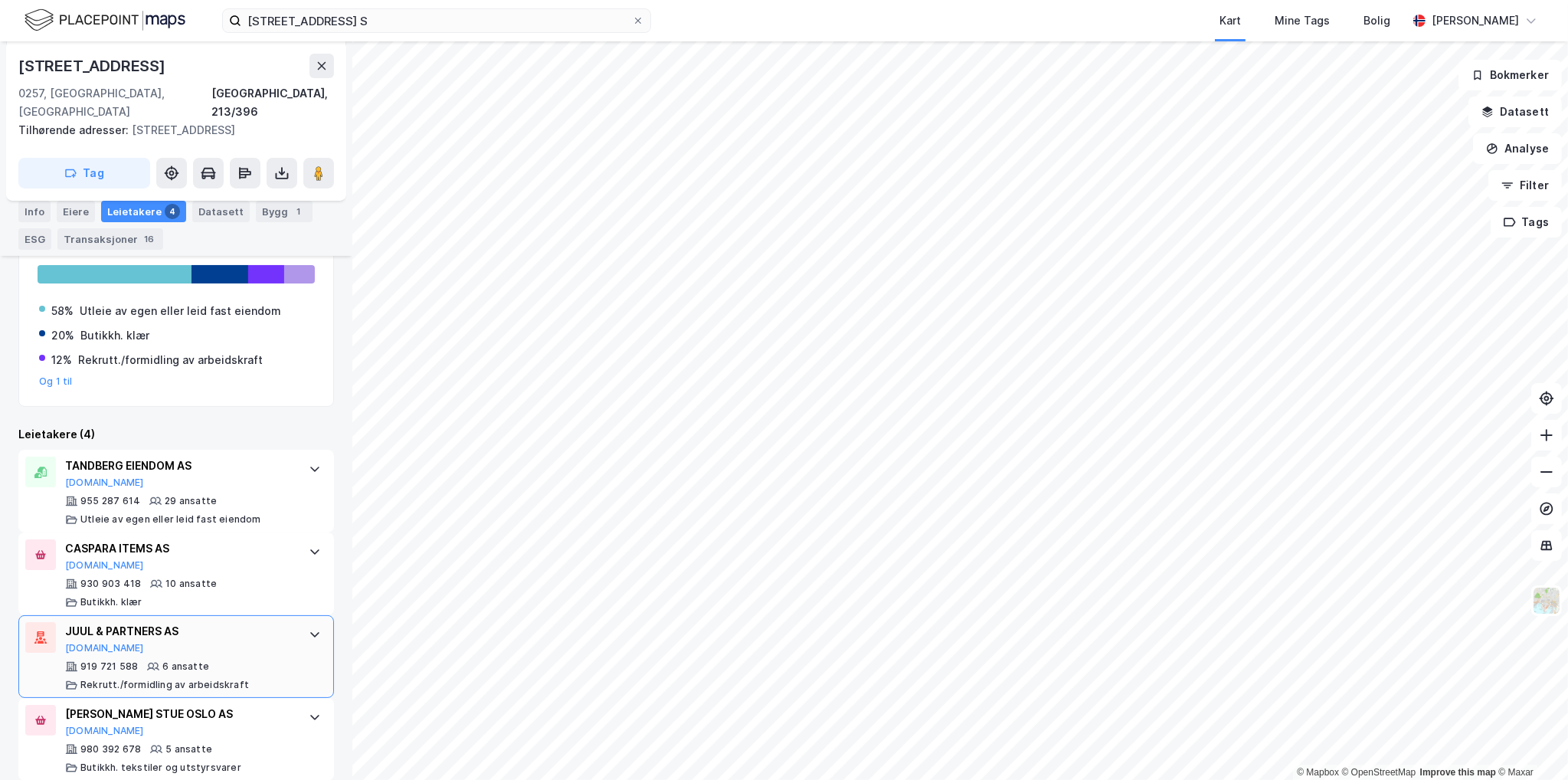
click at [226, 661] on div "919 721 588 6 ansatte Rekrutt./formidling av arbeidskraft" at bounding box center [179, 676] width 228 height 31
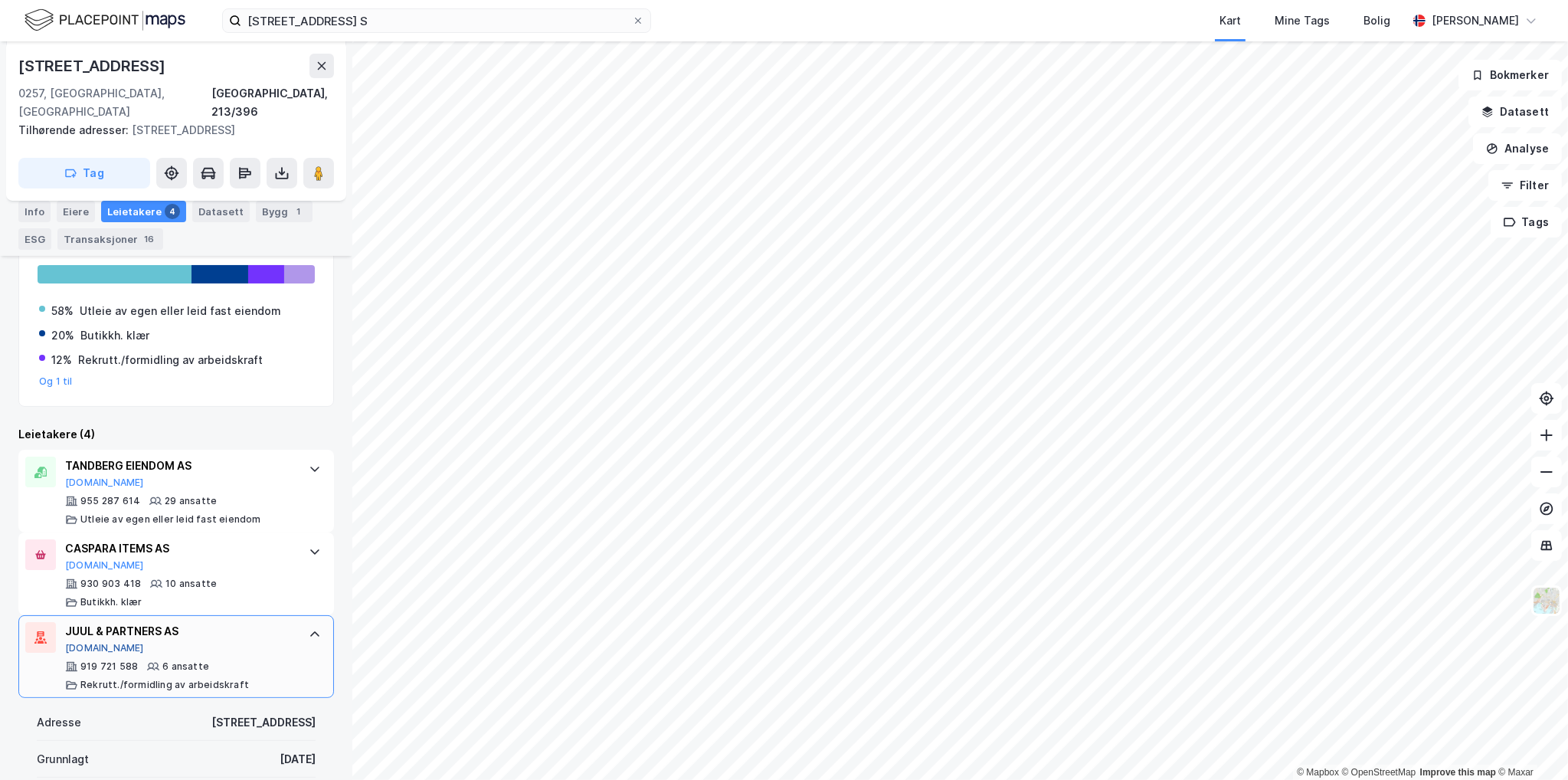
click at [89, 642] on button "[DOMAIN_NAME]" at bounding box center [104, 648] width 79 height 12
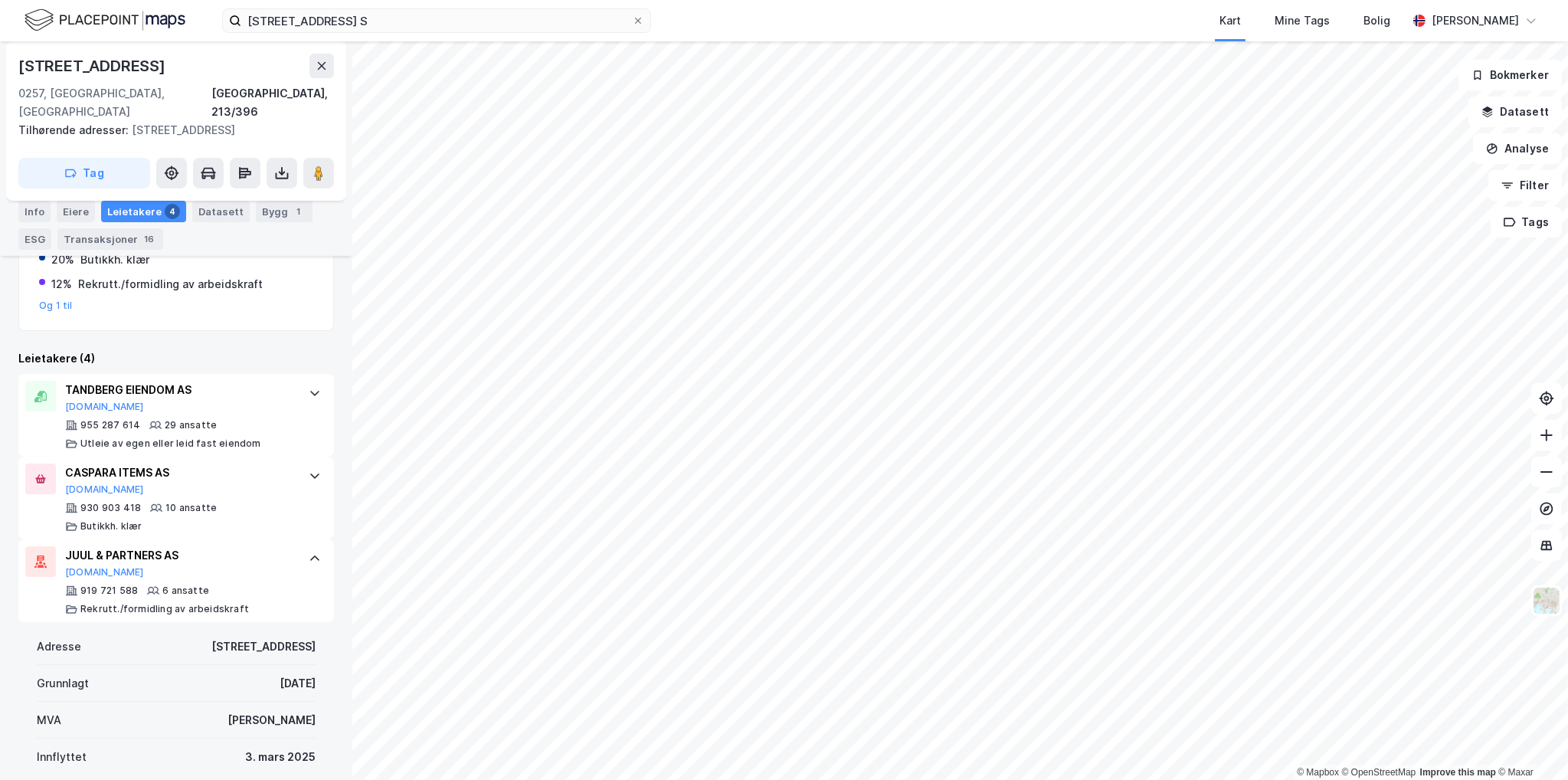
scroll to position [382, 0]
click at [288, 597] on div "JUUL & PARTNERS AS [DOMAIN_NAME] 919 721 588 6 ansatte Rekrutt./formidling av a…" at bounding box center [176, 580] width 316 height 83
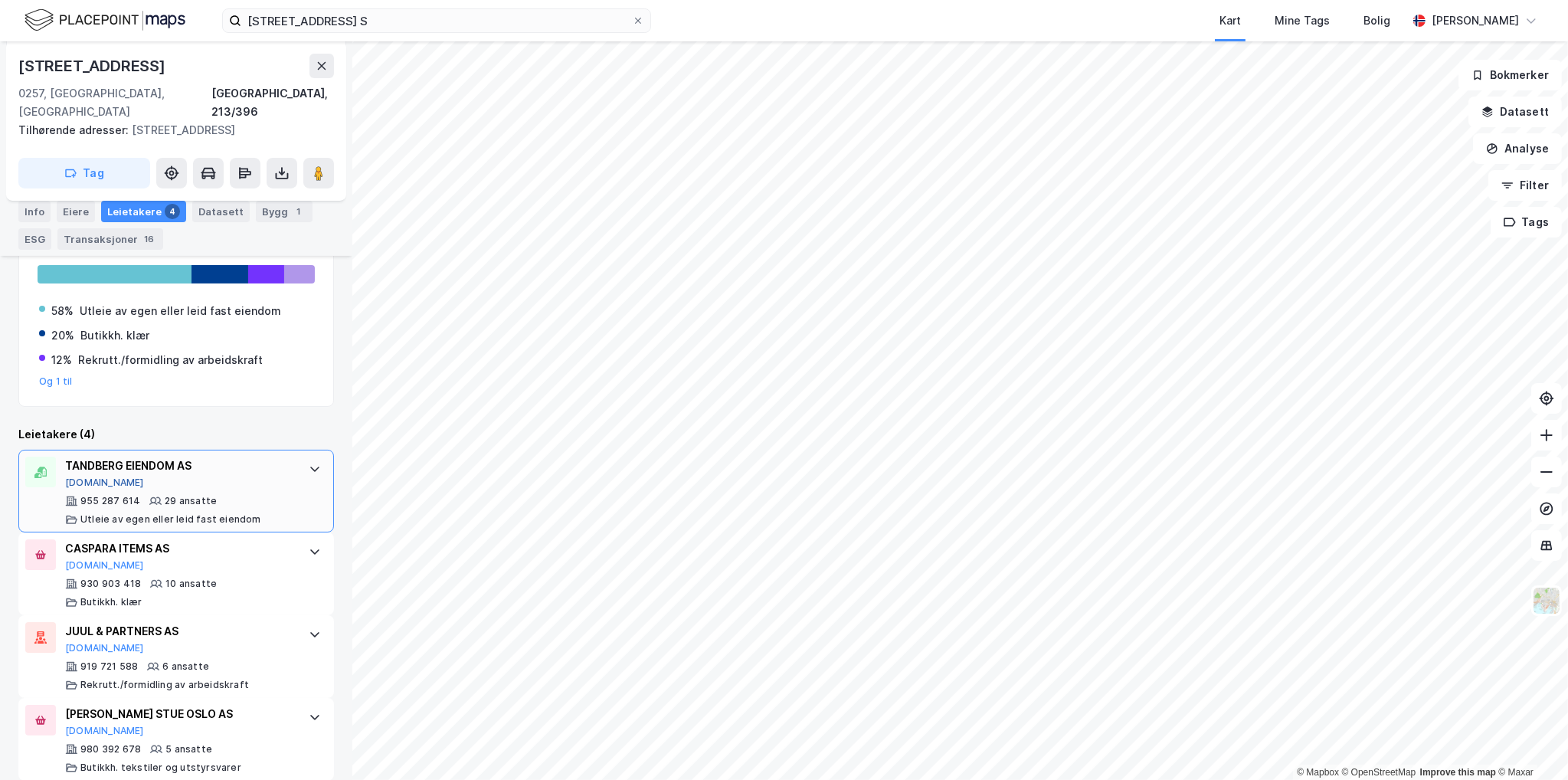
click at [77, 477] on button "[DOMAIN_NAME]" at bounding box center [104, 483] width 79 height 12
click at [317, 62] on icon at bounding box center [322, 66] width 12 height 12
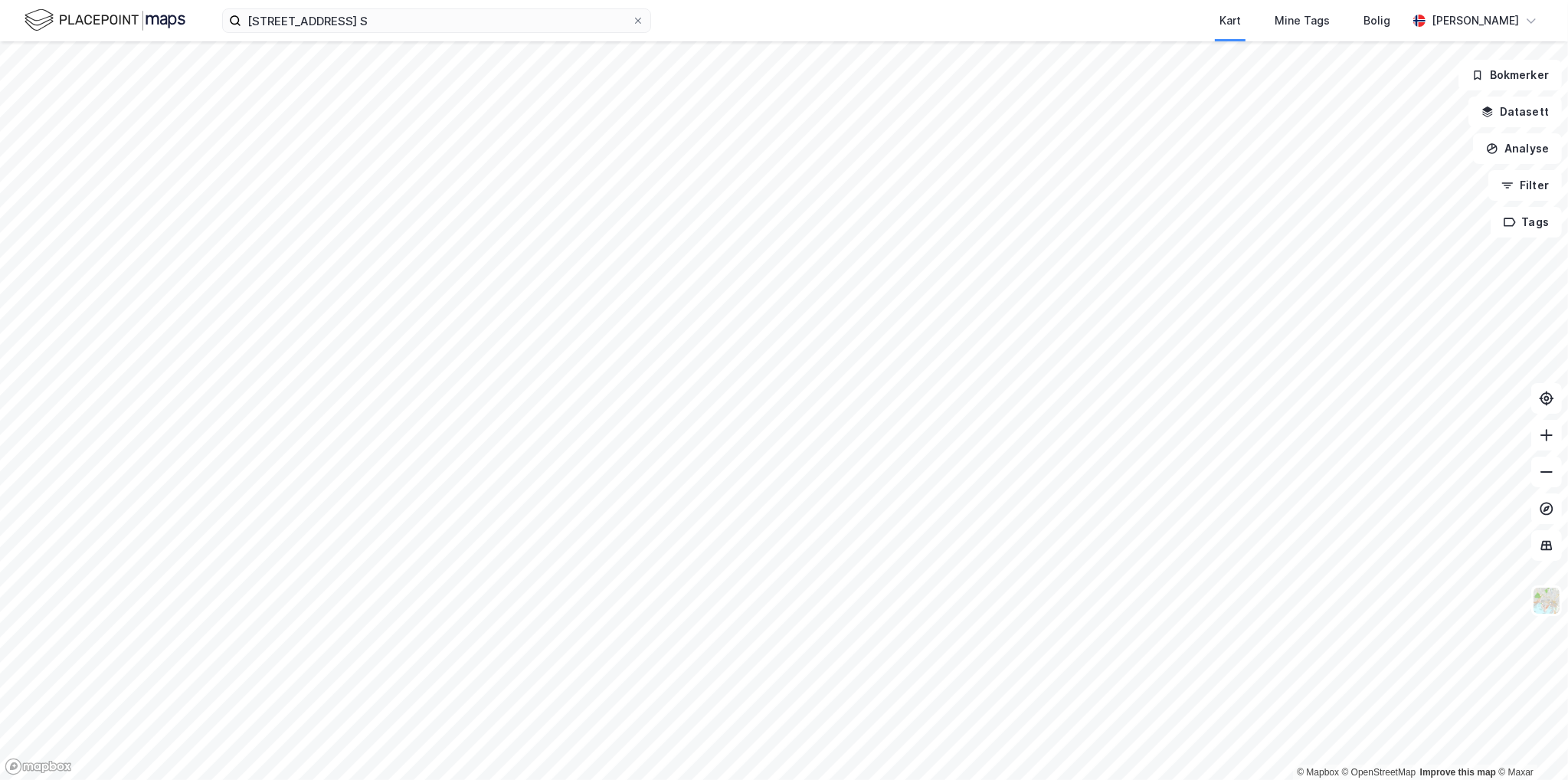
click at [1052, 0] on html "[STREET_ADDRESS] S Kart Mine Tags Bolig [PERSON_NAME] © Mapbox © OpenStreetMap …" at bounding box center [784, 390] width 1568 height 780
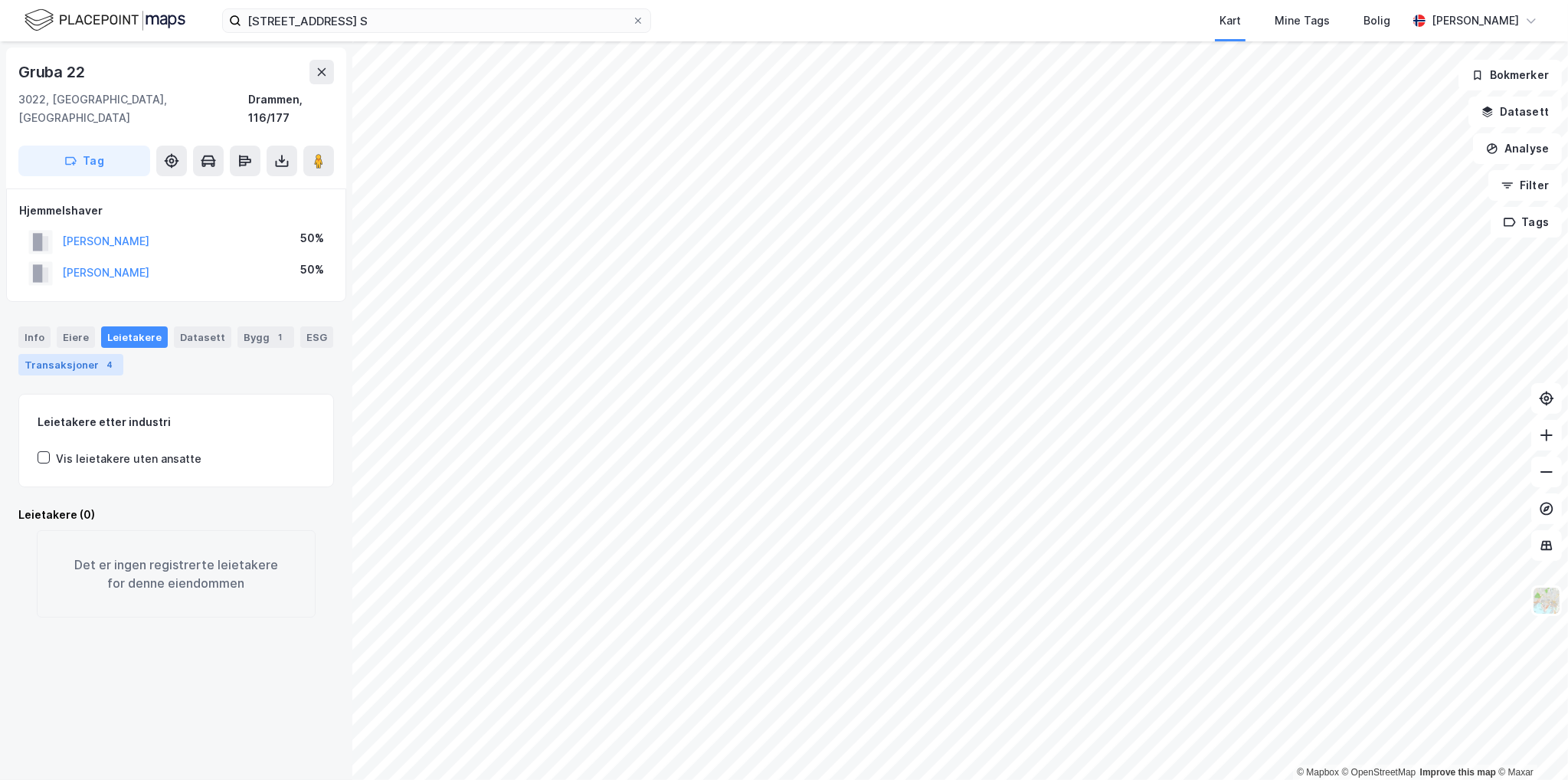
click at [84, 354] on div "Transaksjoner 4" at bounding box center [71, 365] width 105 height 21
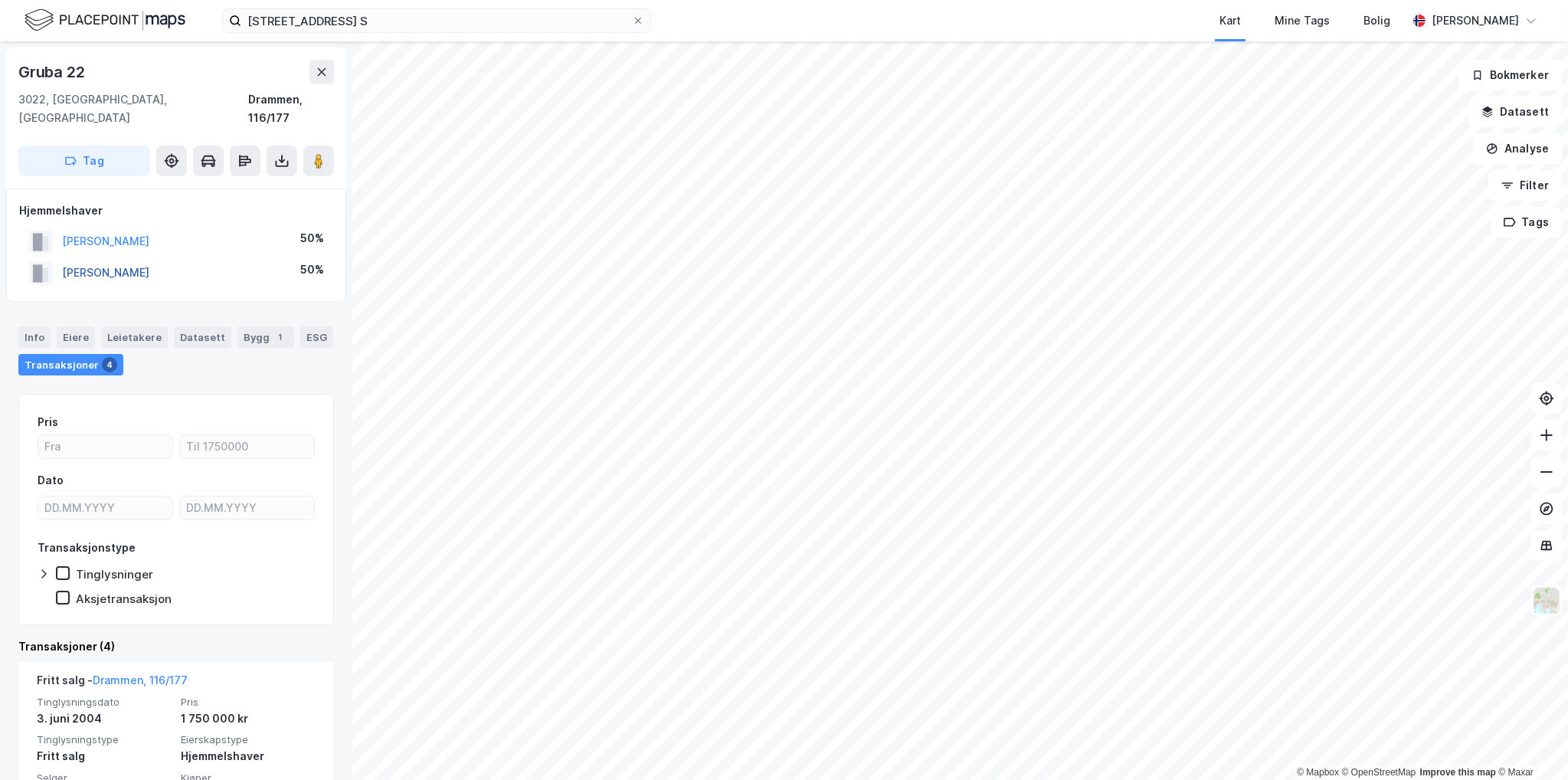
click at [0, 0] on button "[PERSON_NAME]" at bounding box center [0, 0] width 0 height 0
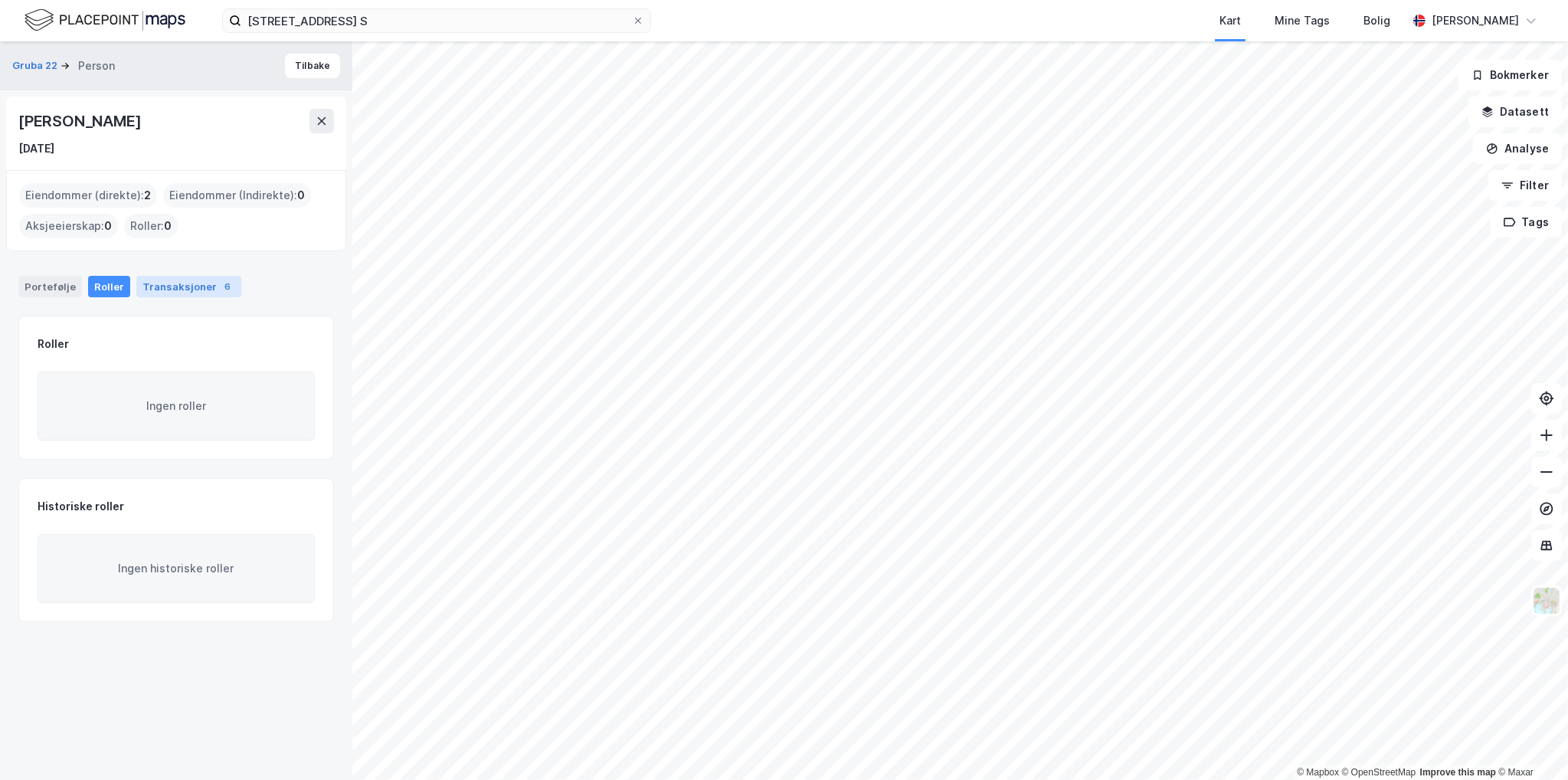
click at [195, 280] on div "Transaksjoner 6" at bounding box center [188, 287] width 105 height 21
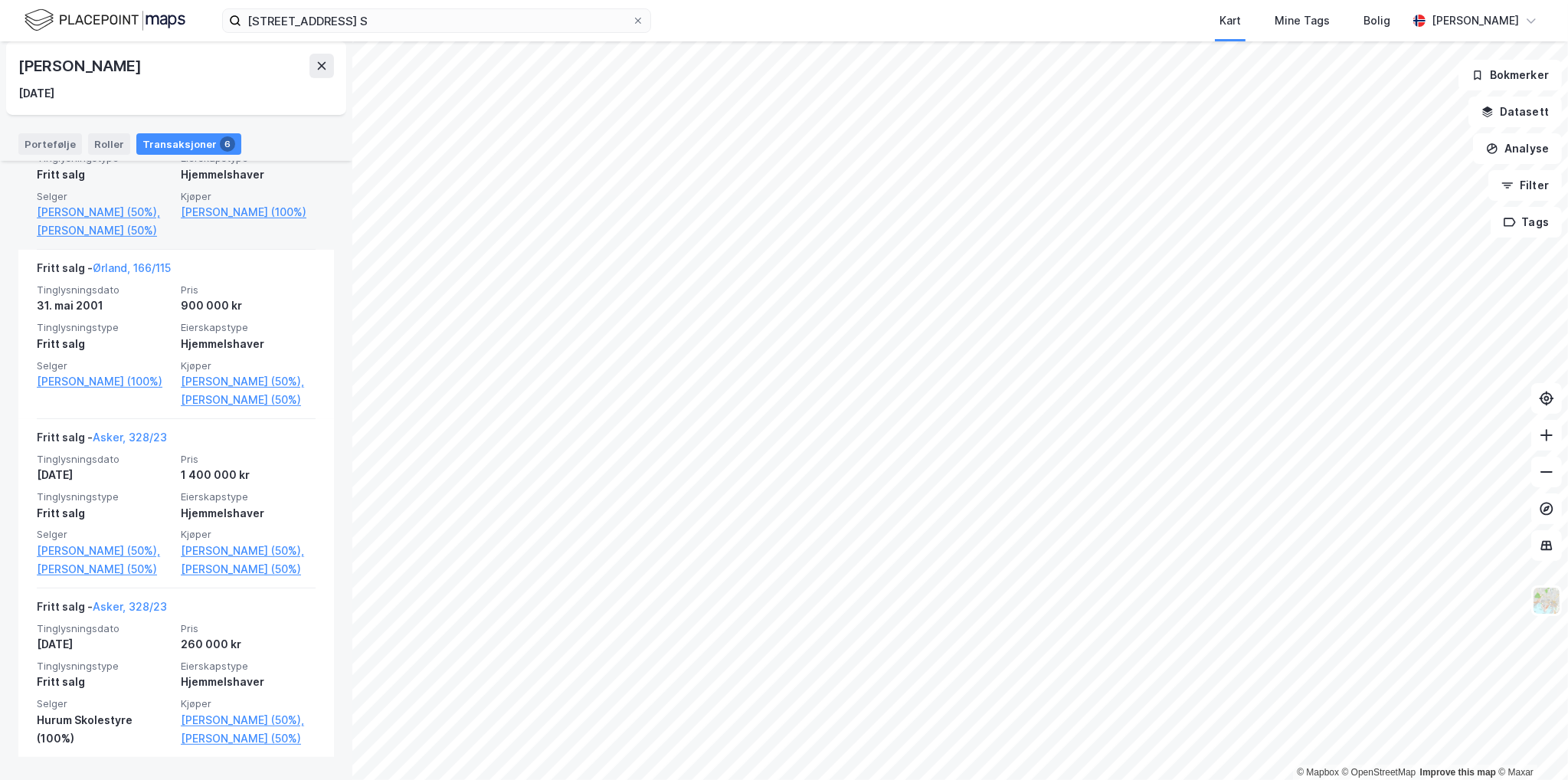
scroll to position [849, 0]
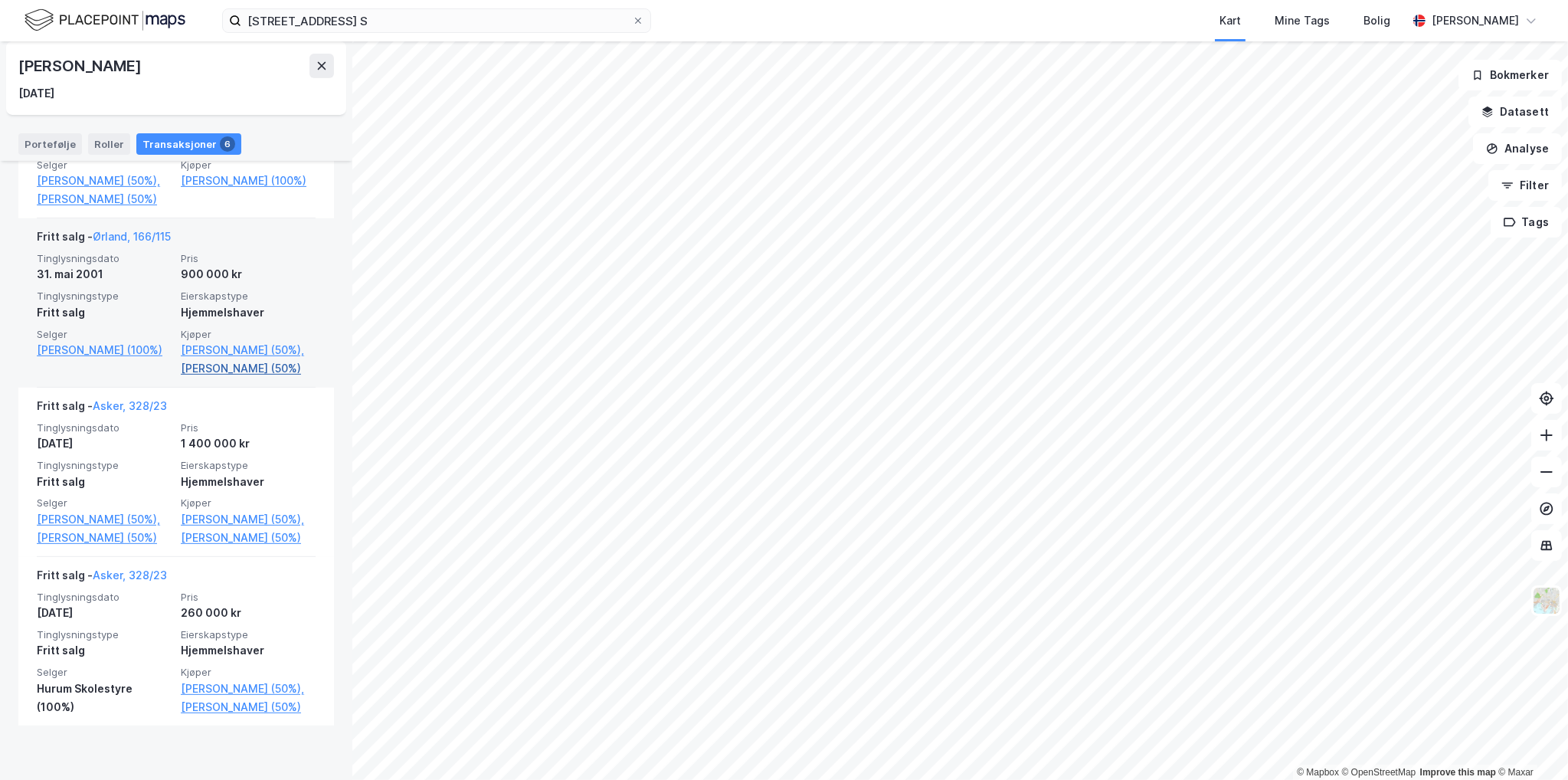
click at [263, 378] on link "[PERSON_NAME] (50%)" at bounding box center [248, 368] width 135 height 19
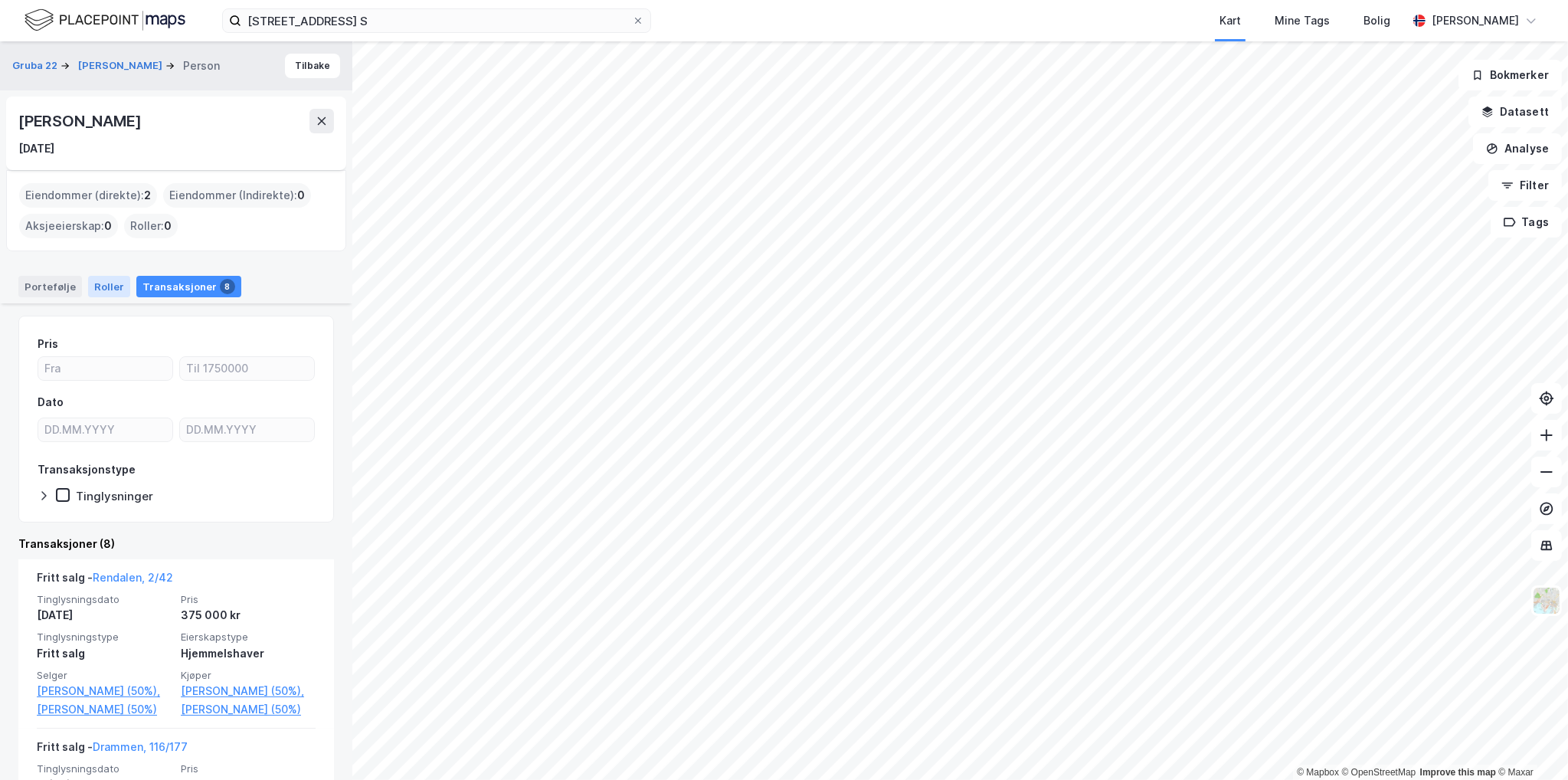
click at [106, 284] on div "Roller" at bounding box center [109, 287] width 42 height 21
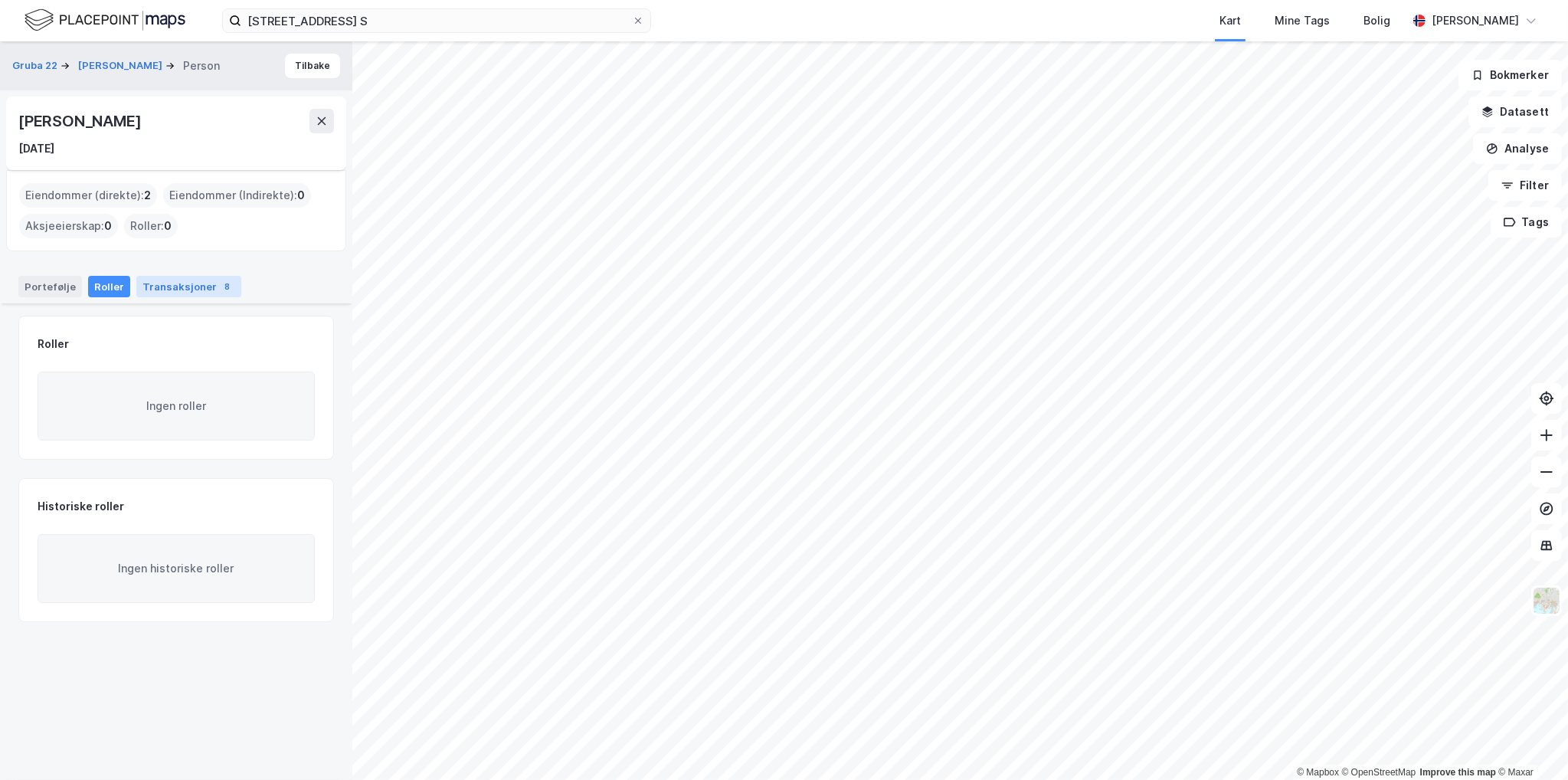
click at [150, 276] on div "Transaksjoner 8" at bounding box center [188, 287] width 105 height 21
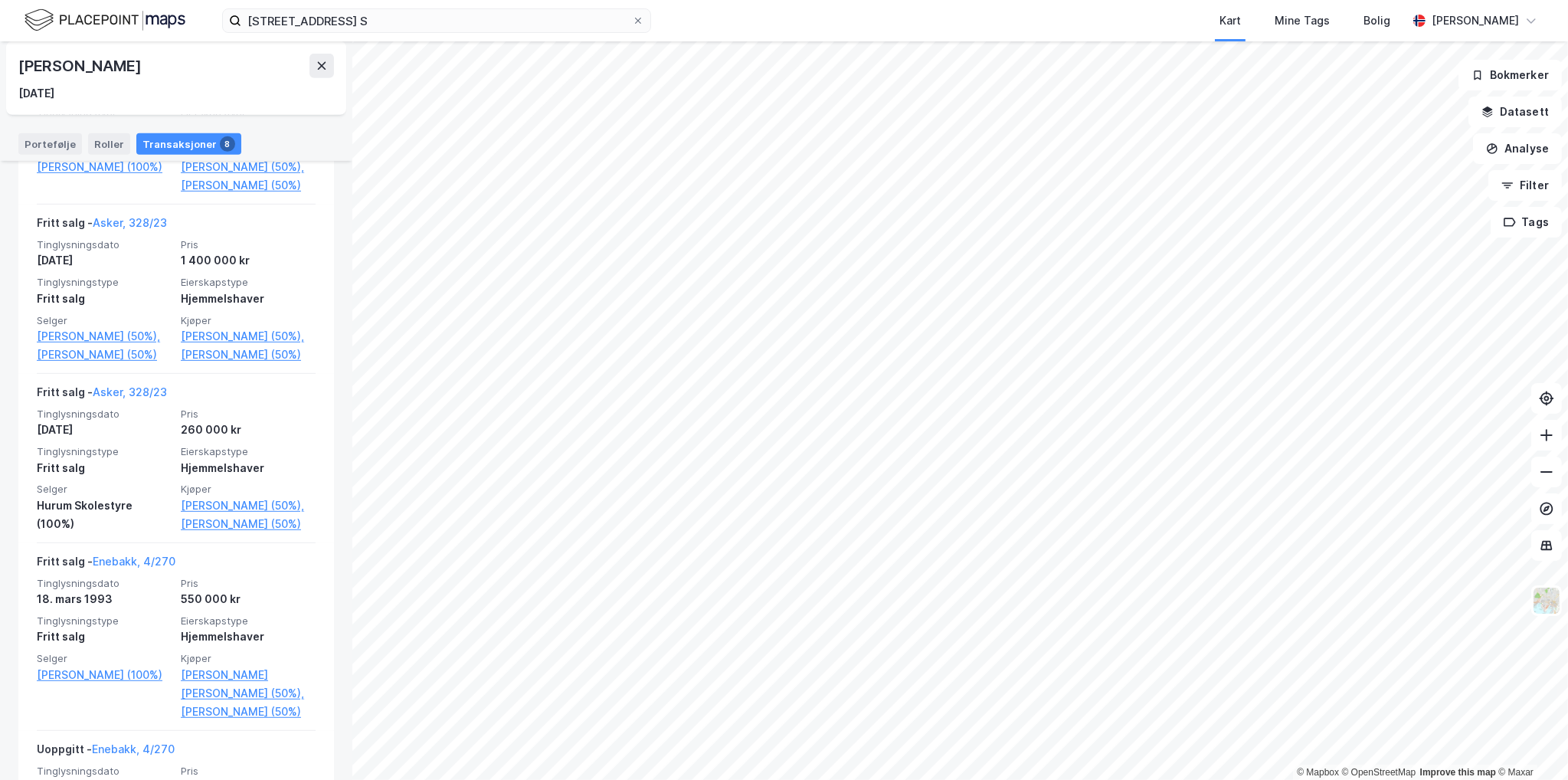
scroll to position [1150, 0]
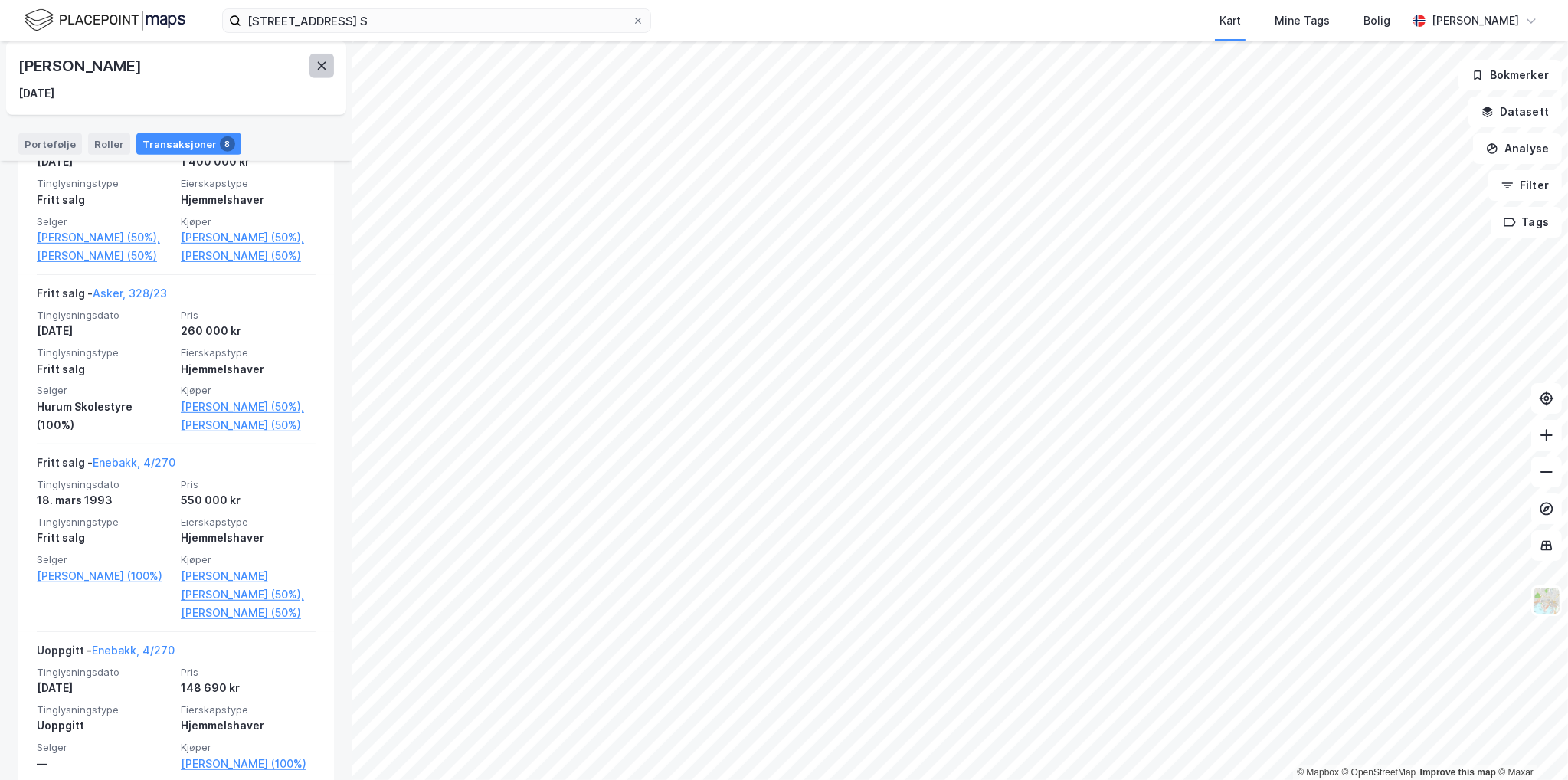
click at [321, 73] on button at bounding box center [322, 66] width 24 height 24
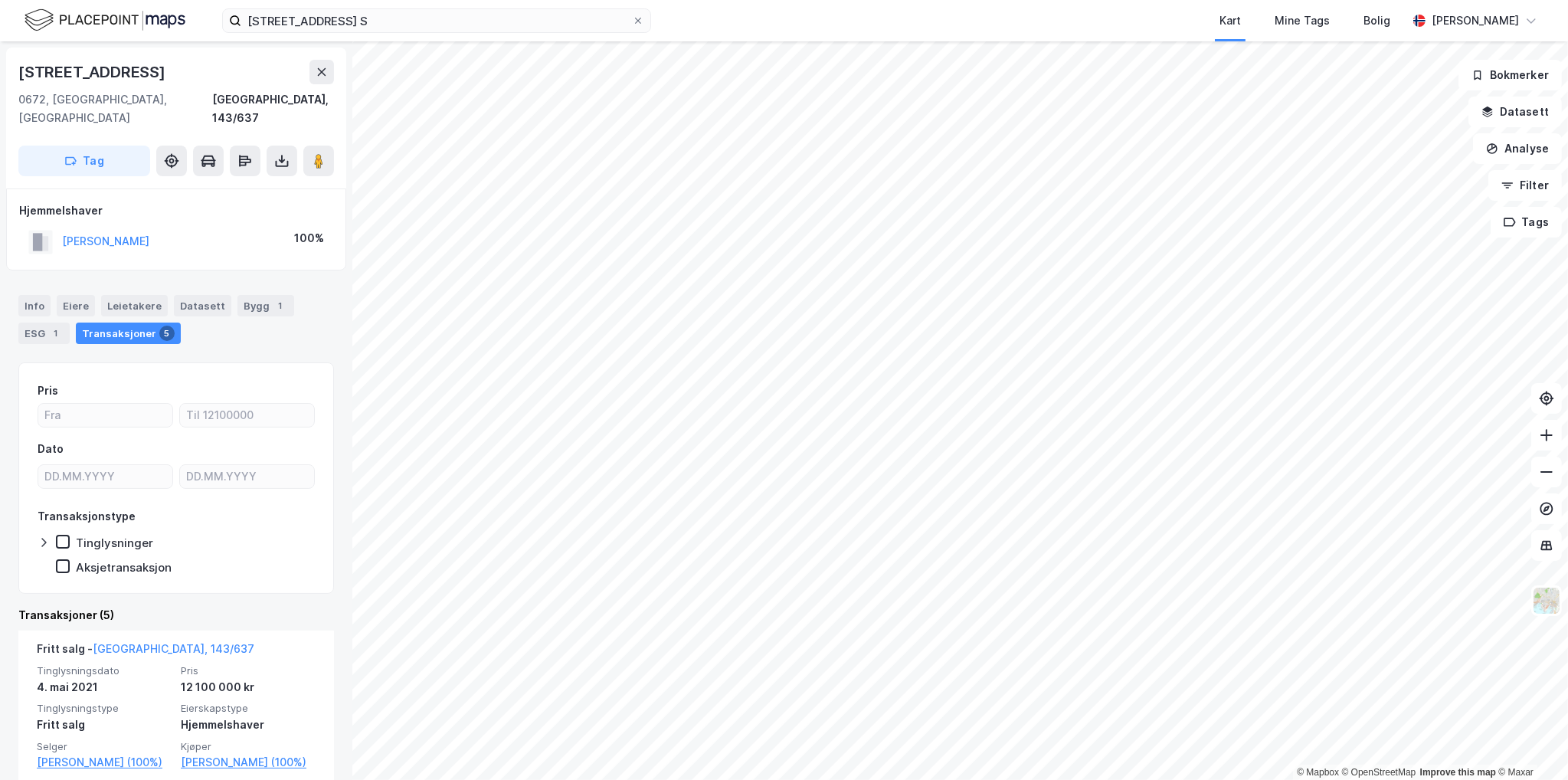
scroll to position [154, 0]
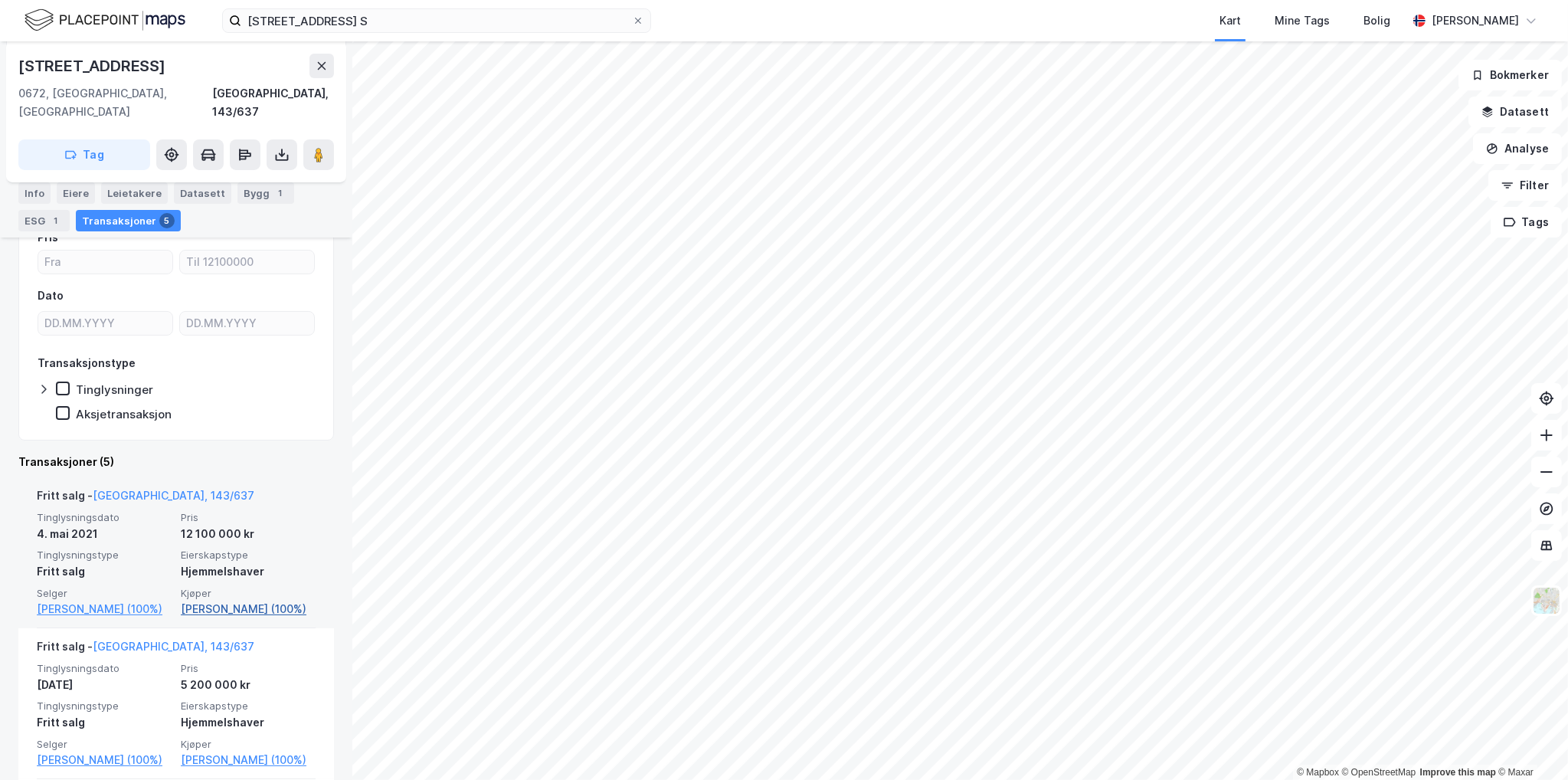
click at [227, 600] on link "[PERSON_NAME] (100%)" at bounding box center [248, 609] width 135 height 19
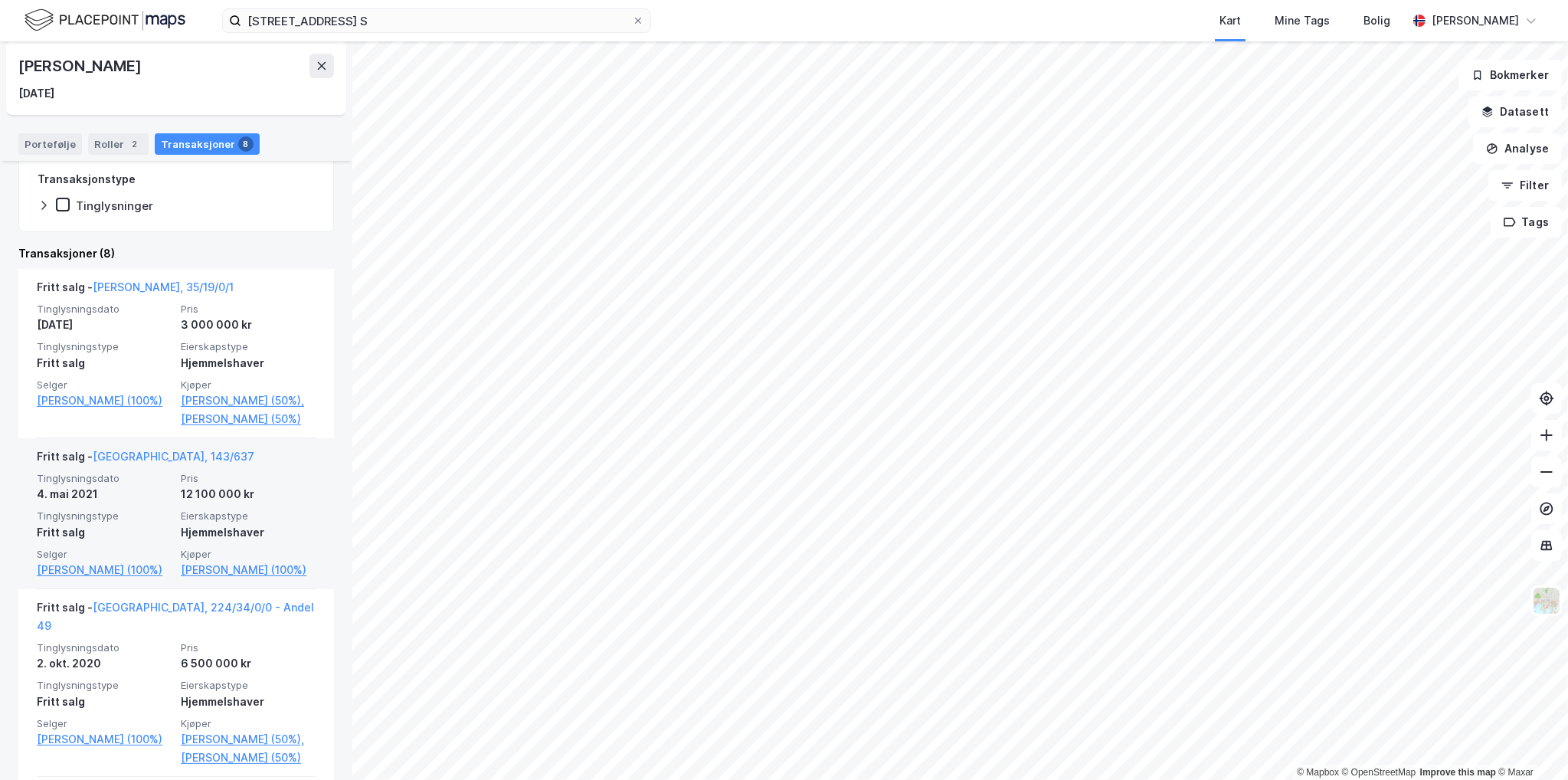
scroll to position [306, 0]
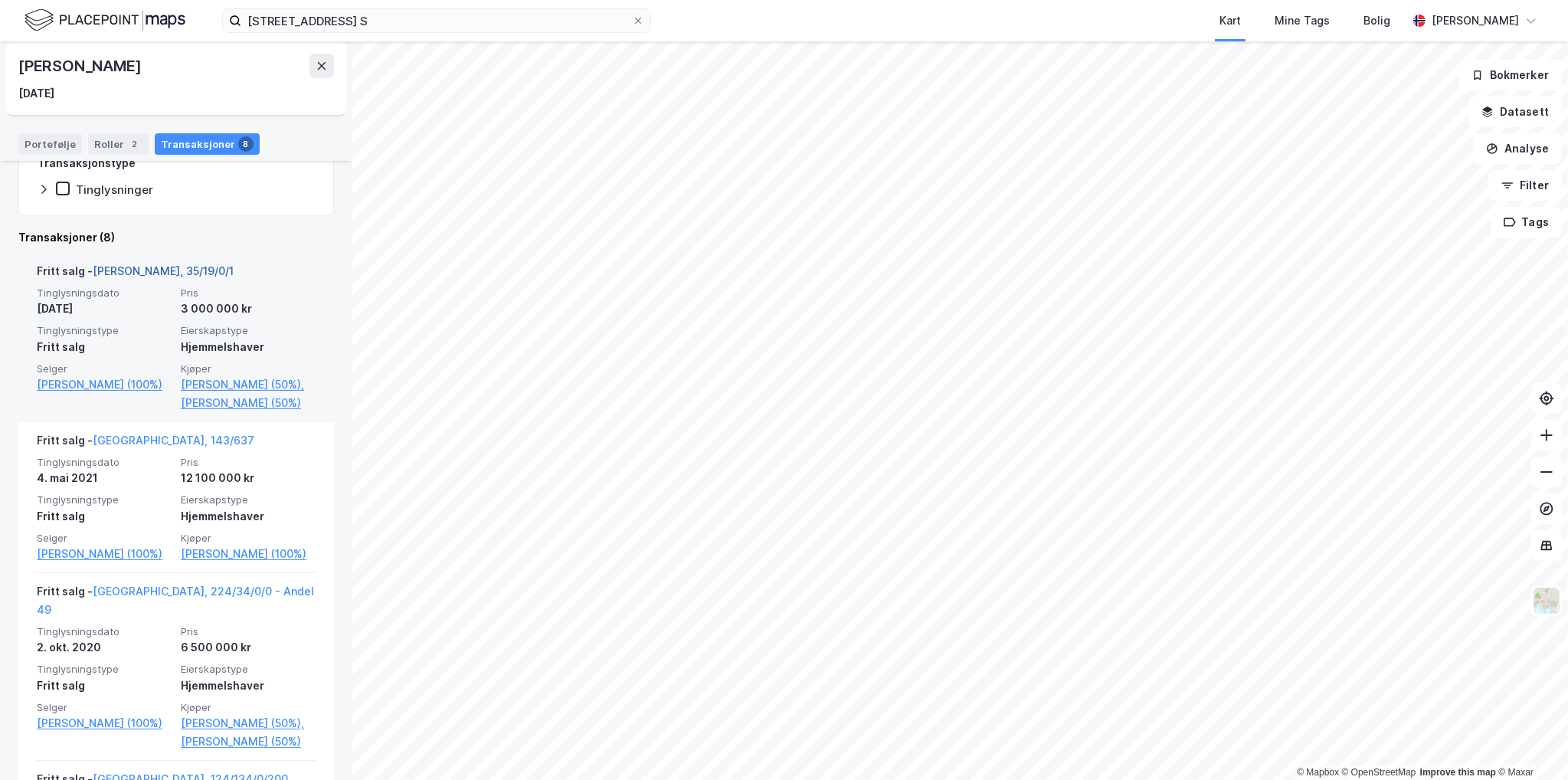
click at [149, 270] on link "[PERSON_NAME], 35/19/0/1" at bounding box center [163, 271] width 141 height 13
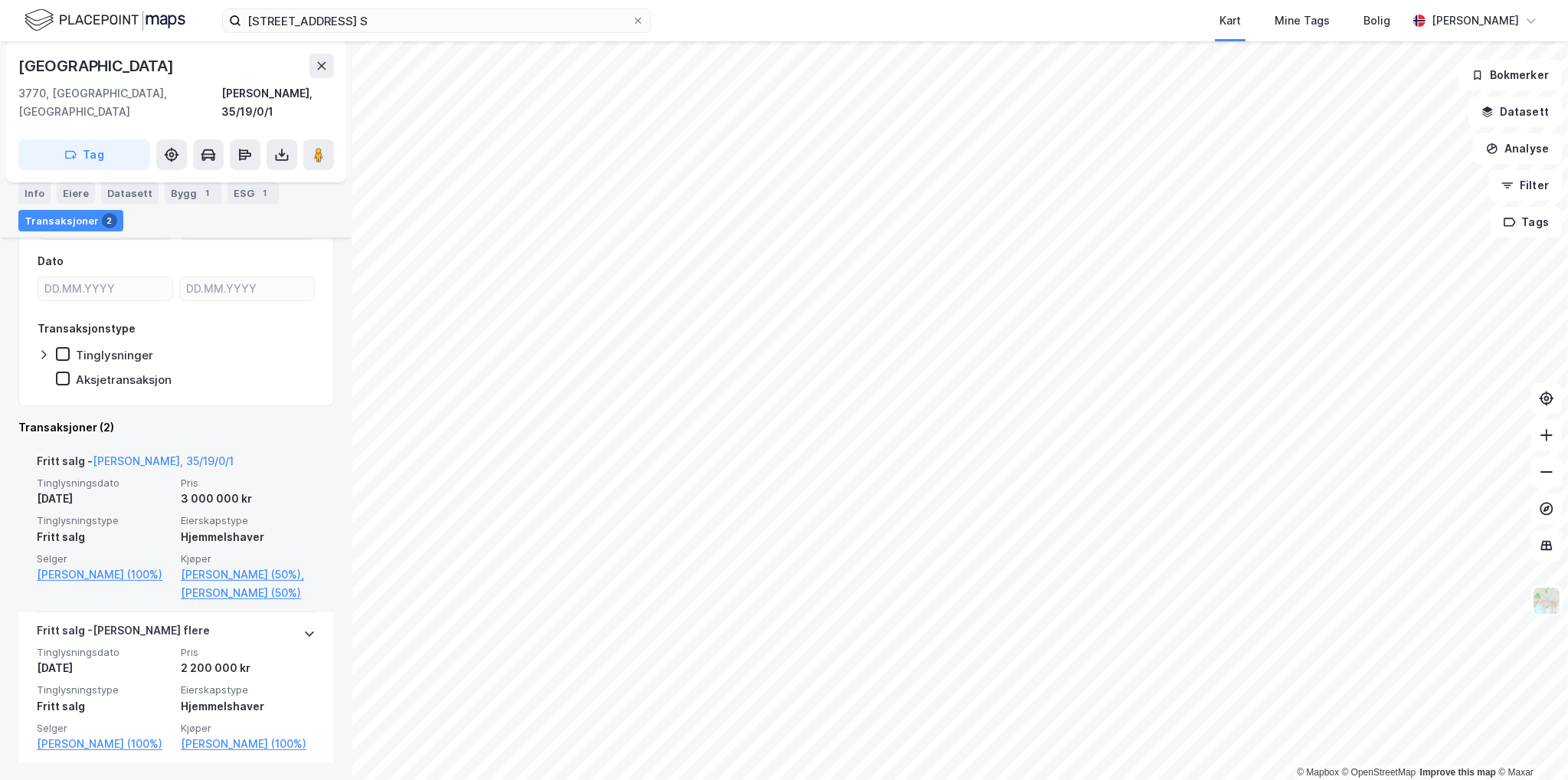
scroll to position [344, 0]
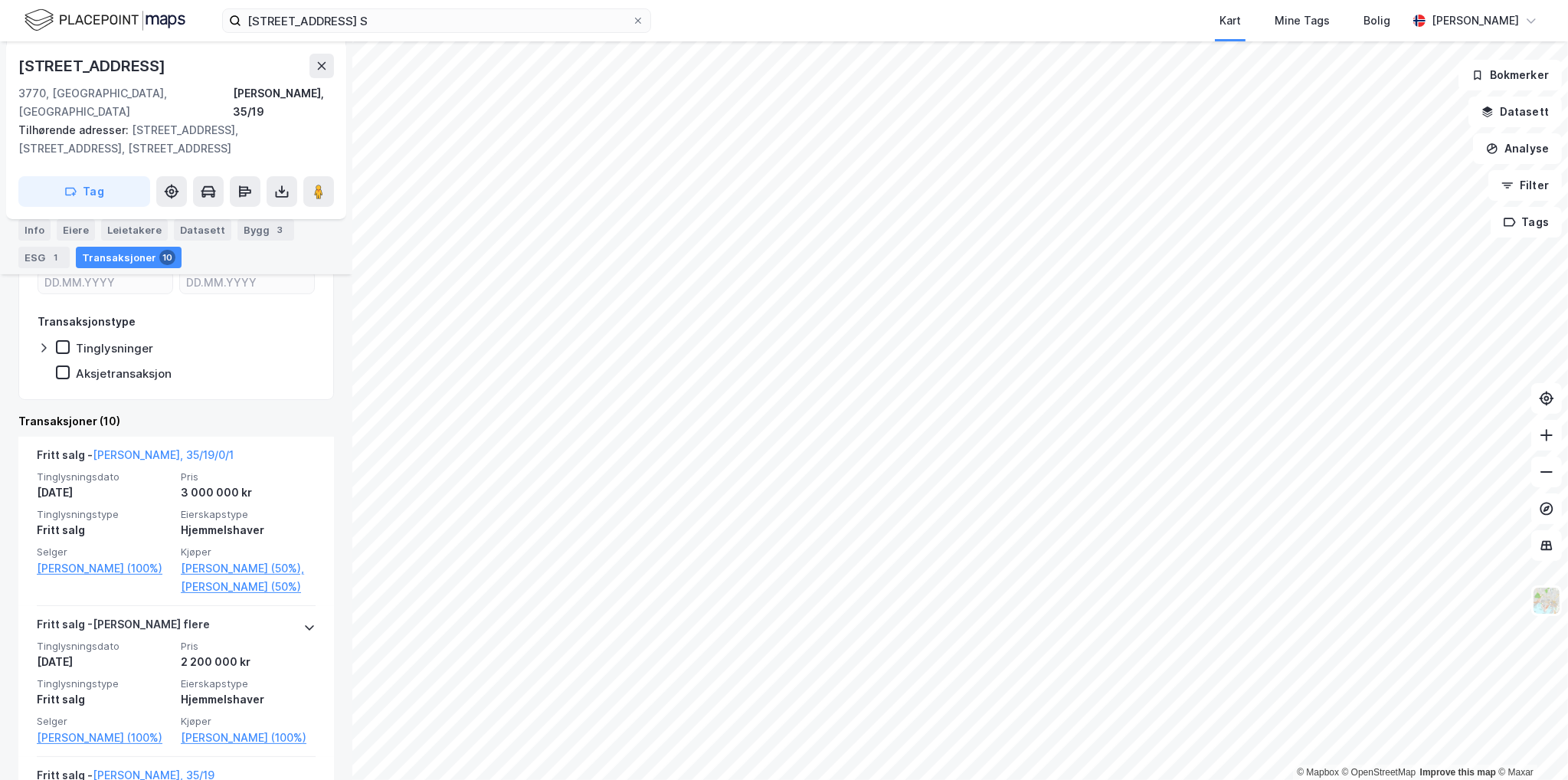
scroll to position [306, 0]
click at [273, 232] on div "3" at bounding box center [280, 230] width 15 height 15
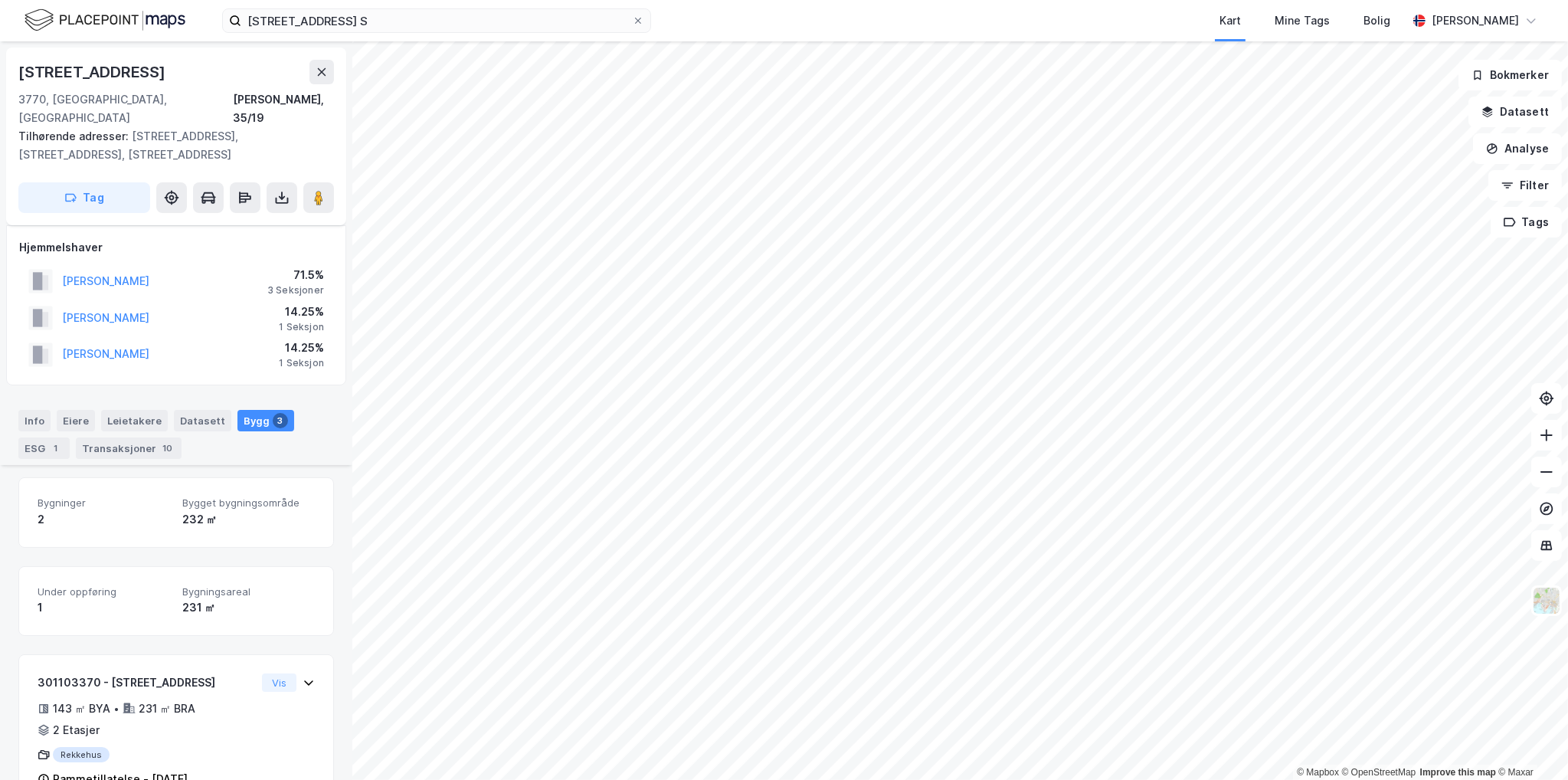
scroll to position [283, 0]
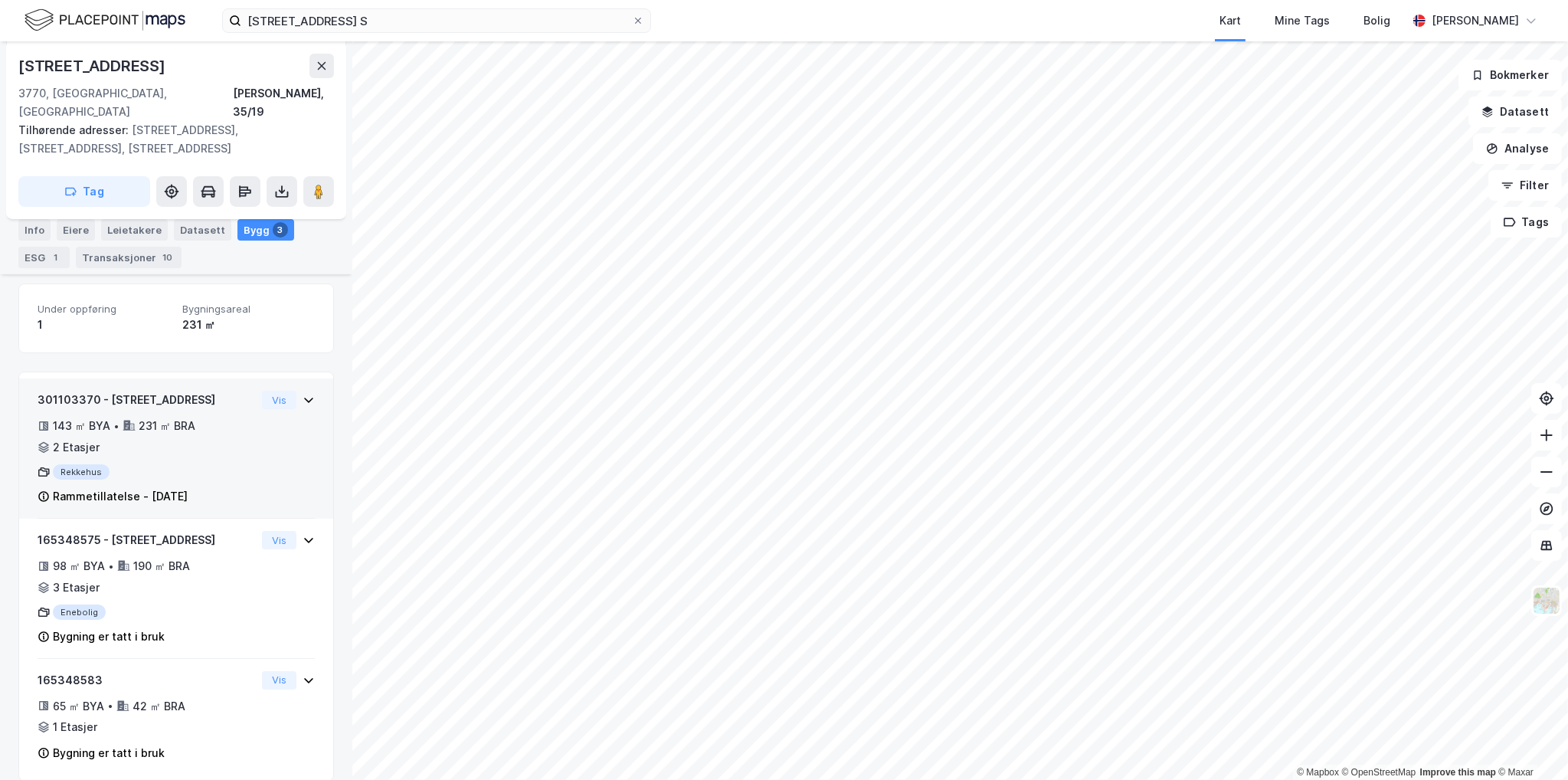
click at [270, 405] on div "301103370 - [GEOGRAPHIC_DATA] 29A 143 ㎡ BYA • 231 ㎡ BRA • 2 Etasjer Rekkehus Ra…" at bounding box center [175, 455] width 277 height 128
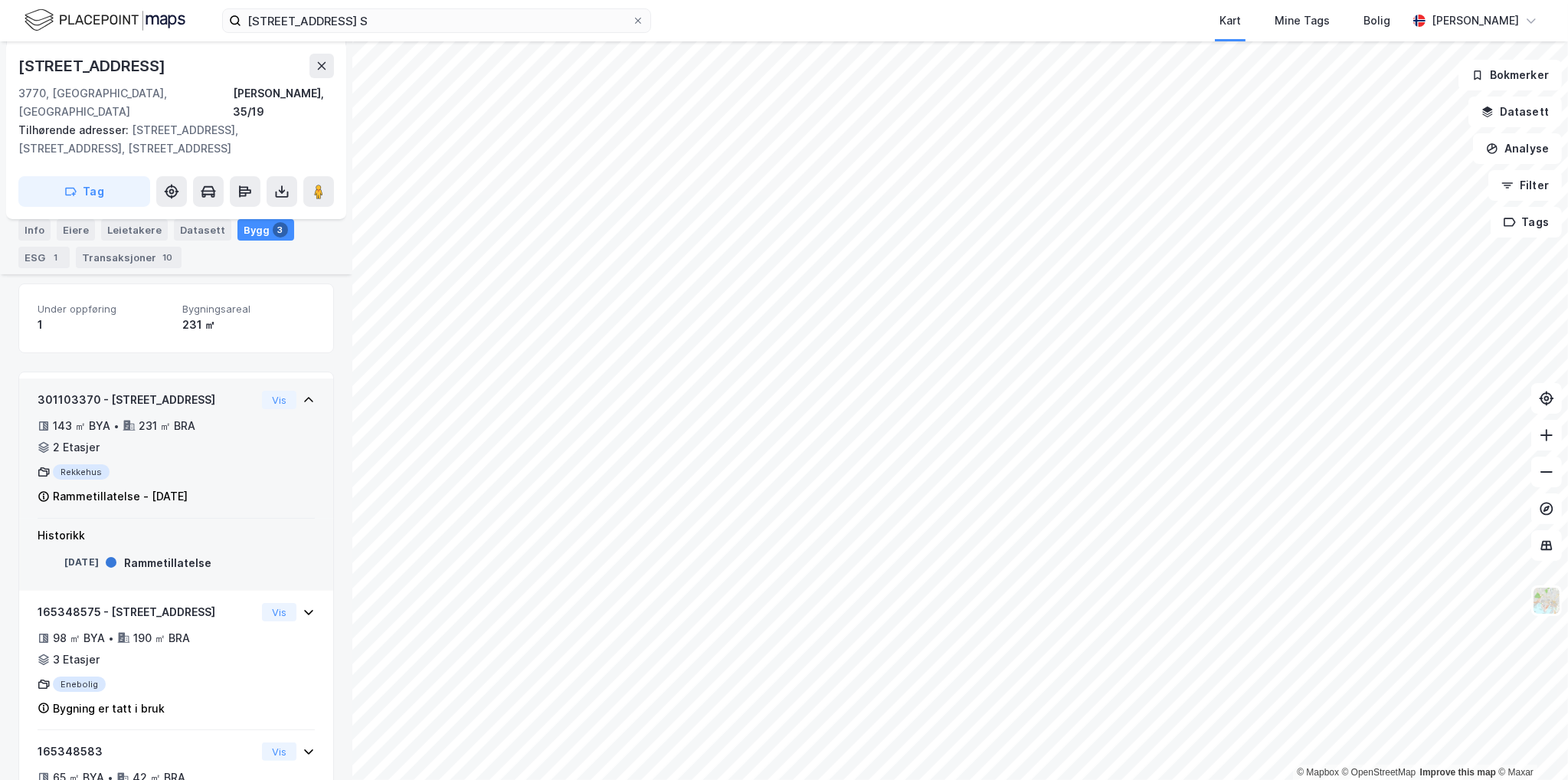
click at [270, 405] on div "301103370 - [GEOGRAPHIC_DATA] 29A 143 ㎡ BYA • 231 ㎡ BRA • 2 Etasjer Rekkehus Ra…" at bounding box center [175, 455] width 277 height 128
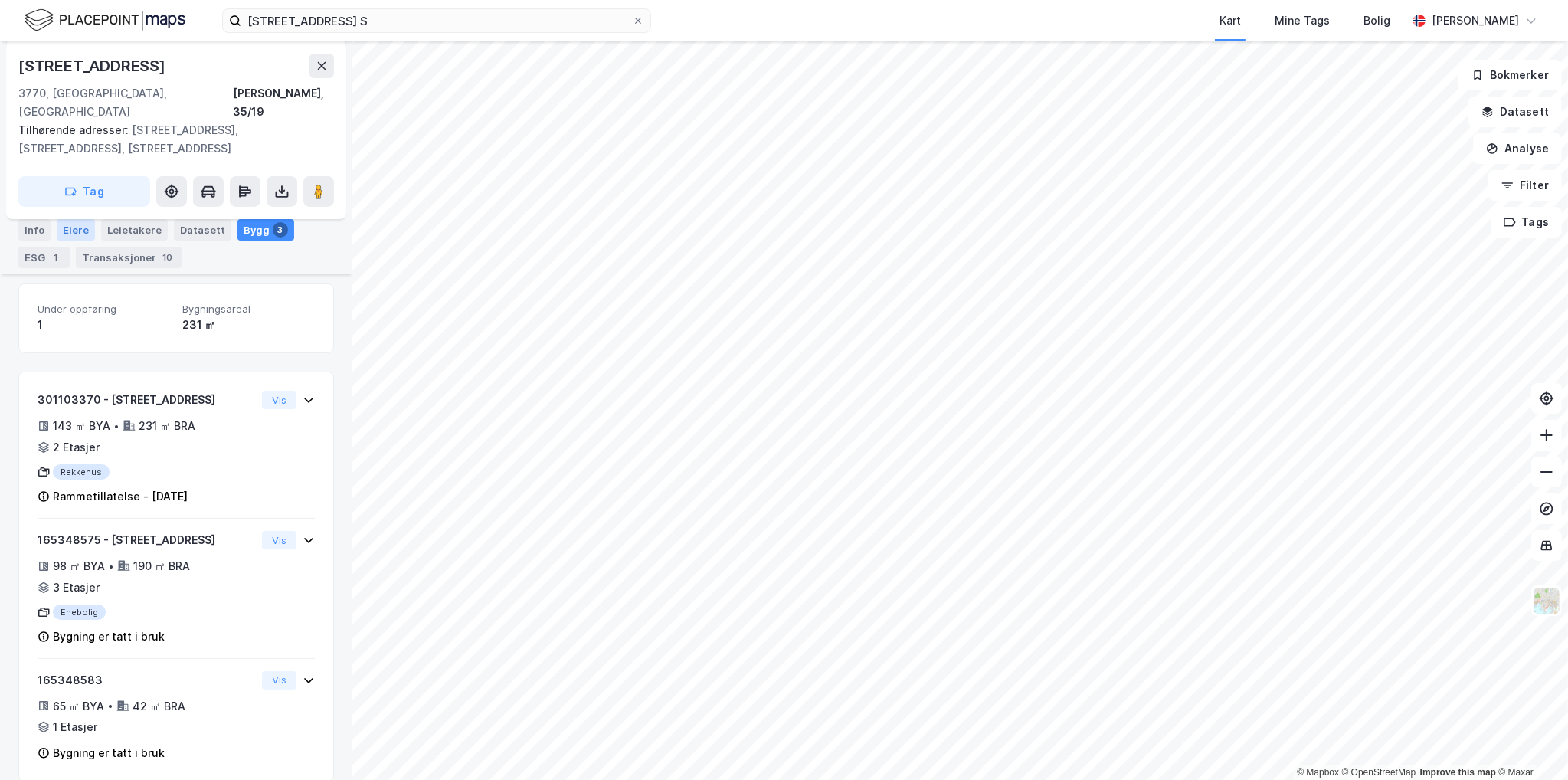
click at [79, 234] on div "Eiere" at bounding box center [76, 230] width 38 height 21
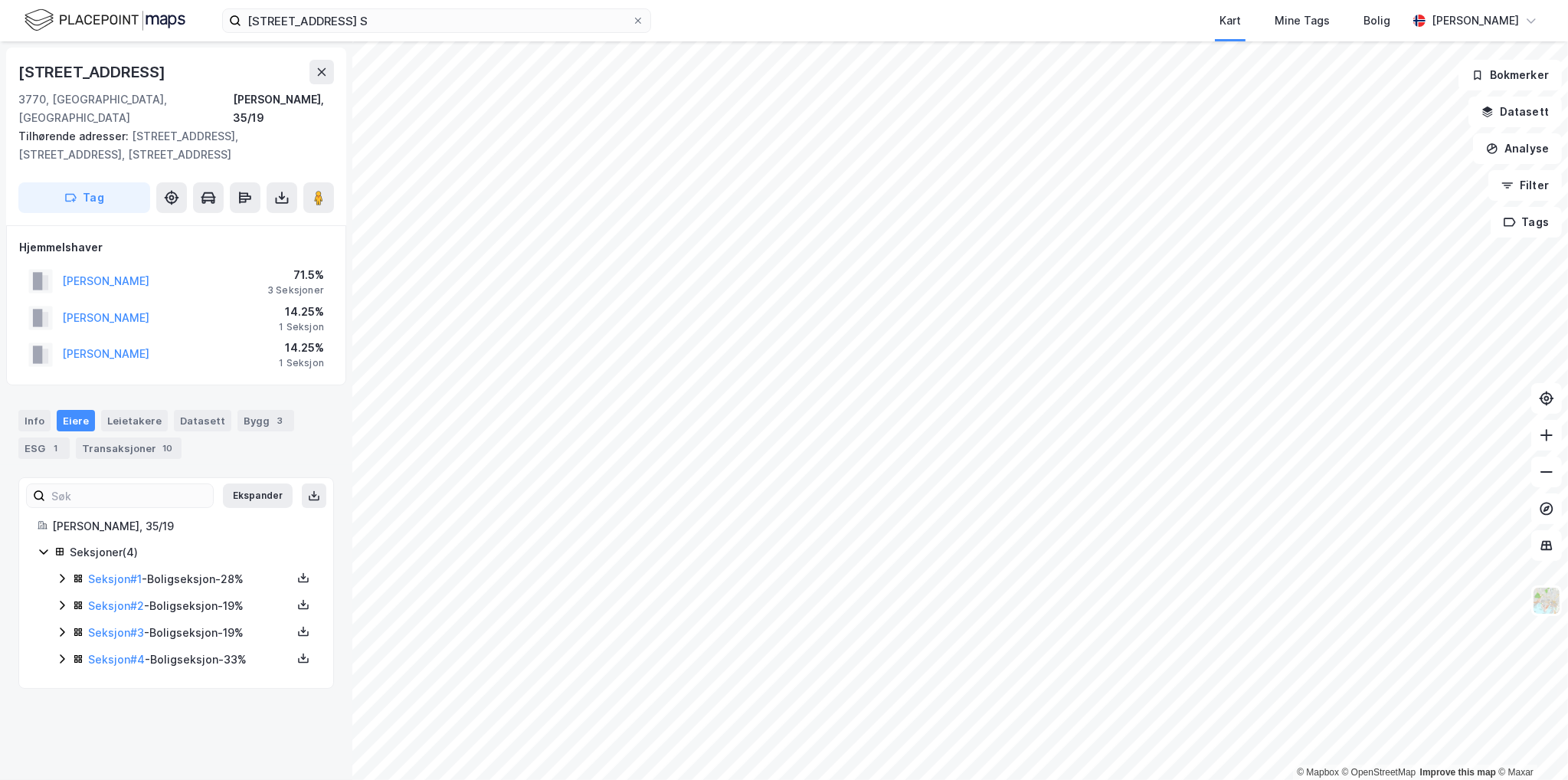
click at [61, 574] on icon at bounding box center [63, 578] width 5 height 9
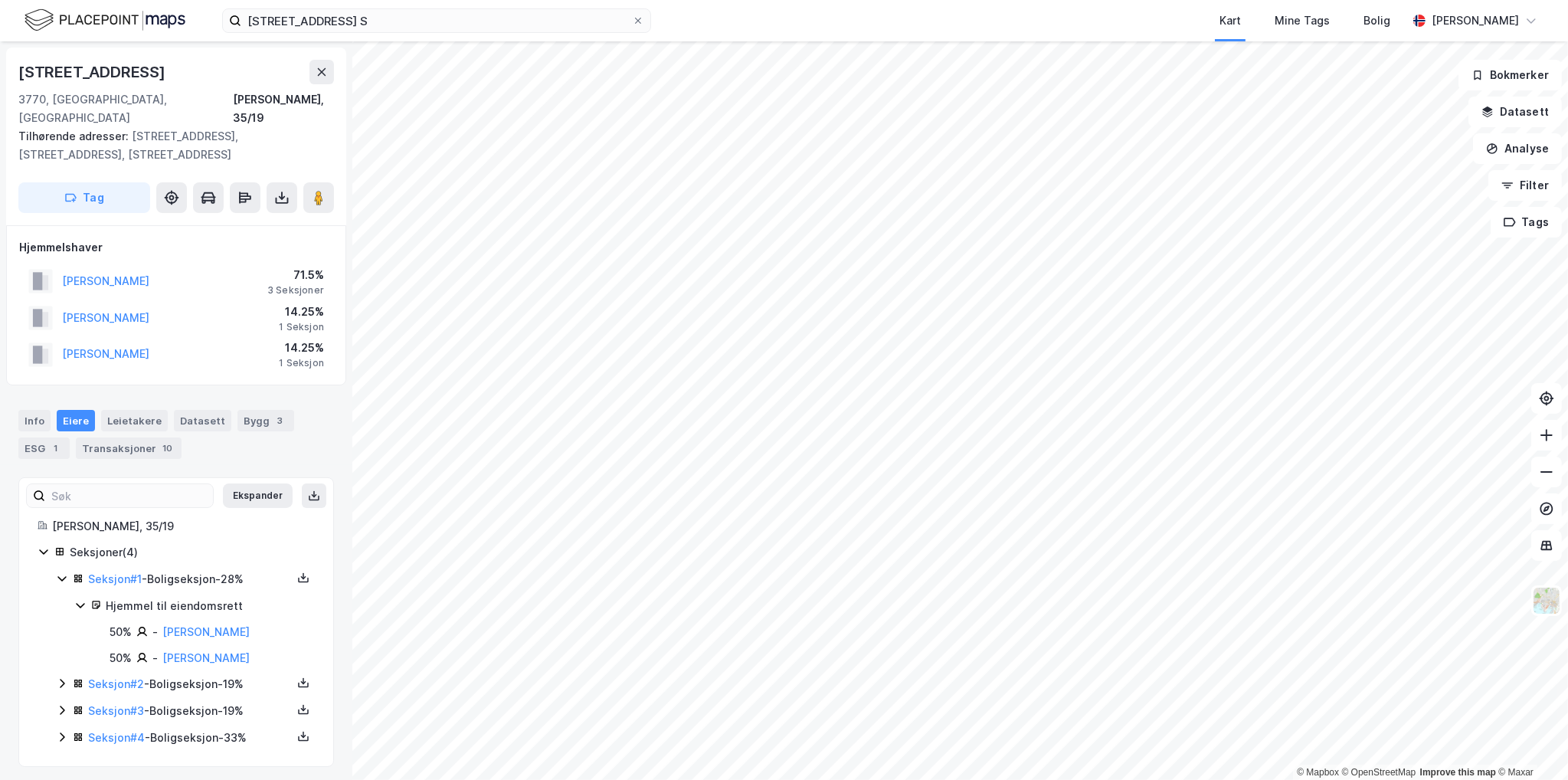
click at [61, 573] on icon at bounding box center [62, 578] width 12 height 12
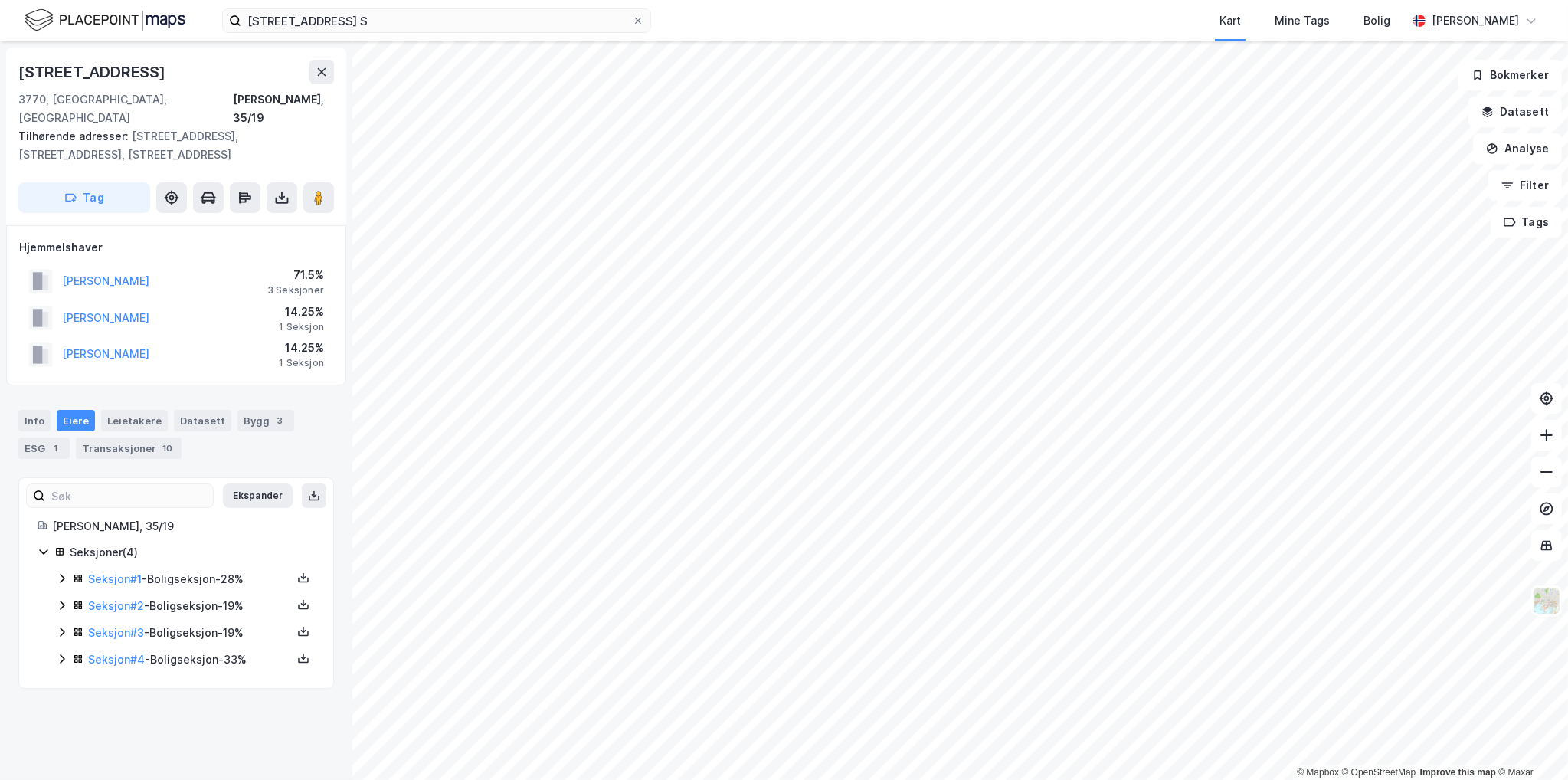
click at [61, 597] on div "Seksjon # 2 - Boligseksjon - 19%" at bounding box center [185, 607] width 259 height 20
click at [61, 600] on icon at bounding box center [62, 605] width 12 height 12
click at [61, 602] on div "Seksjon # 1 - Boligseksjon - 28% Seksjon # 2 - Boligseksjon - 19% Seksjon # 3 -…" at bounding box center [185, 620] width 259 height 100
click at [104, 65] on div "[STREET_ADDRESS]" at bounding box center [93, 72] width 150 height 24
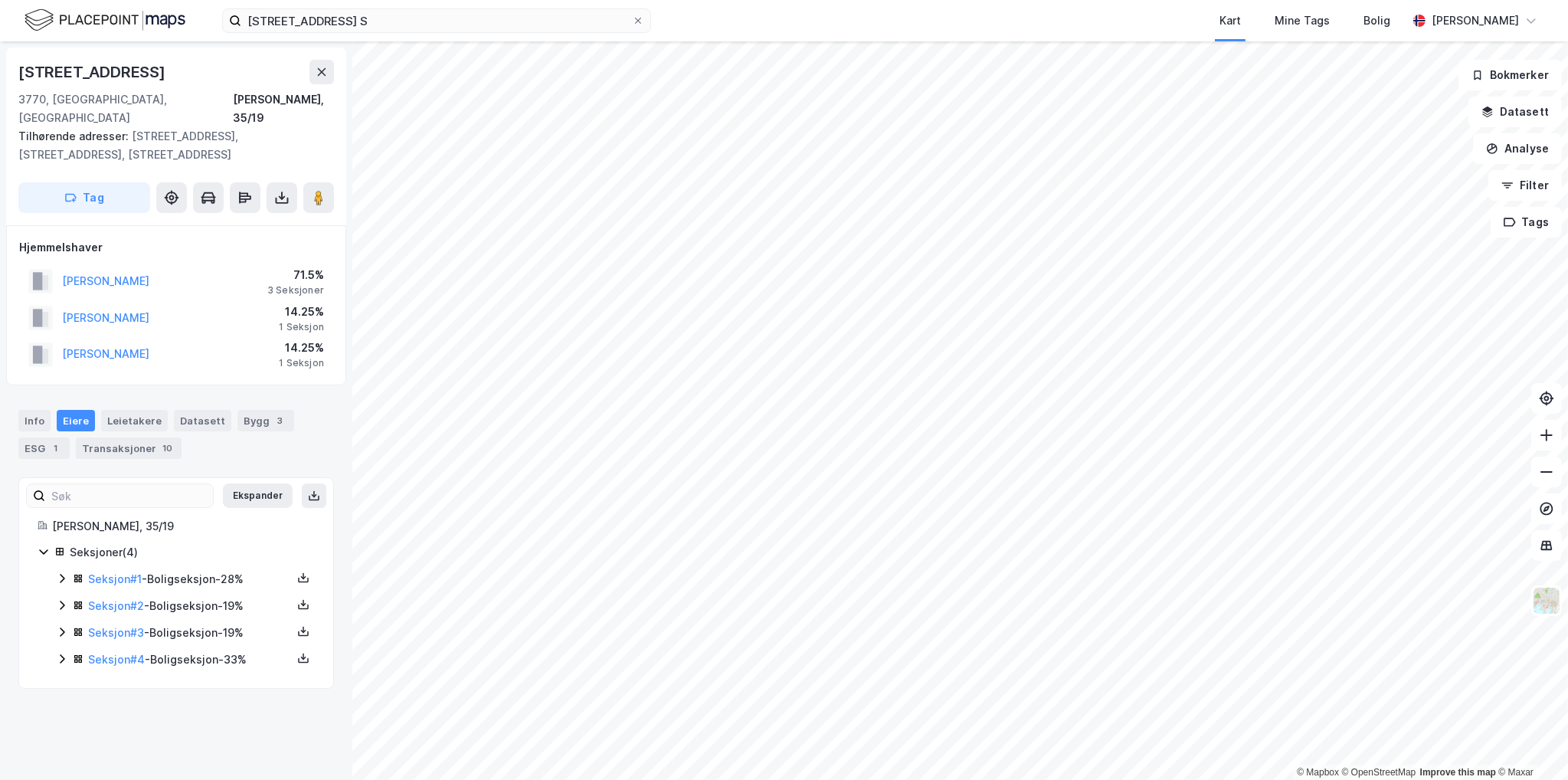
click at [104, 65] on div "[STREET_ADDRESS]" at bounding box center [93, 72] width 150 height 24
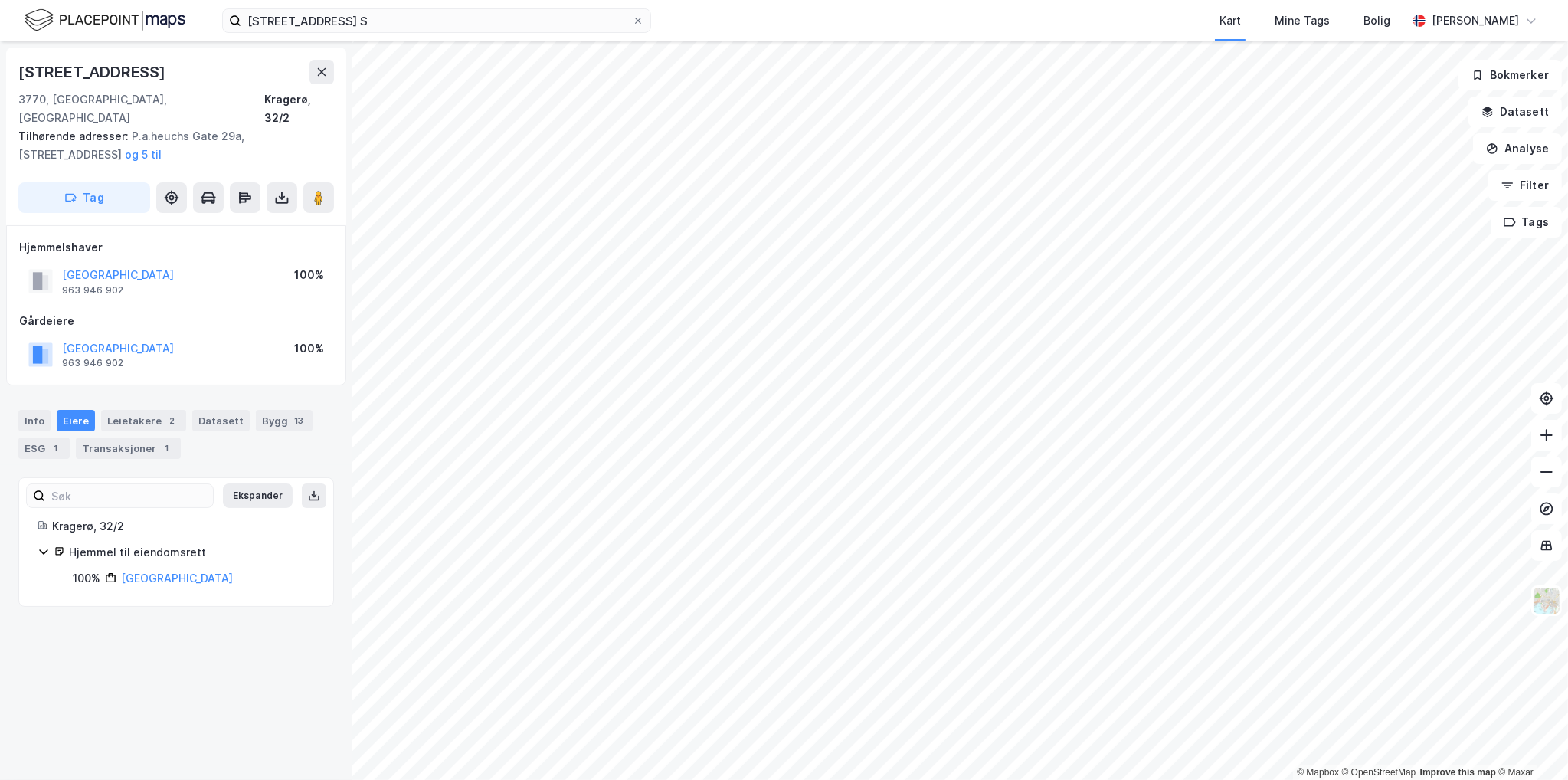
click at [113, 65] on div "[STREET_ADDRESS]" at bounding box center [93, 72] width 150 height 24
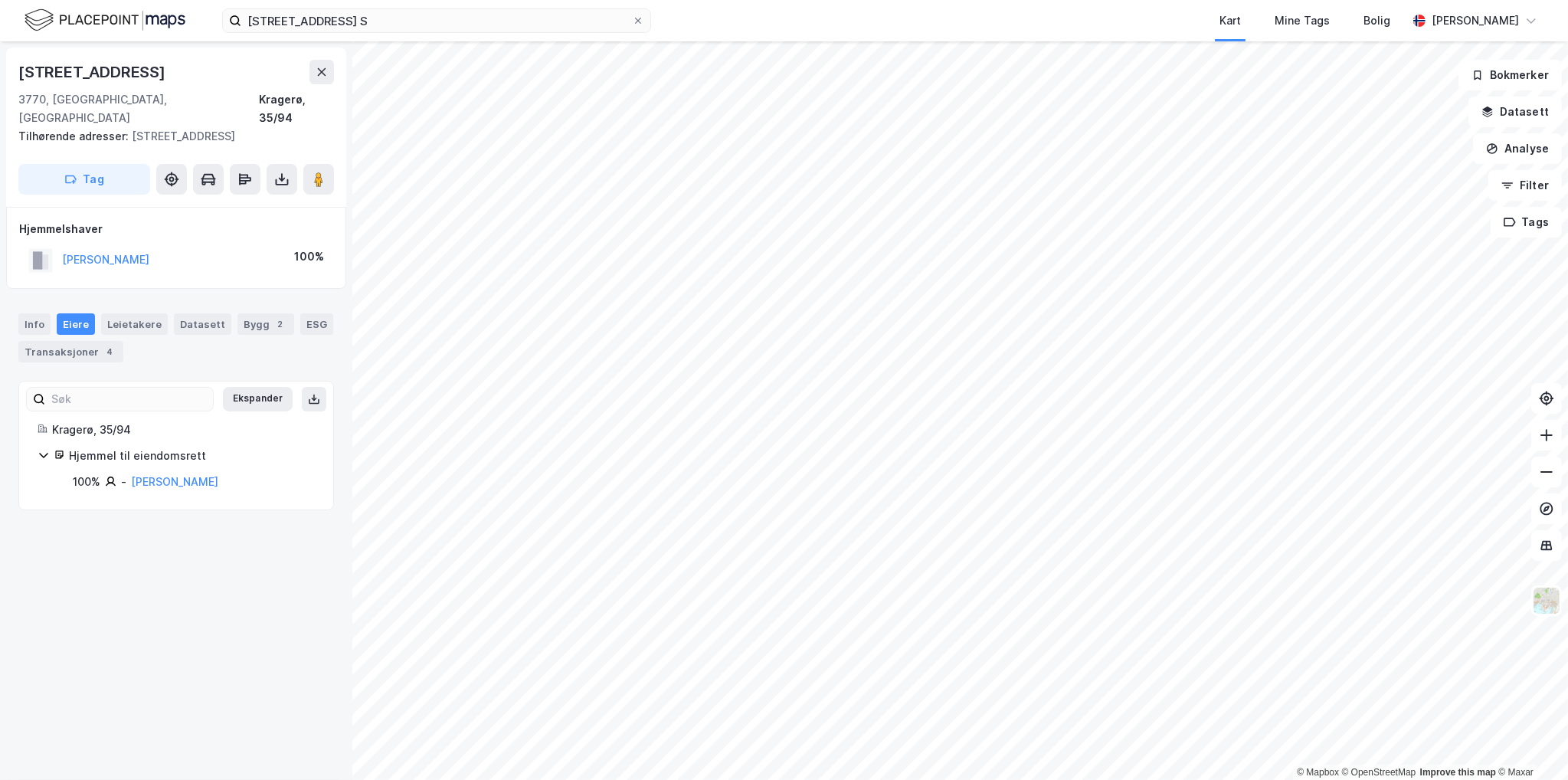
click at [79, 72] on div "[STREET_ADDRESS]" at bounding box center [93, 72] width 150 height 24
copy div "[STREET_ADDRESS]"
